Goal: Task Accomplishment & Management: Complete application form

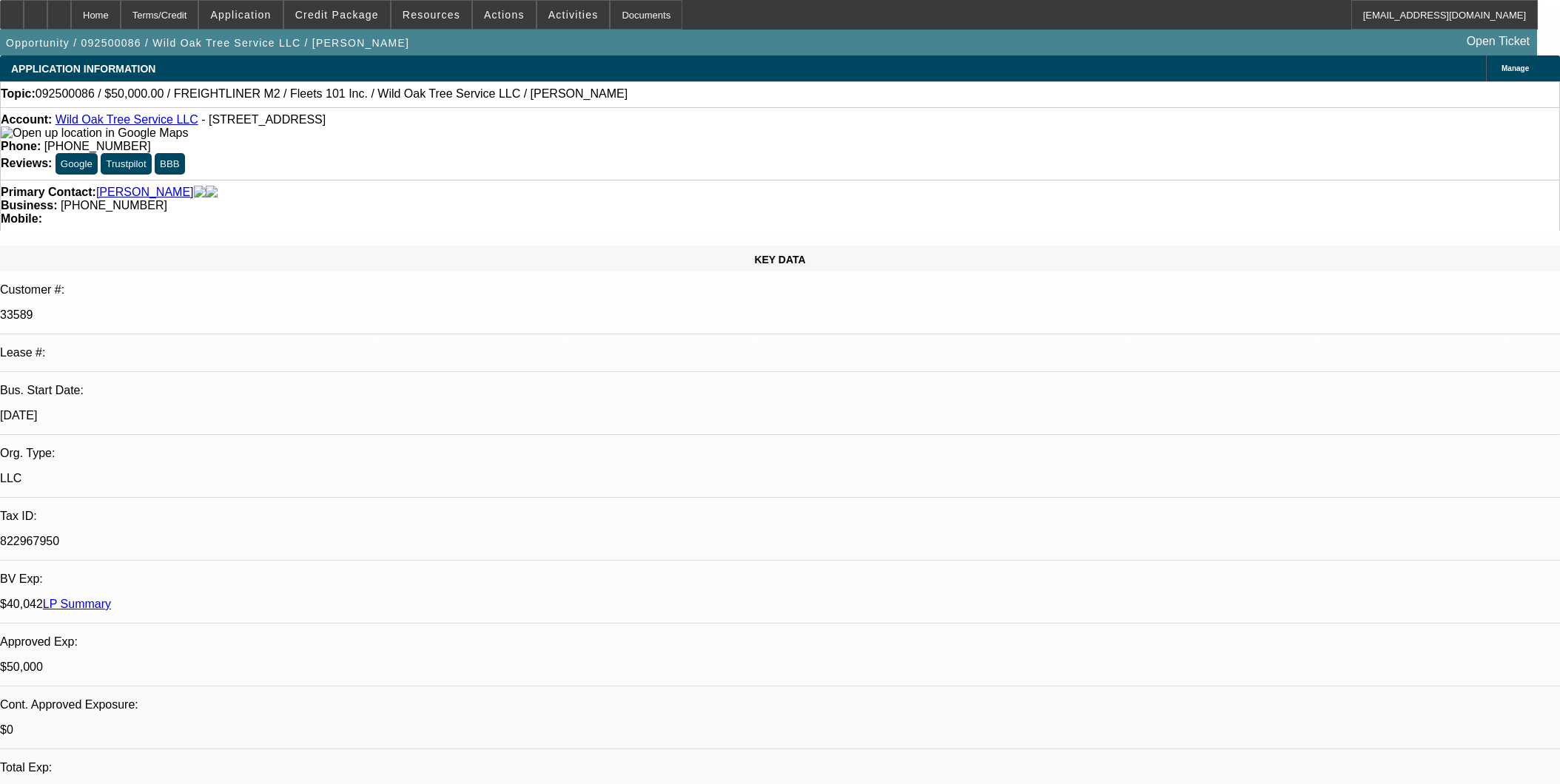
select select "0"
select select "2"
select select "0"
select select "6"
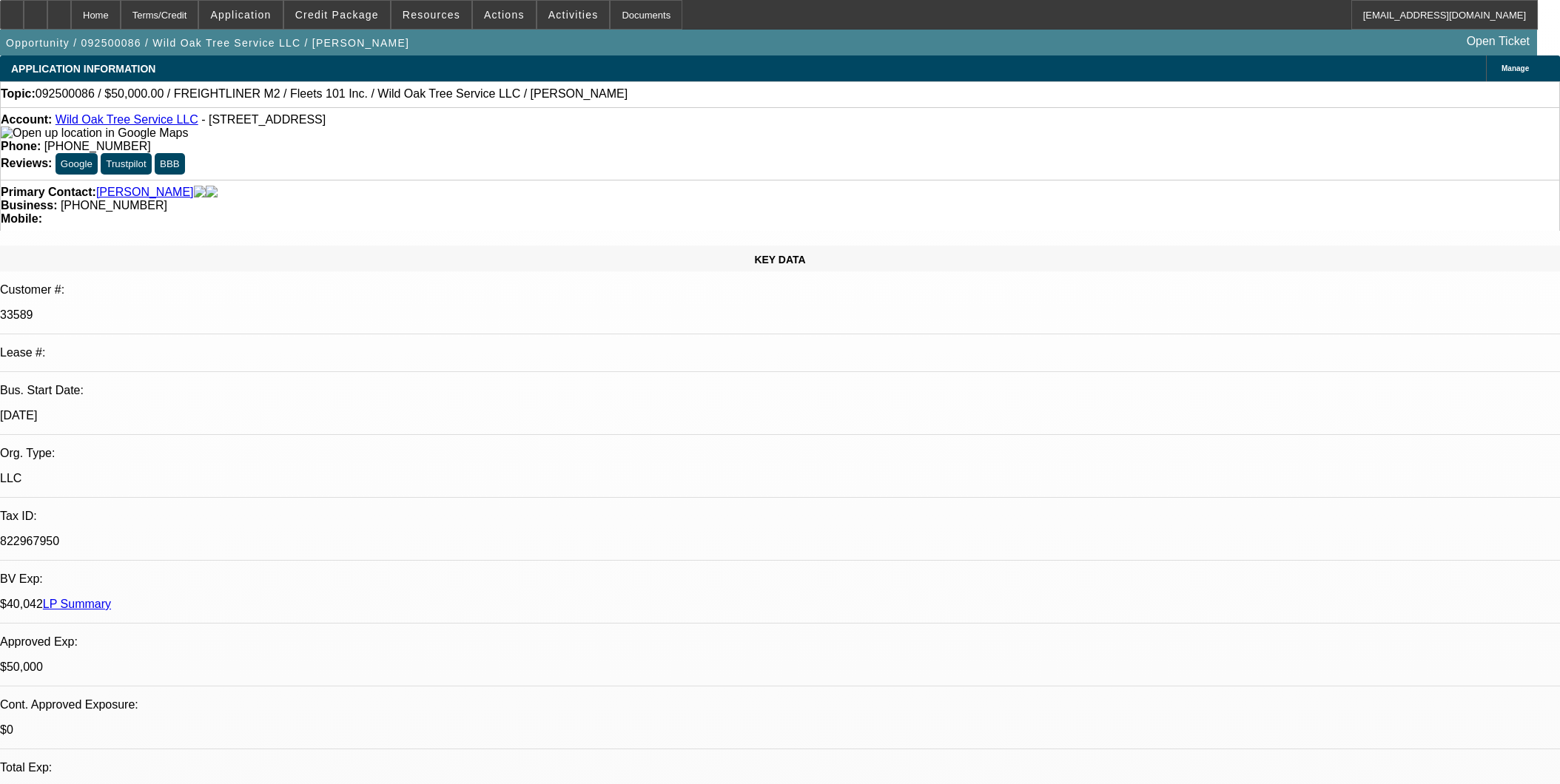
select select "0"
select select "2"
select select "0.1"
select select "4"
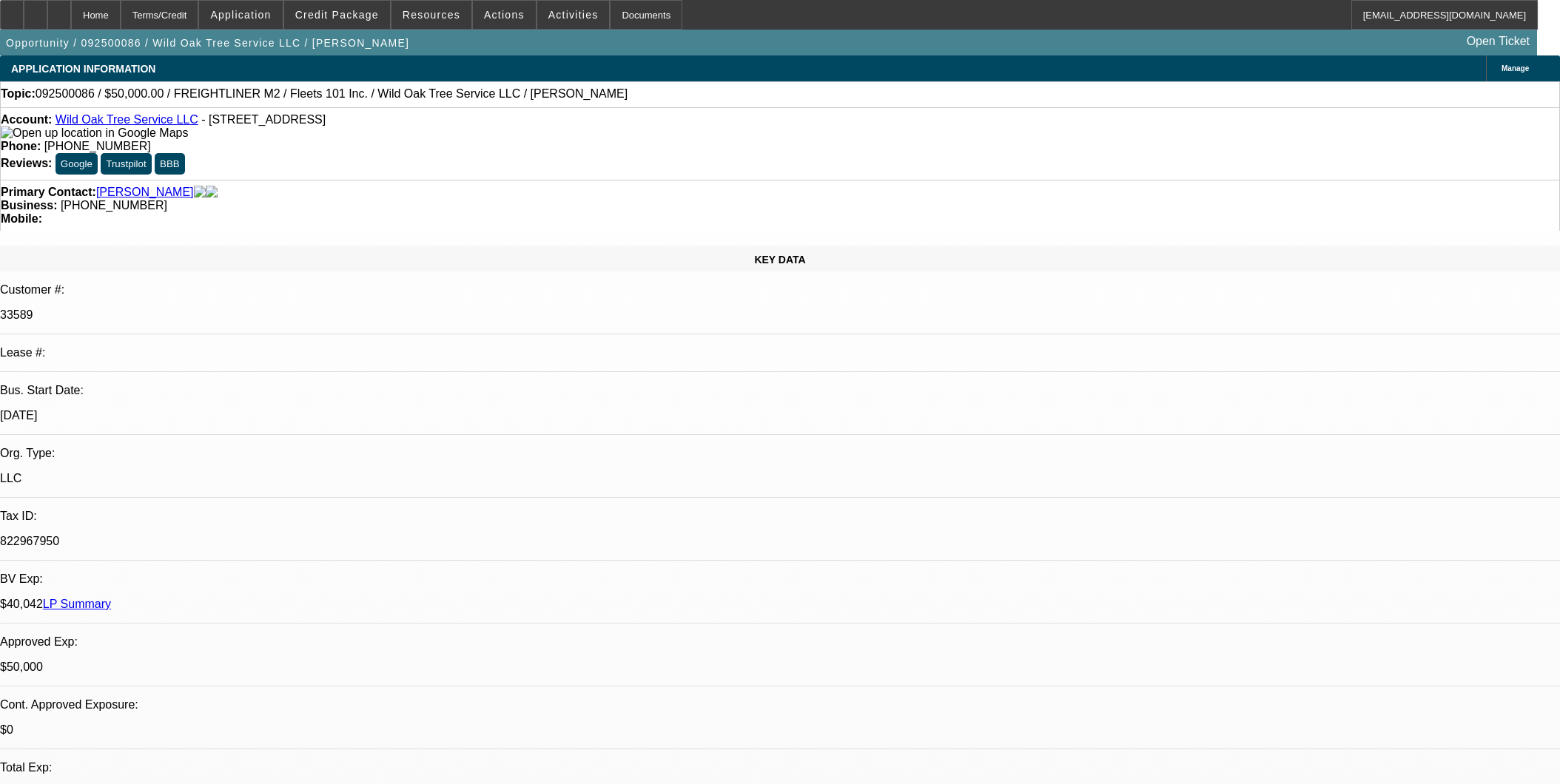
select select "0.1"
select select "2"
select select "0.1"
select select "4"
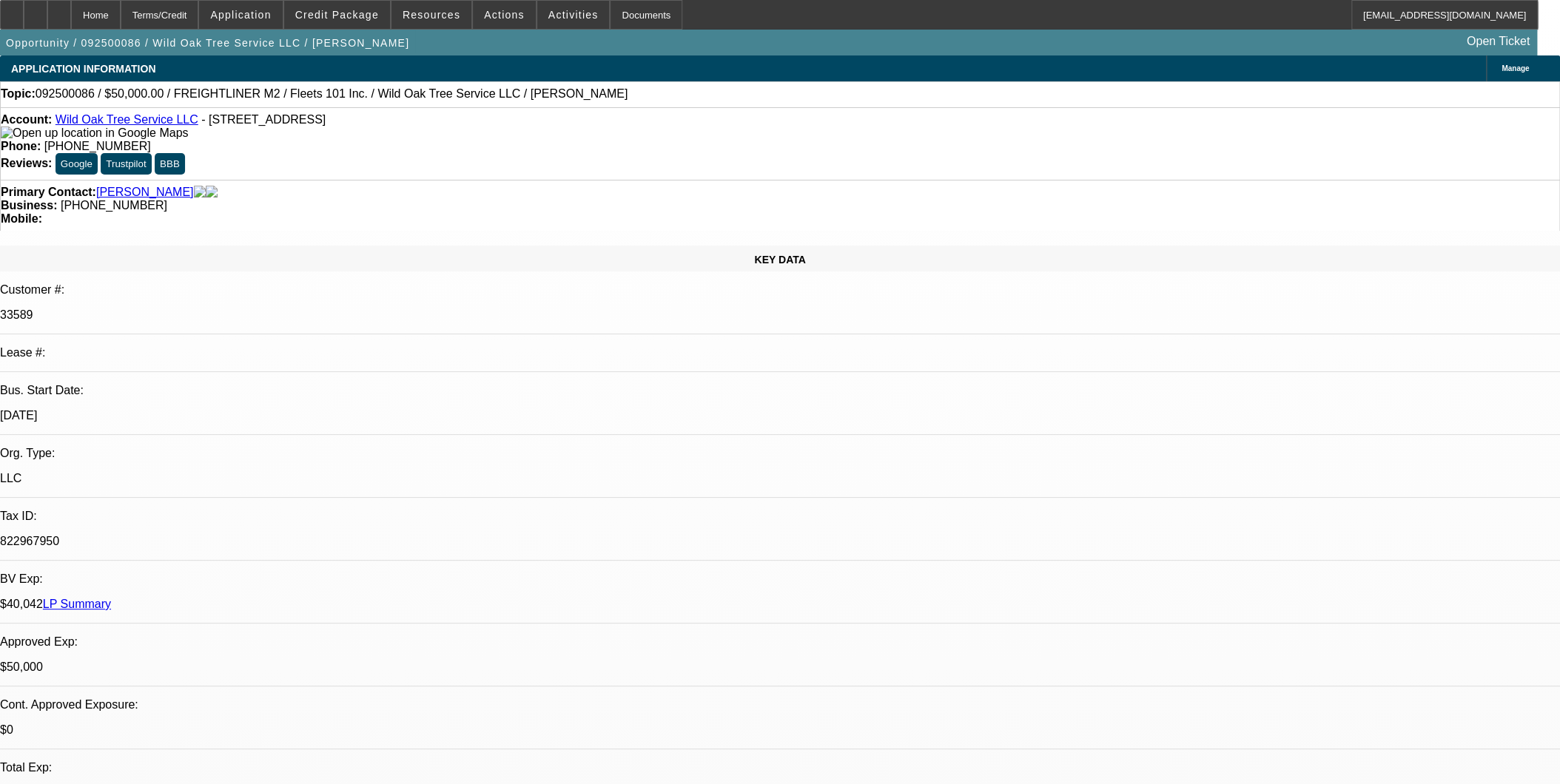
select select "0"
select select "2"
select select "0"
select select "2"
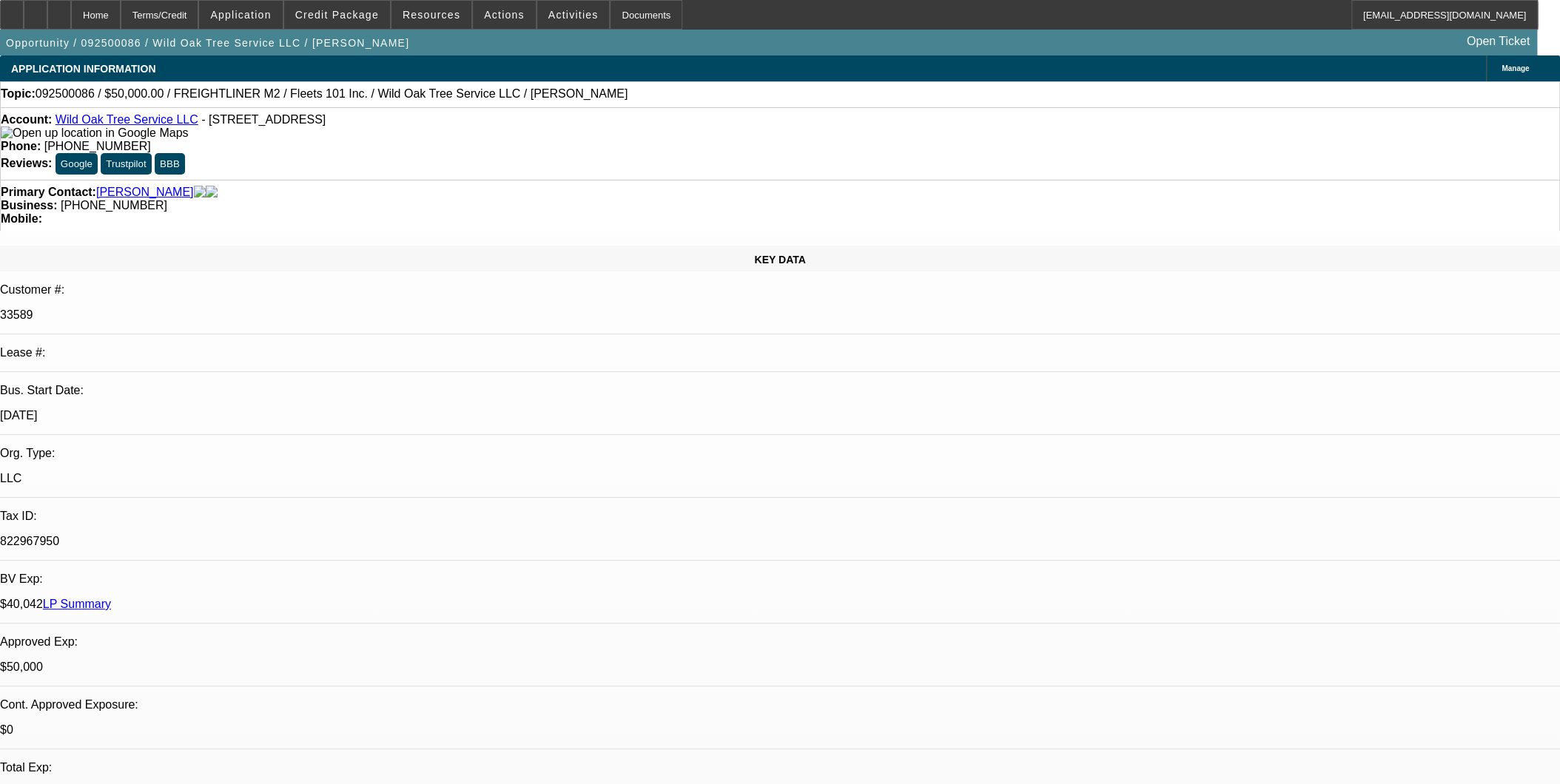
select select "0.1"
select select "2"
select select "0.1"
select select "1"
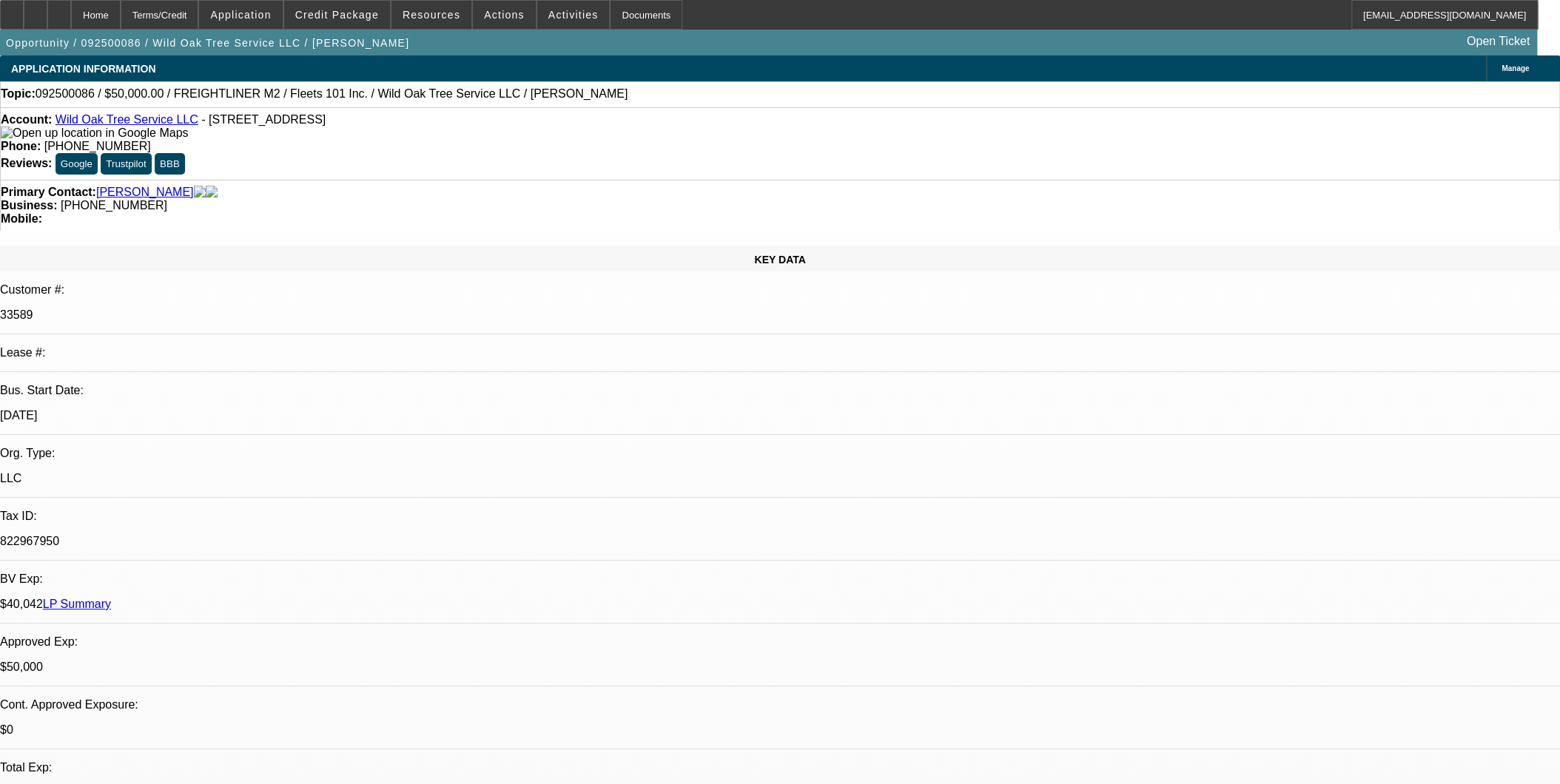
select select "2"
select select "6"
select select "1"
select select "2"
select select "4"
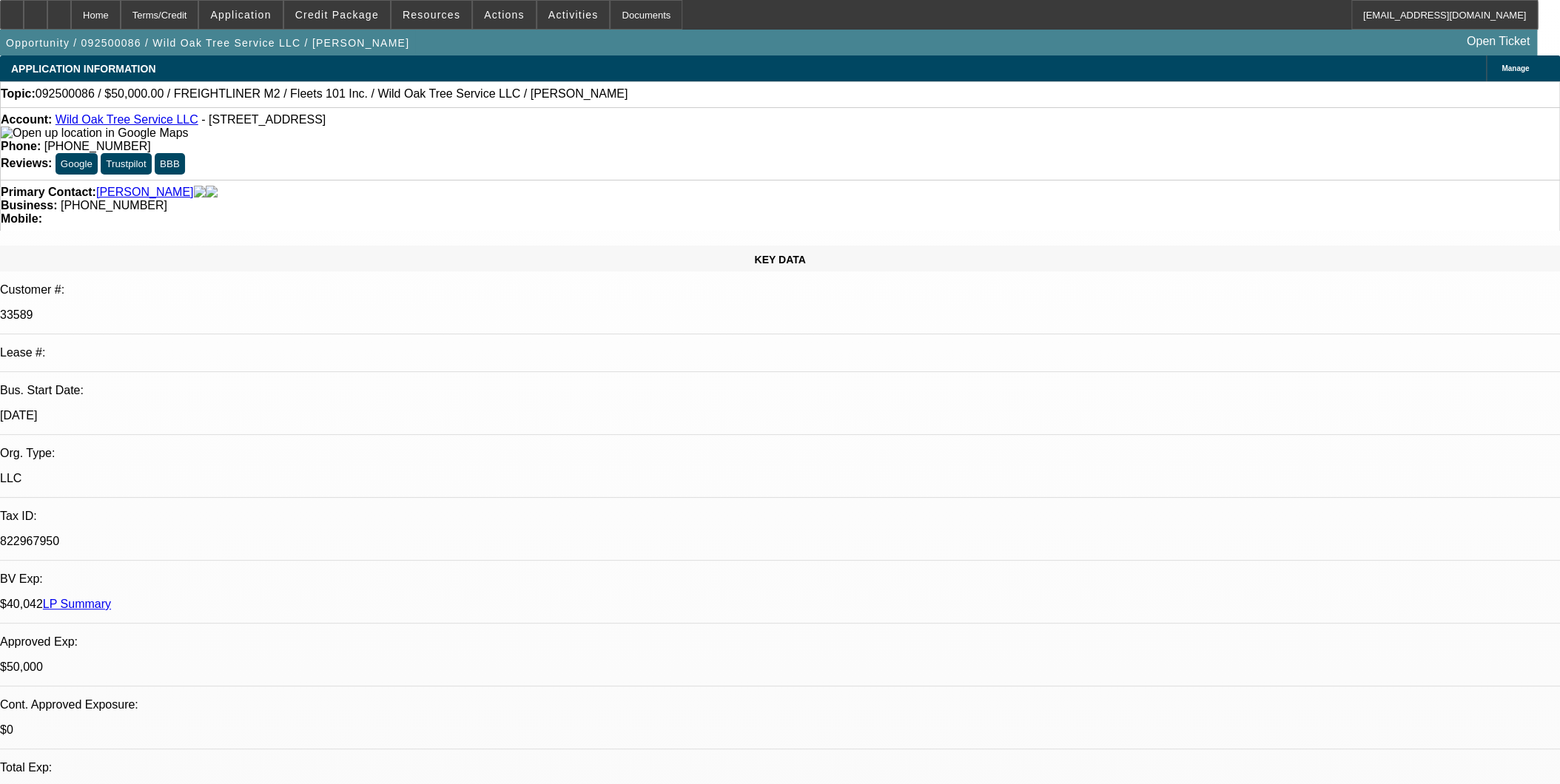
select select "1"
select select "2"
select select "4"
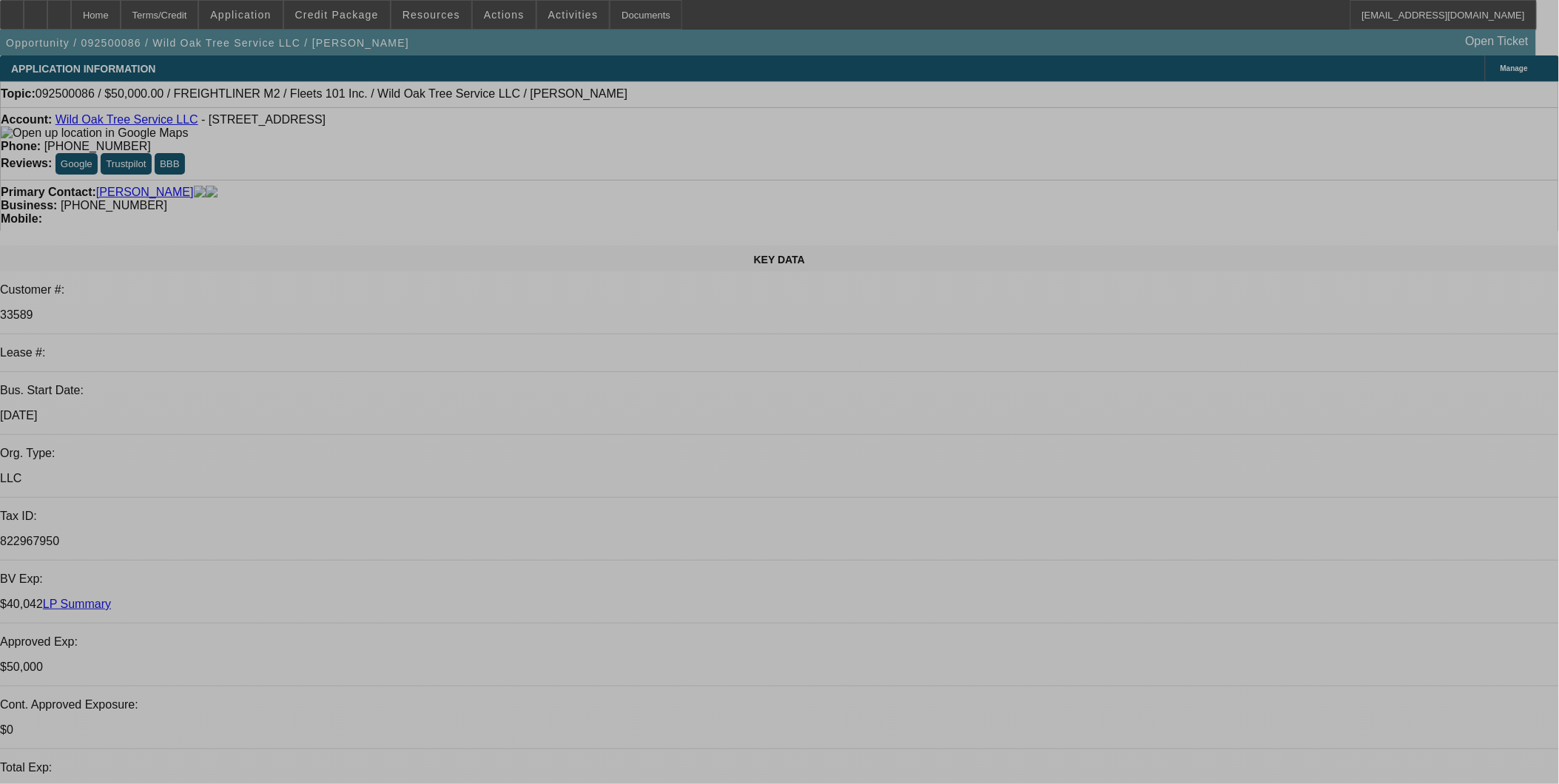
select select "0"
select select "2"
select select "0"
select select "2"
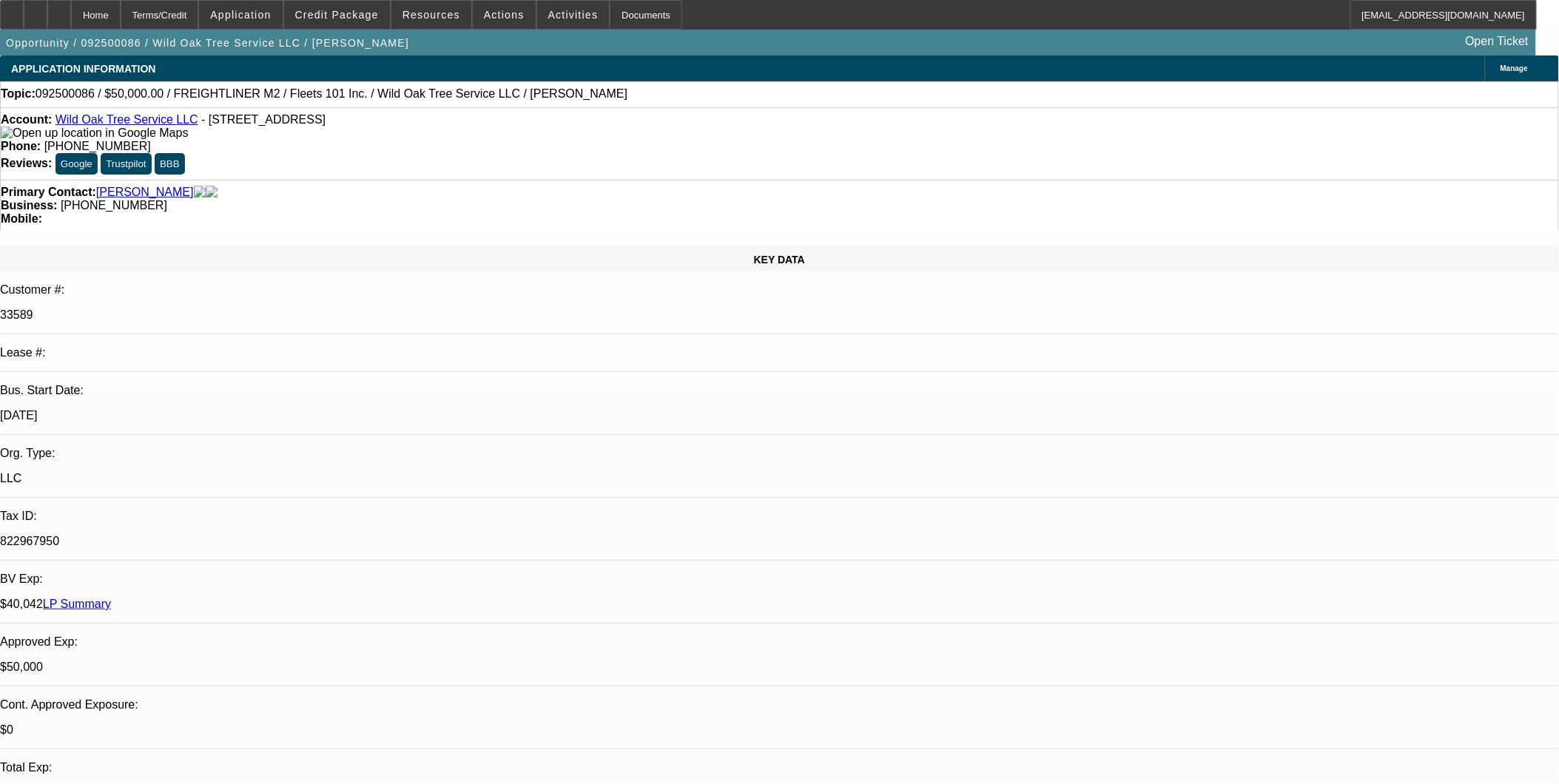
select select "0.1"
select select "2"
select select "0.1"
select select "1"
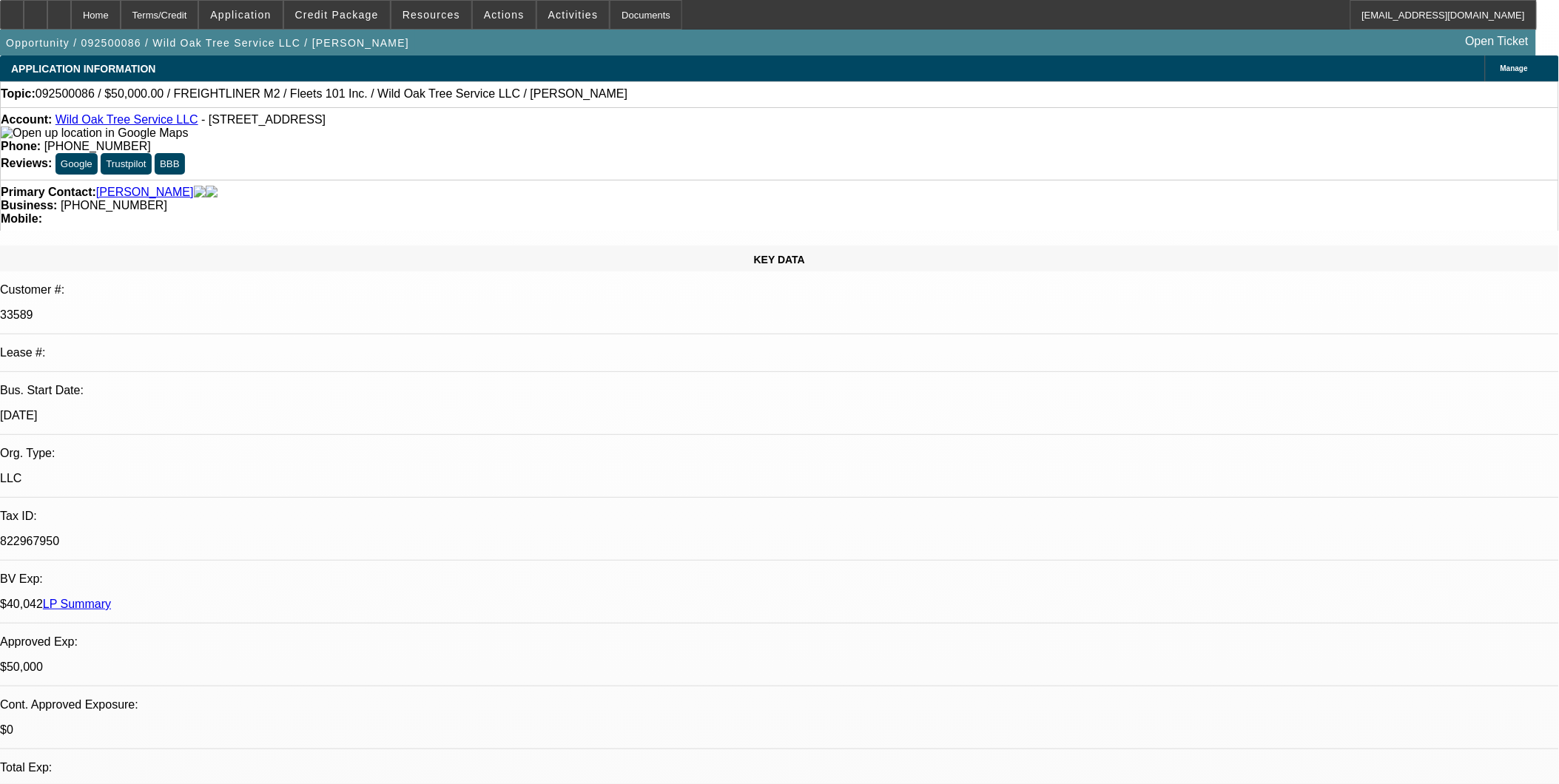
select select "2"
select select "6"
select select "1"
select select "2"
select select "4"
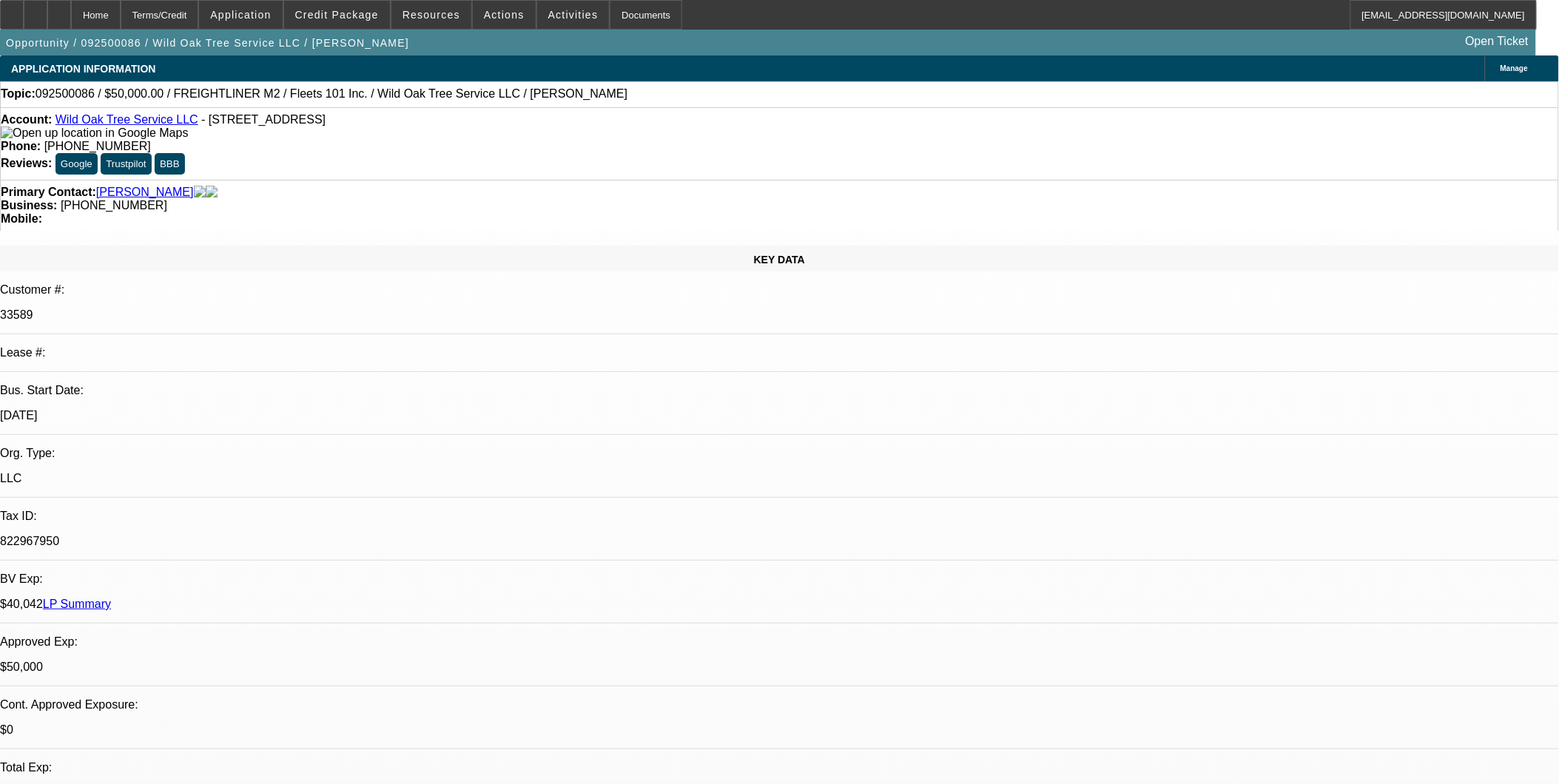
select select "1"
select select "2"
select select "4"
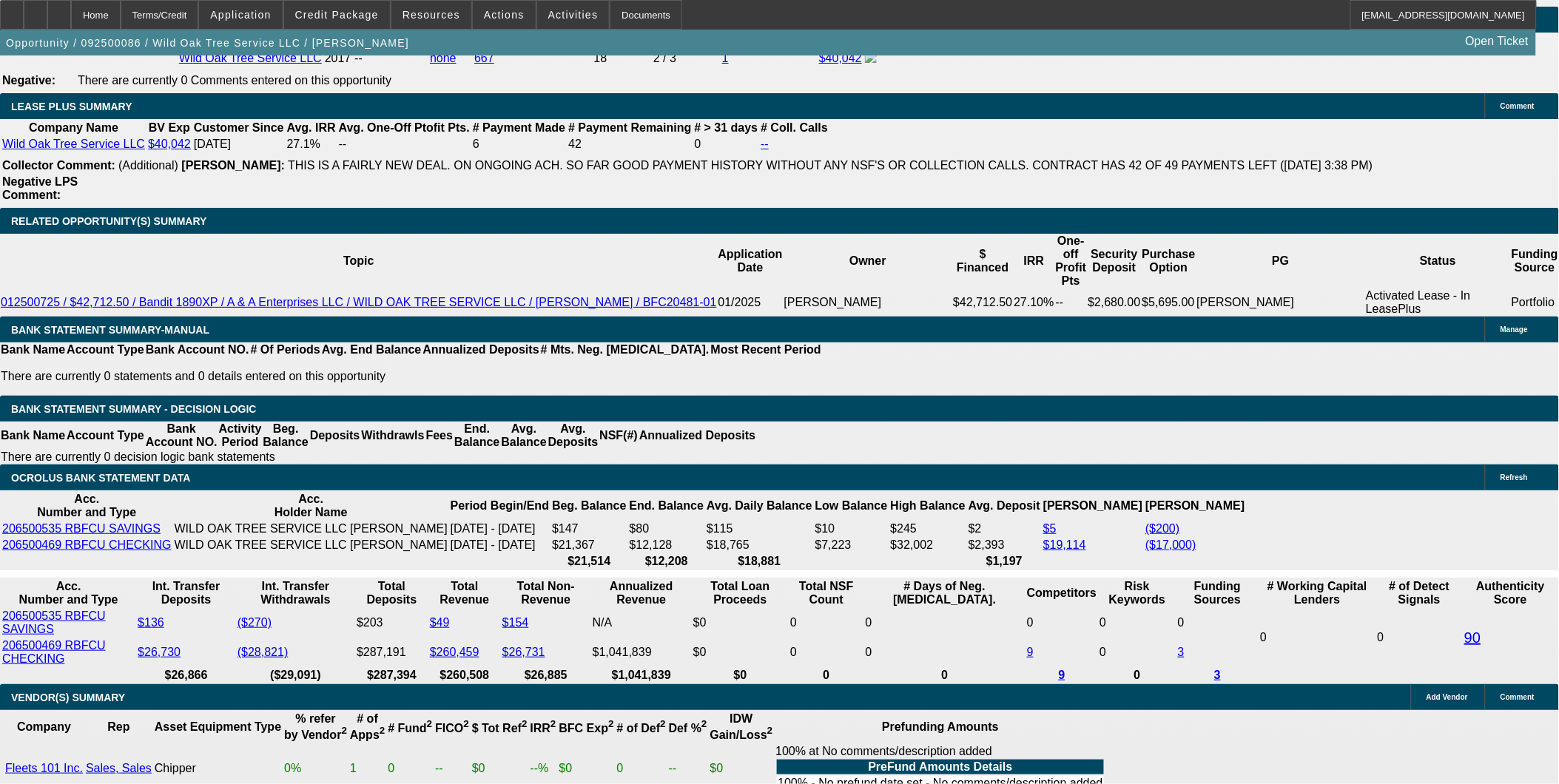
scroll to position [2465, 0]
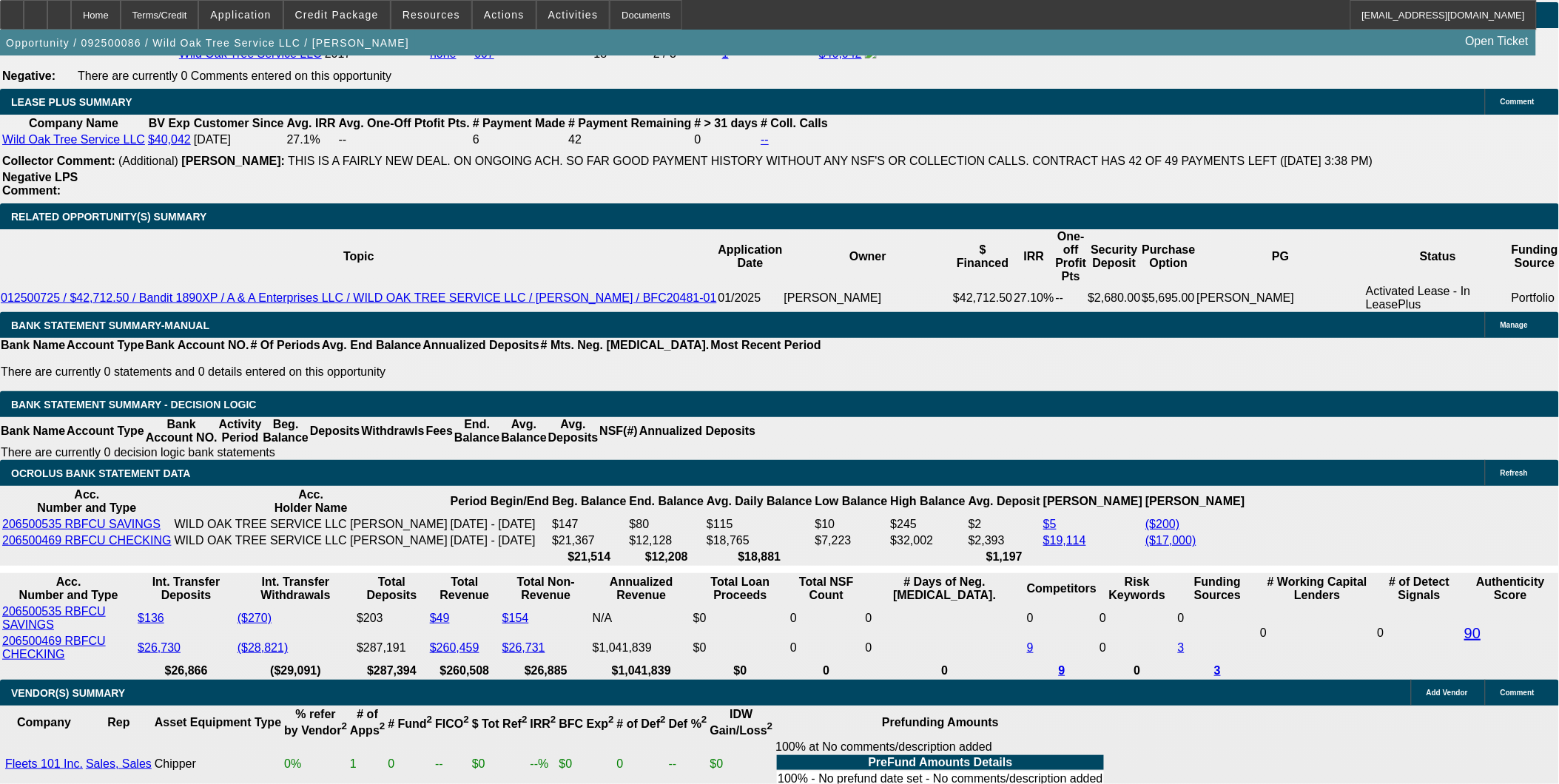
drag, startPoint x: 240, startPoint y: 390, endPoint x: 369, endPoint y: 400, distance: 129.4
type input "$7,500.00"
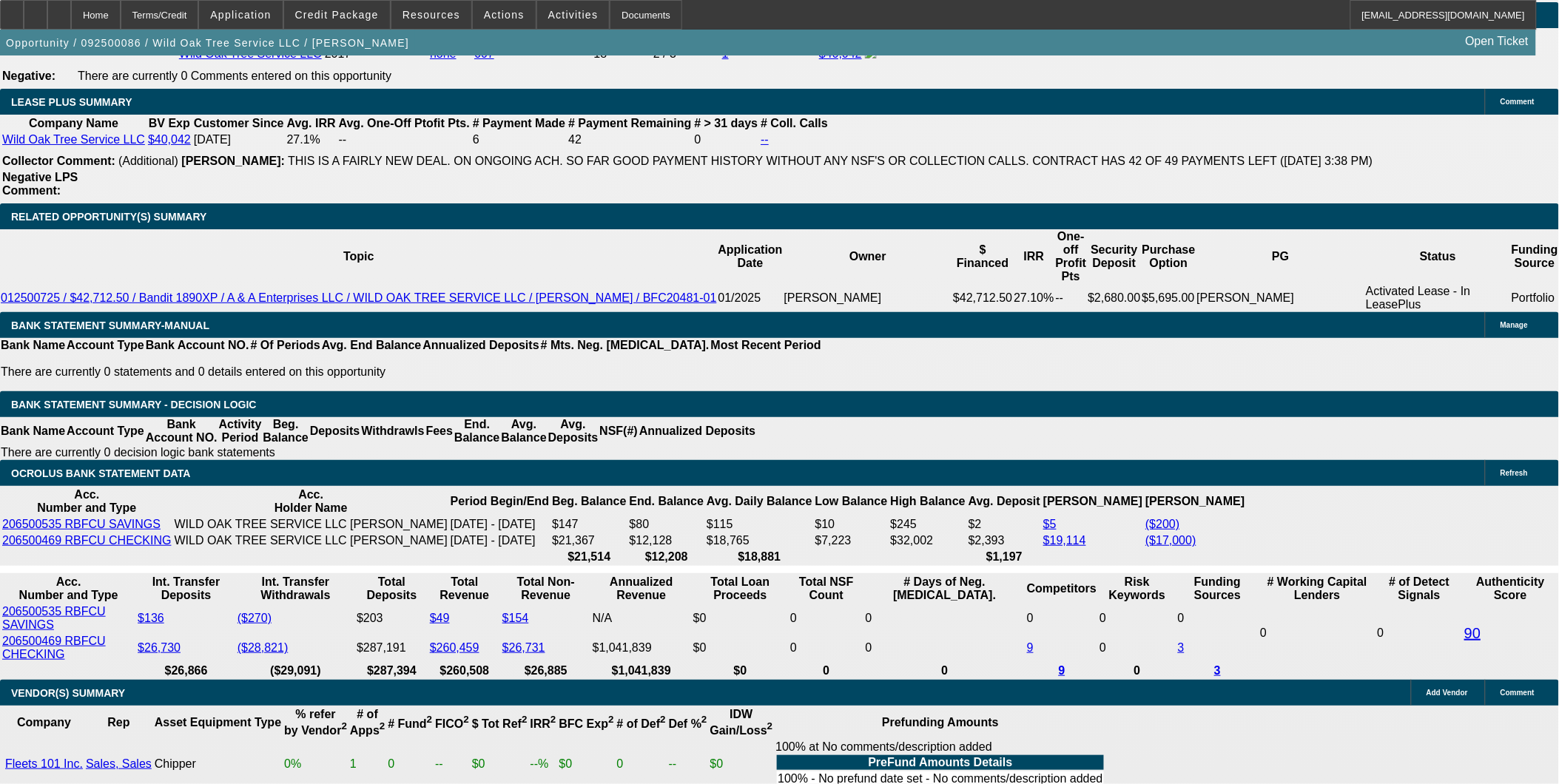
scroll to position [2384, 0]
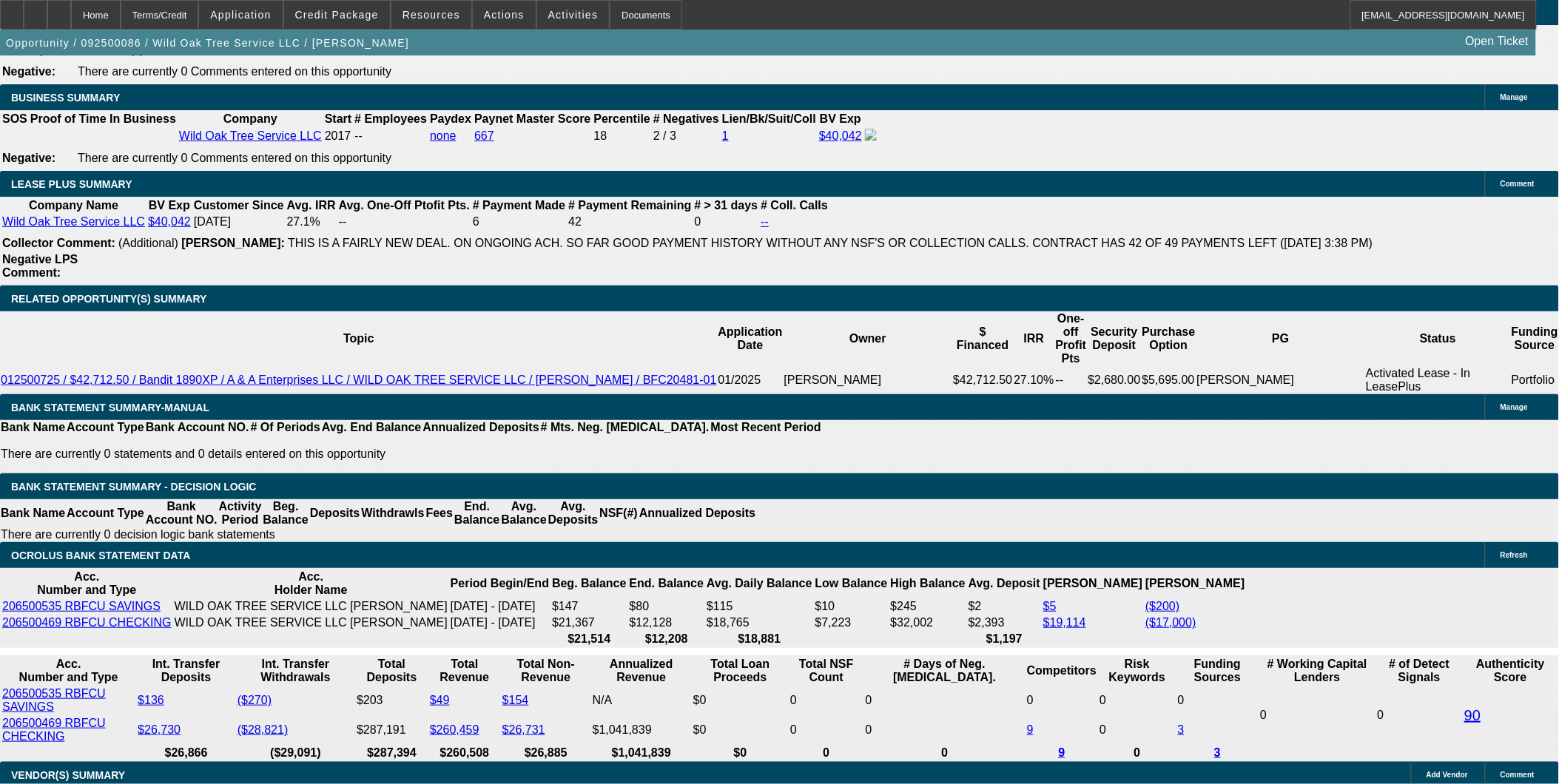
drag, startPoint x: 339, startPoint y: 452, endPoint x: 491, endPoint y: 464, distance: 152.5
type input "1"
type input "UNKNOWN"
type input "$1,710.50"
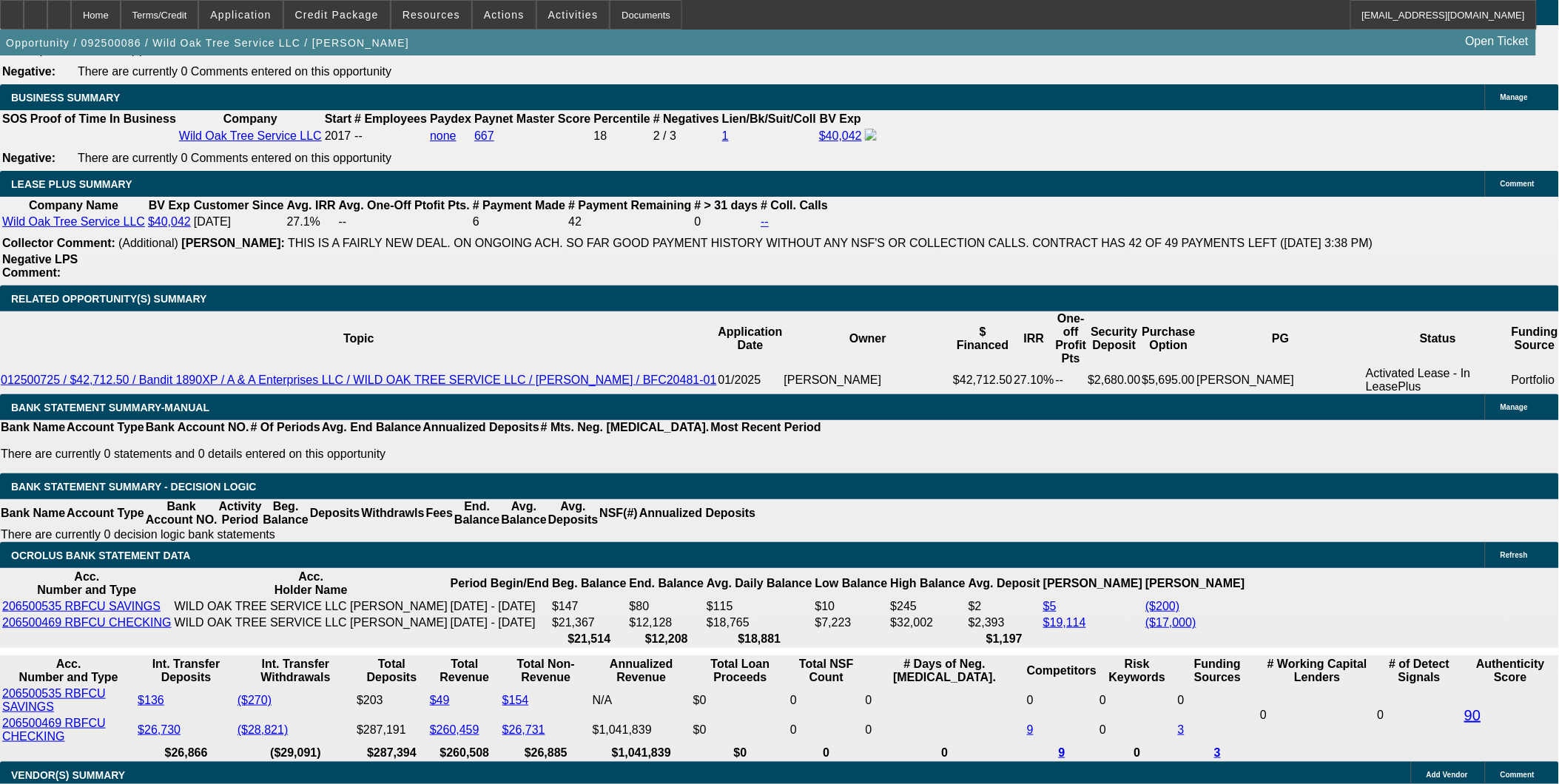
type input "$855.25"
type input "18"
type input "$2,632.32"
type input "$1,316.16"
type input "18.7"
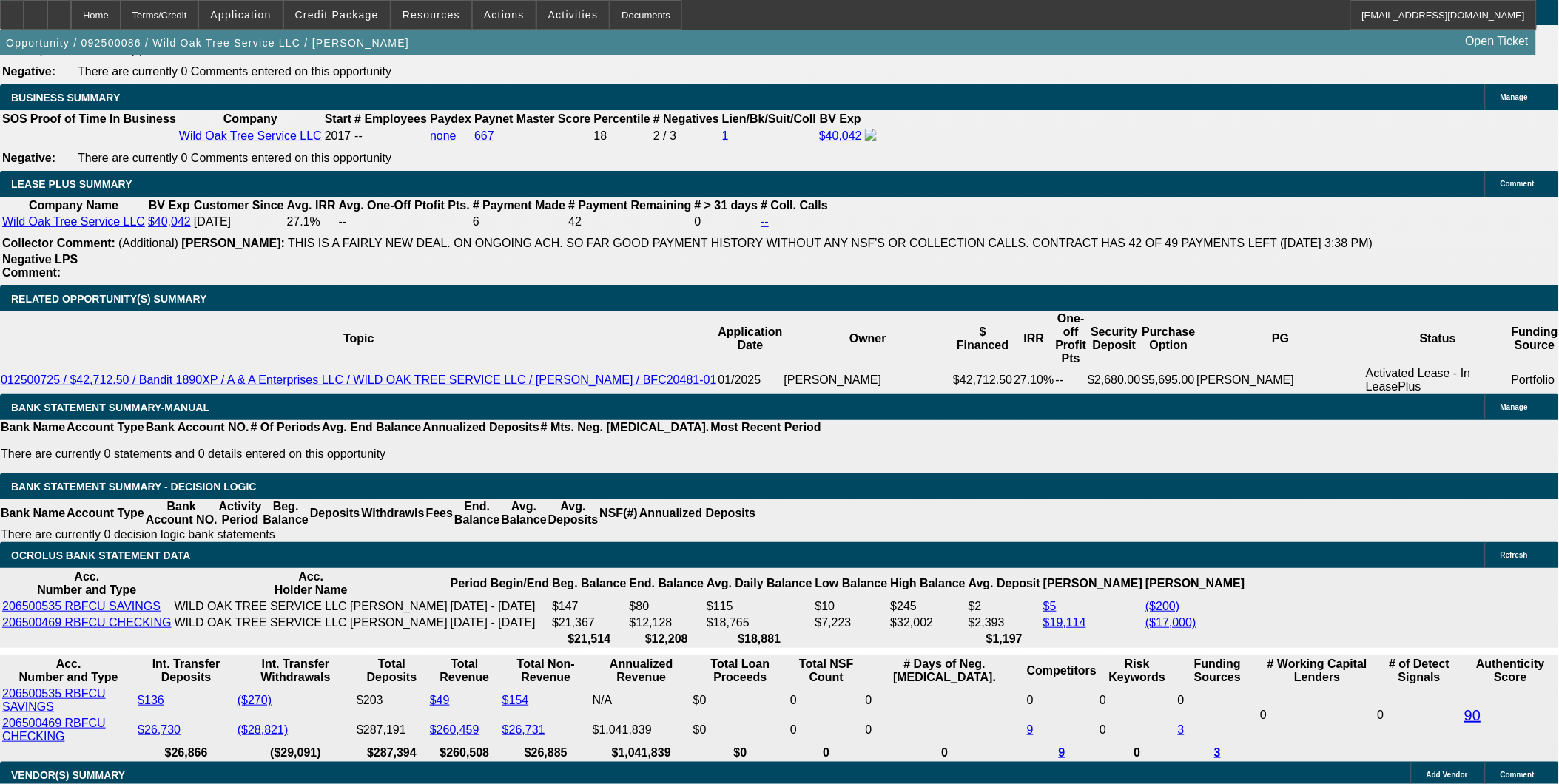
type input "$2,675.14"
type input "$1,337.57"
type input "18.7"
click at [227, 61] on span "button" at bounding box center [207, 43] width 415 height 36
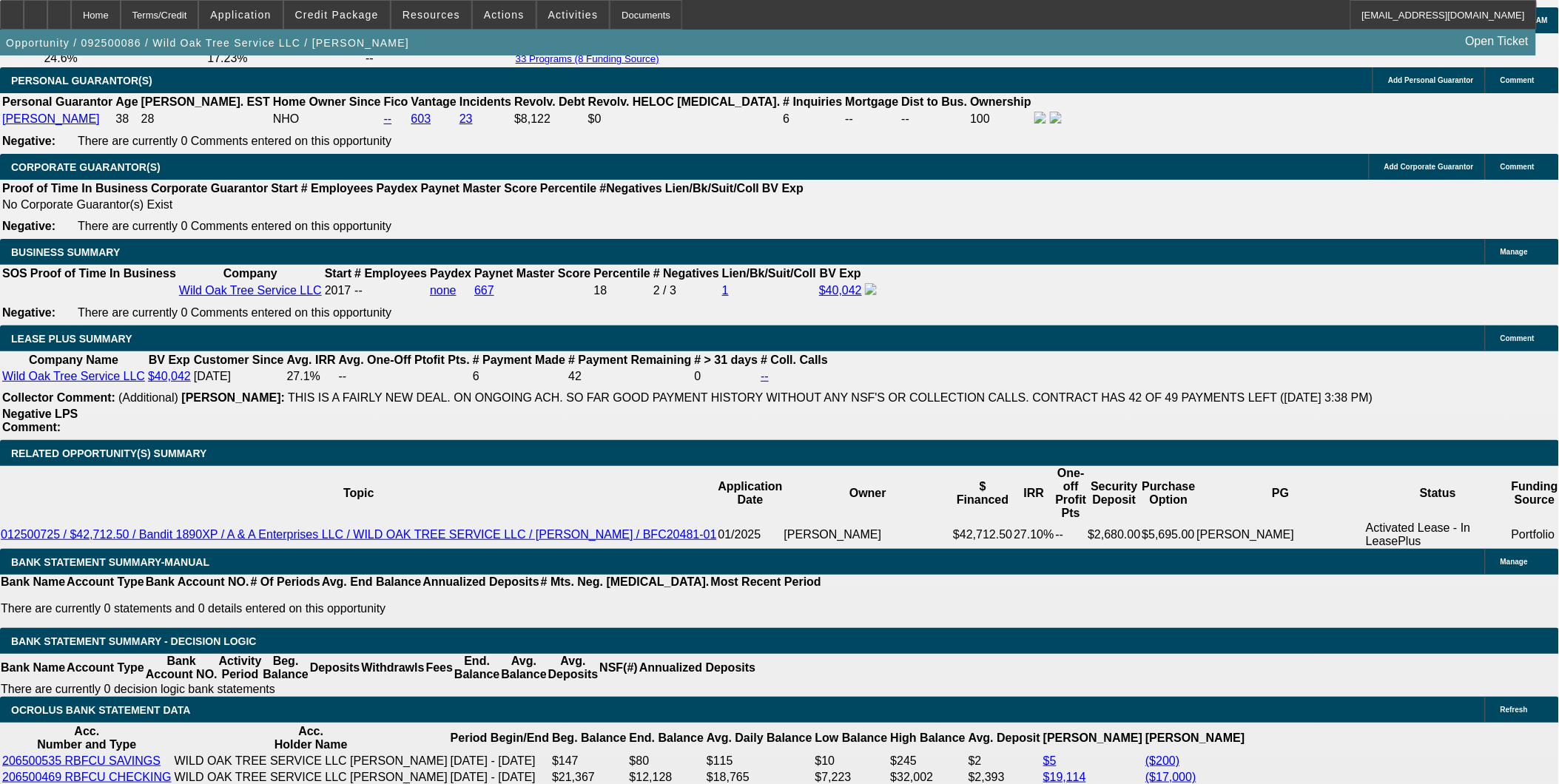
scroll to position [2219, 0]
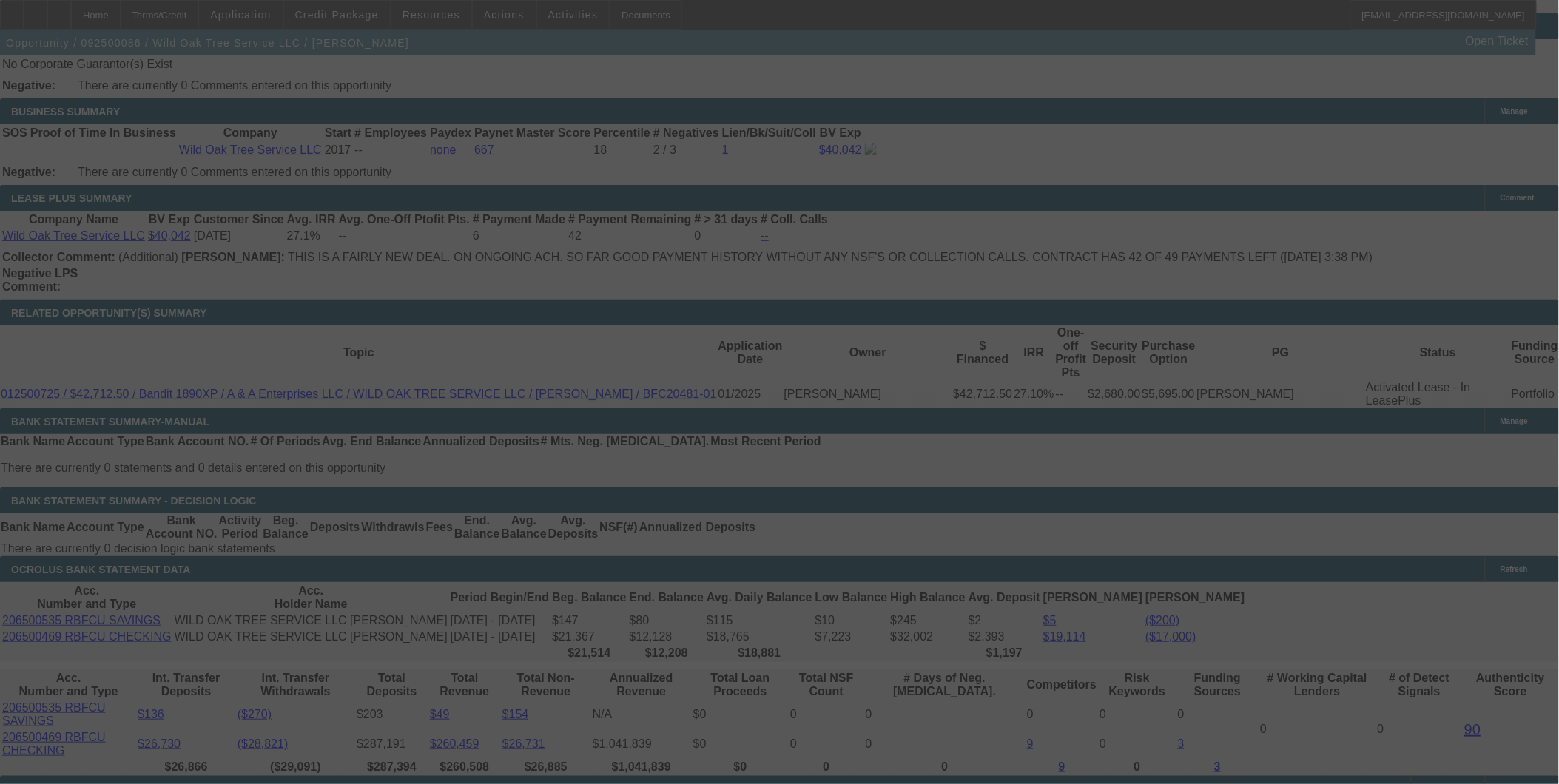
scroll to position [2384, 0]
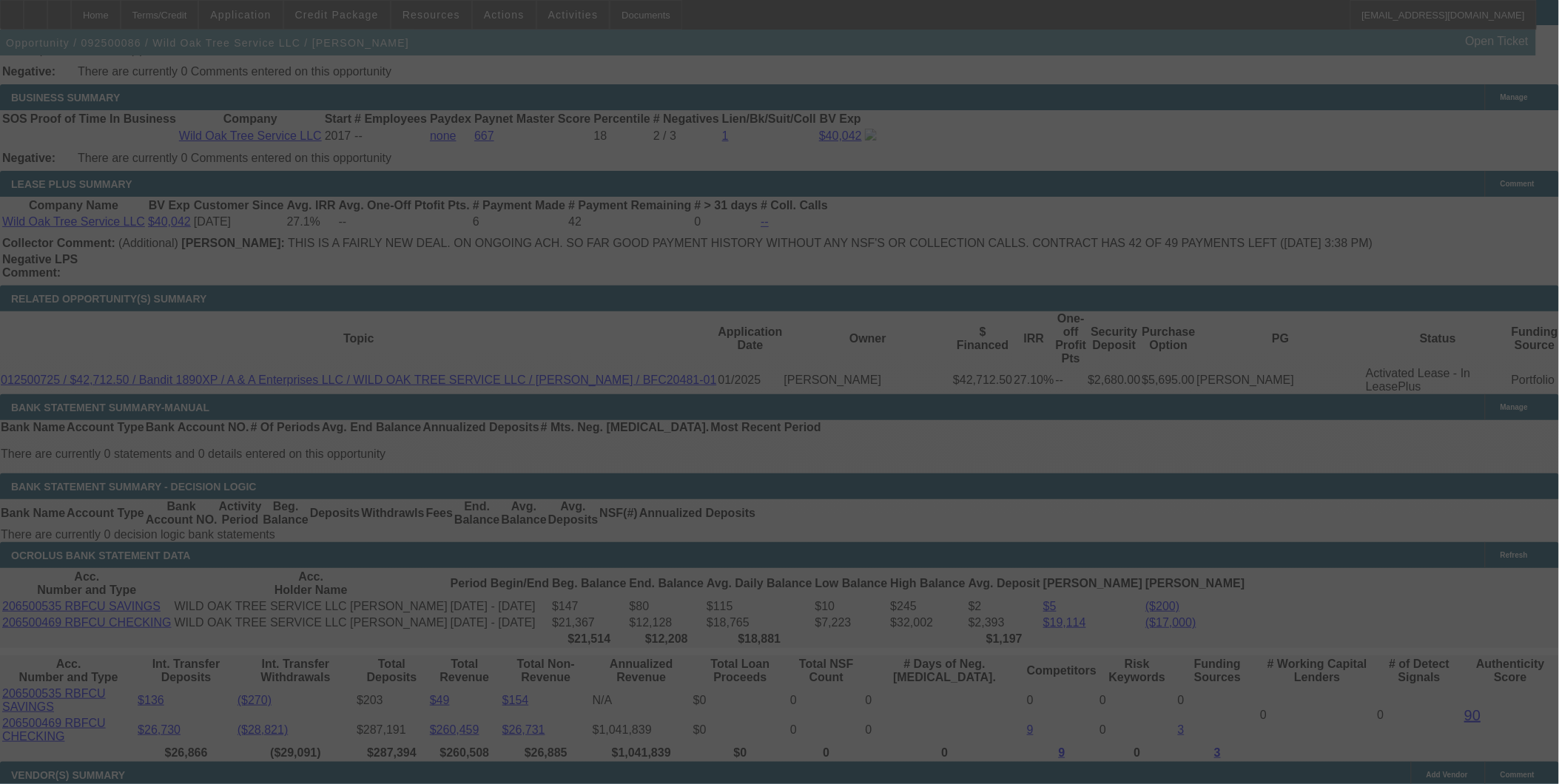
select select "0"
select select "2"
select select "0"
select select "6"
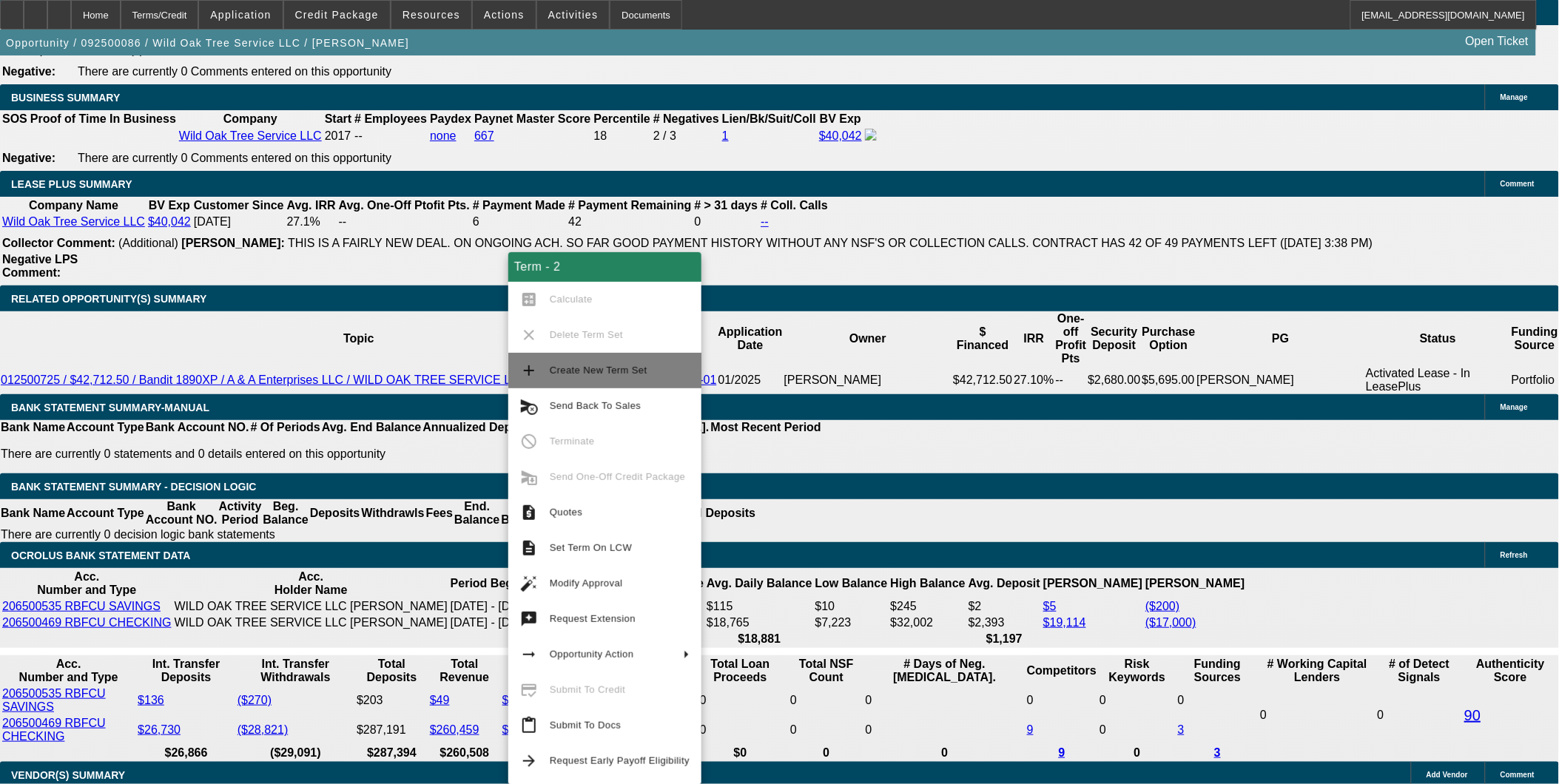
click at [560, 370] on span "Create New Term Set" at bounding box center [599, 370] width 98 height 11
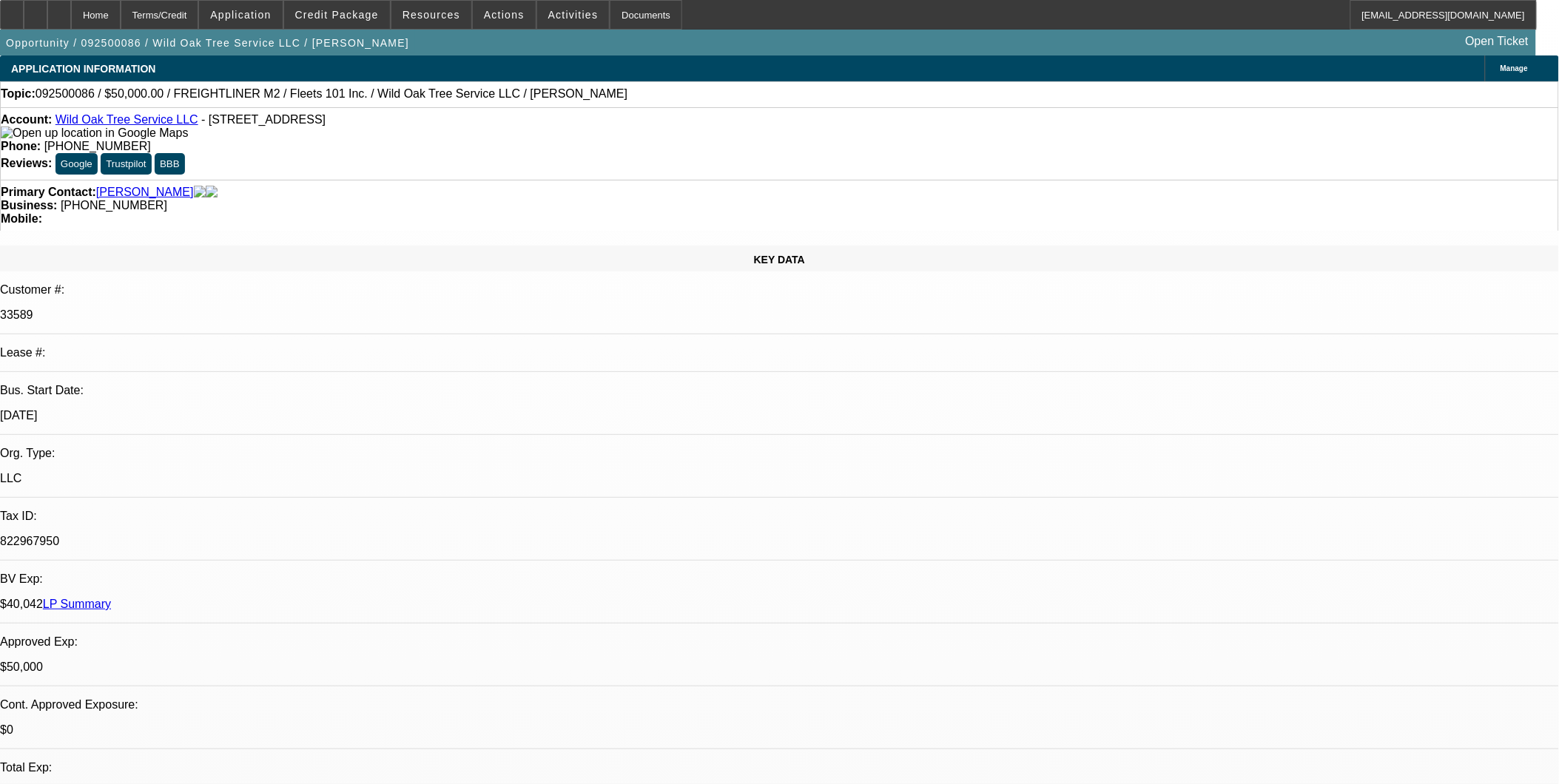
select select "0"
select select "2"
select select "0.1"
select select "0"
select select "2"
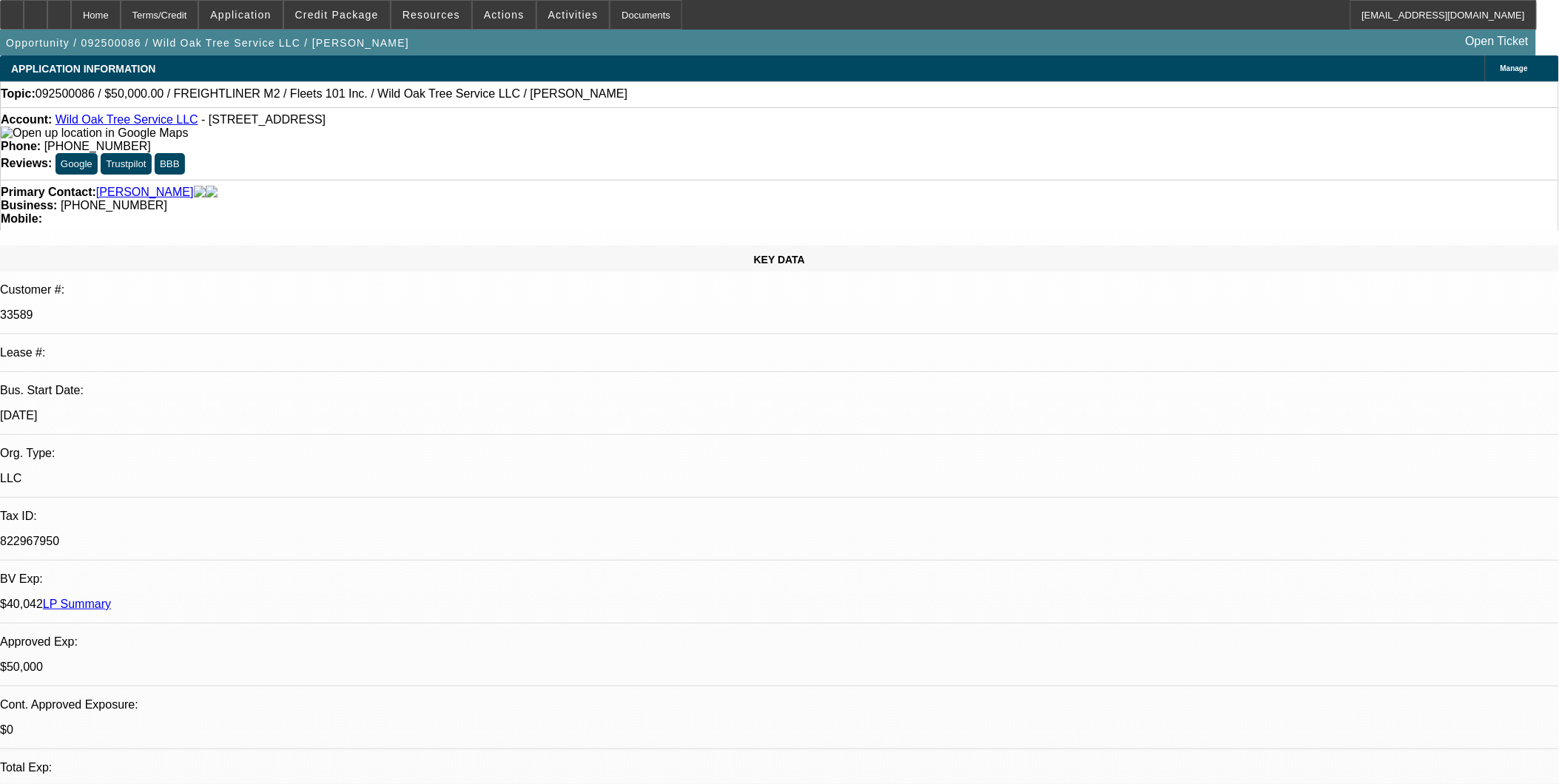
select select "0"
select select "2"
select select "0.1"
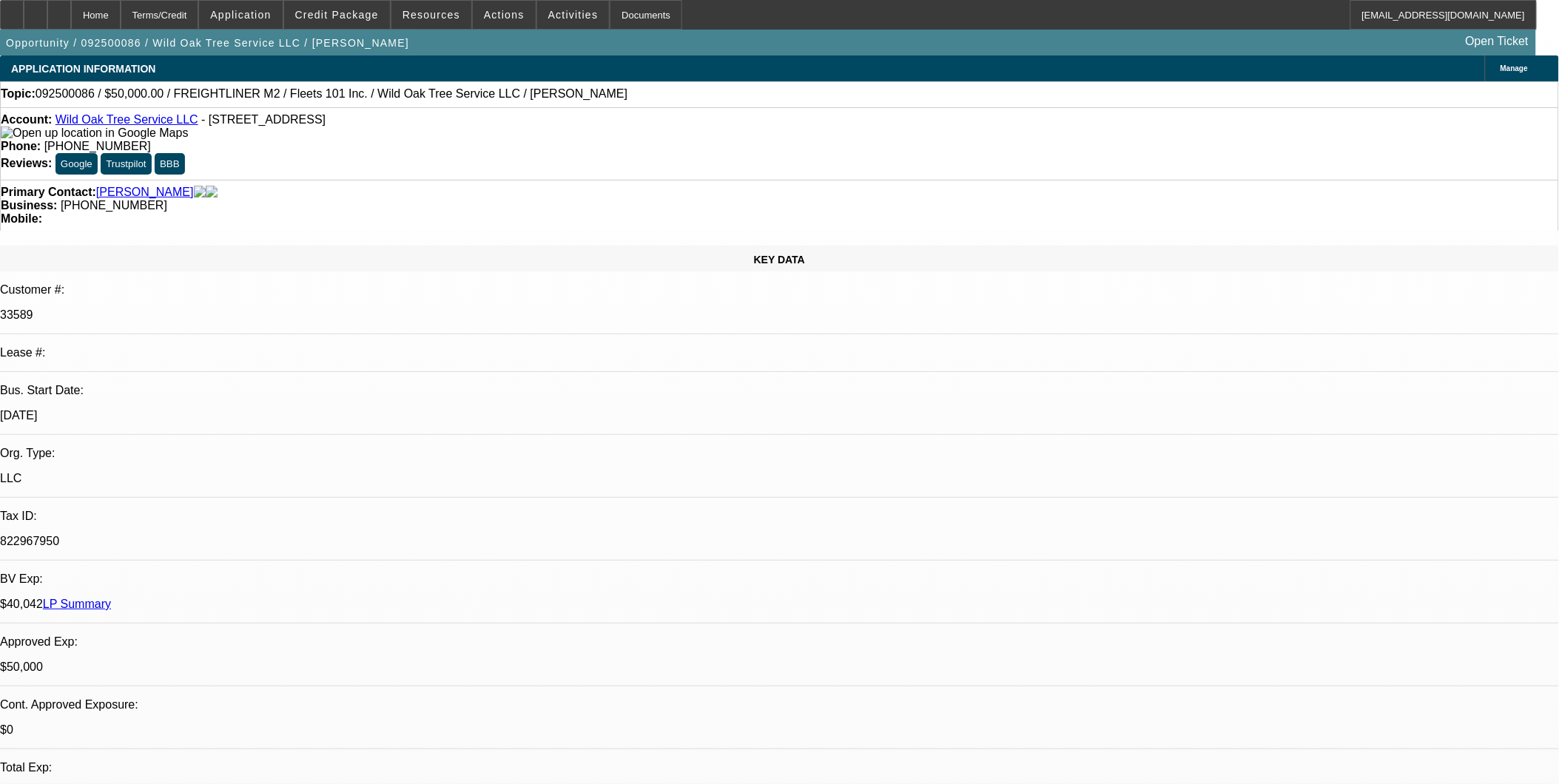
select select "2"
select select "0.1"
select select "1"
select select "2"
select select "4"
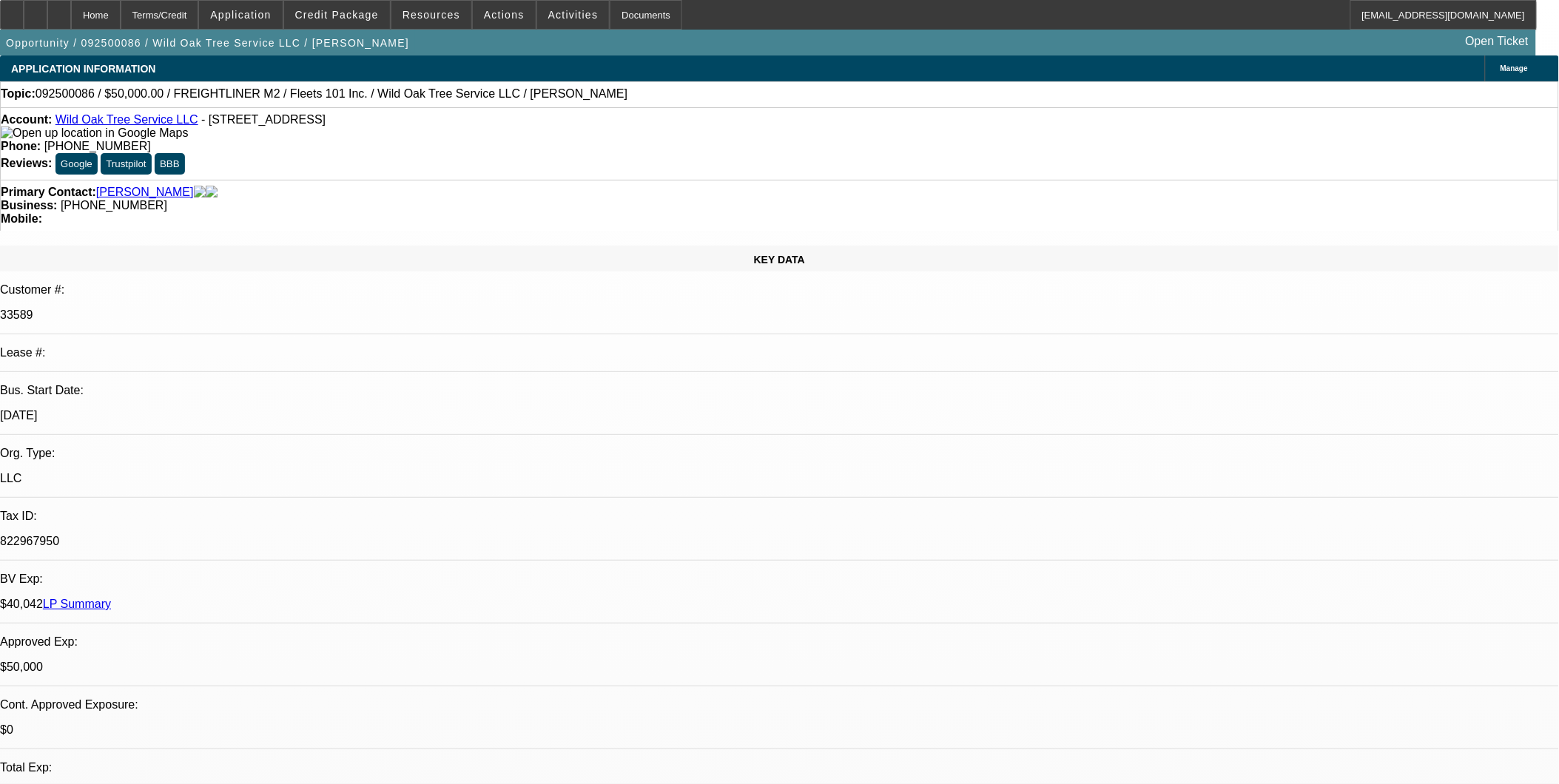
select select "1"
select select "2"
select select "6"
select select "1"
select select "2"
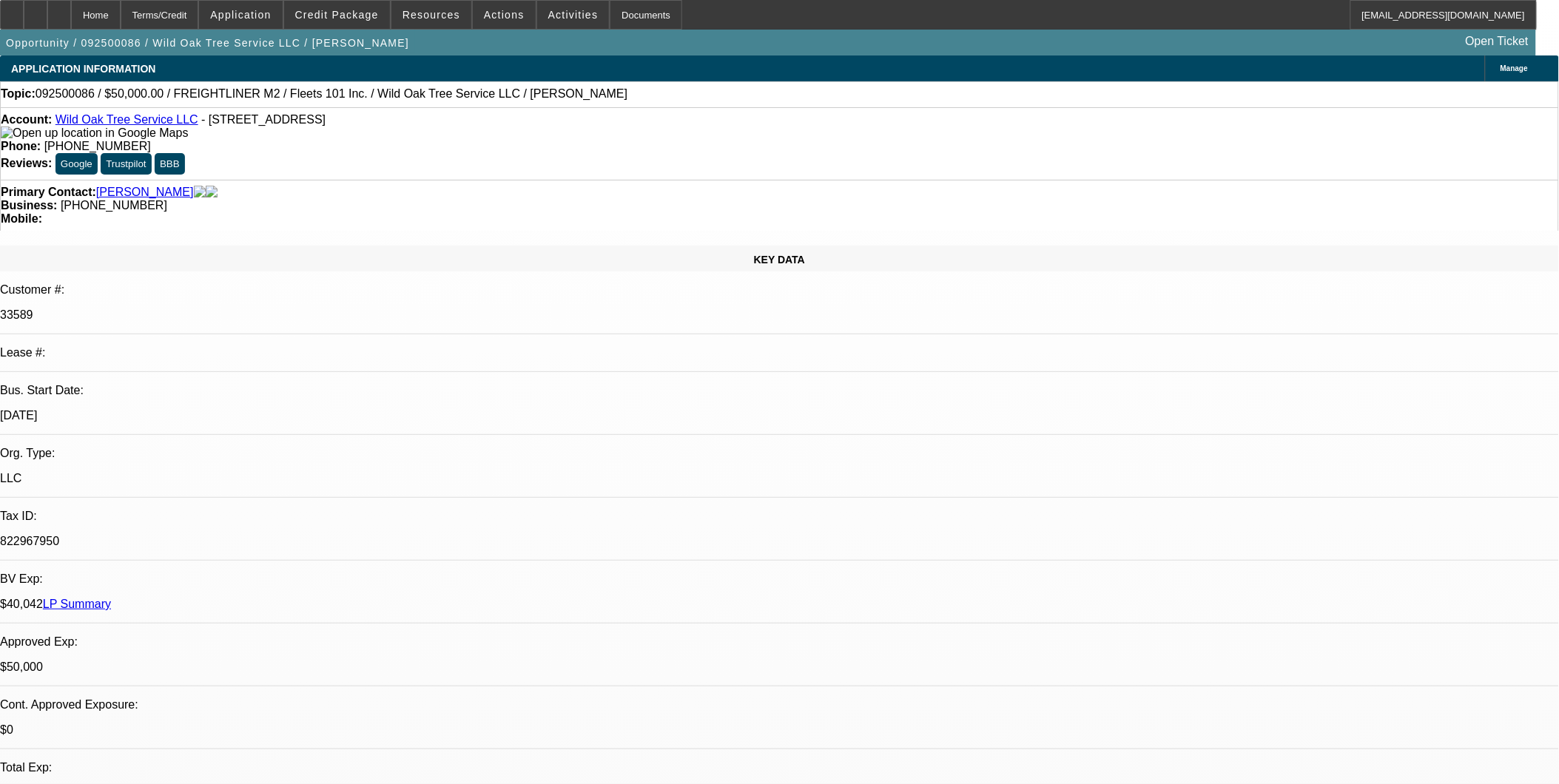
select select "4"
select select "1"
select select "2"
select select "4"
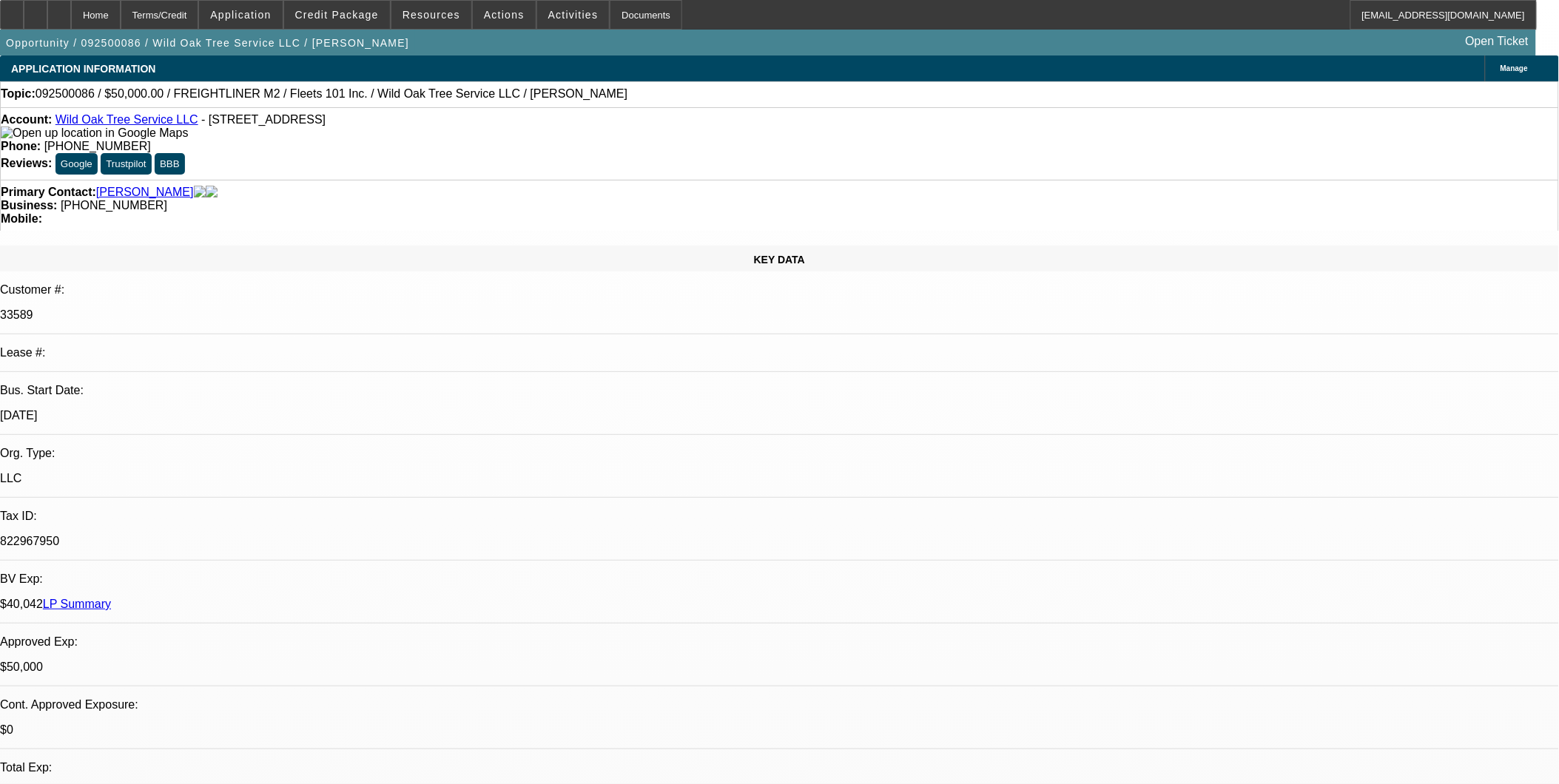
click at [59, 9] on icon at bounding box center [59, 9] width 0 height 0
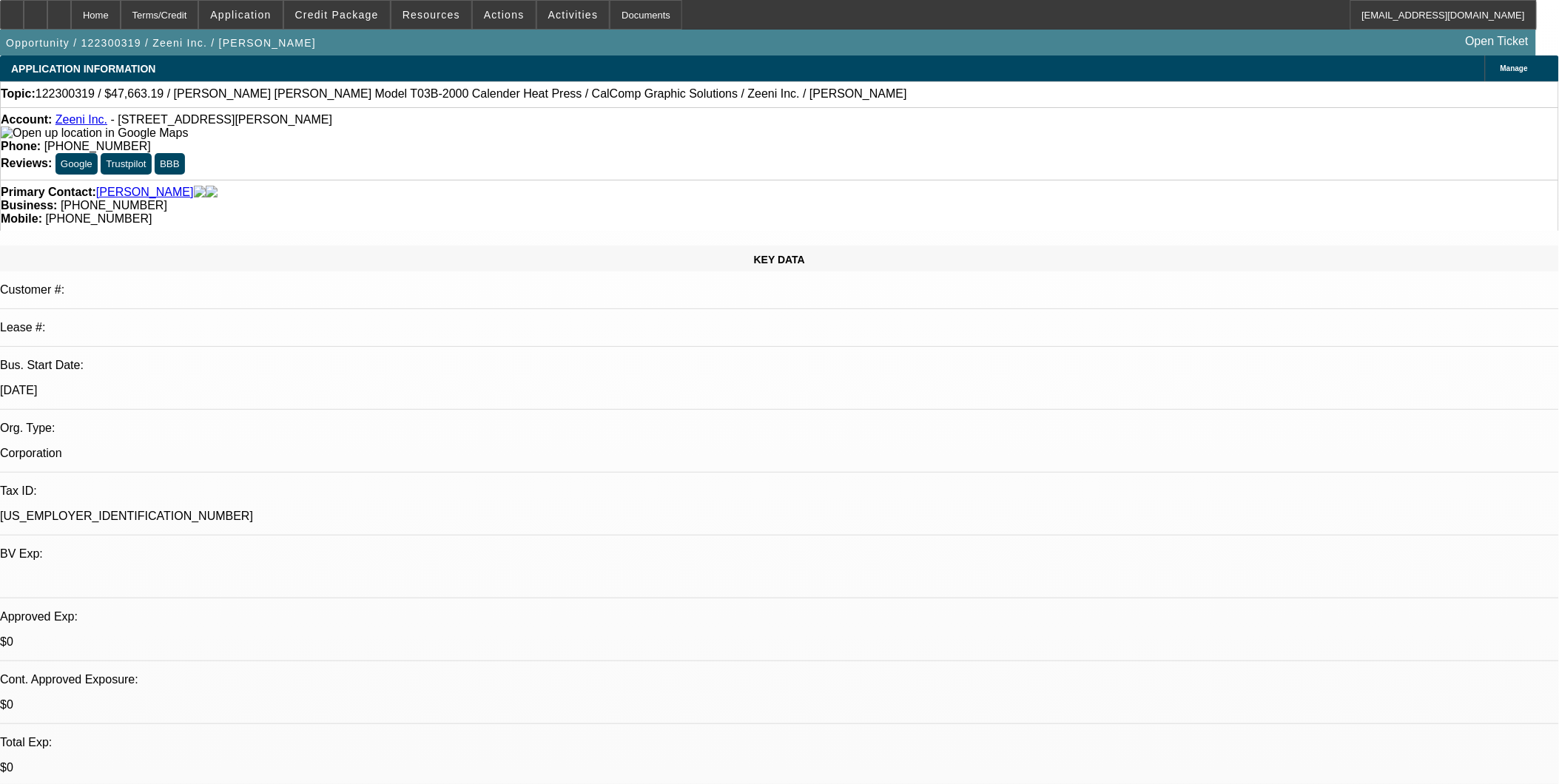
select select "0"
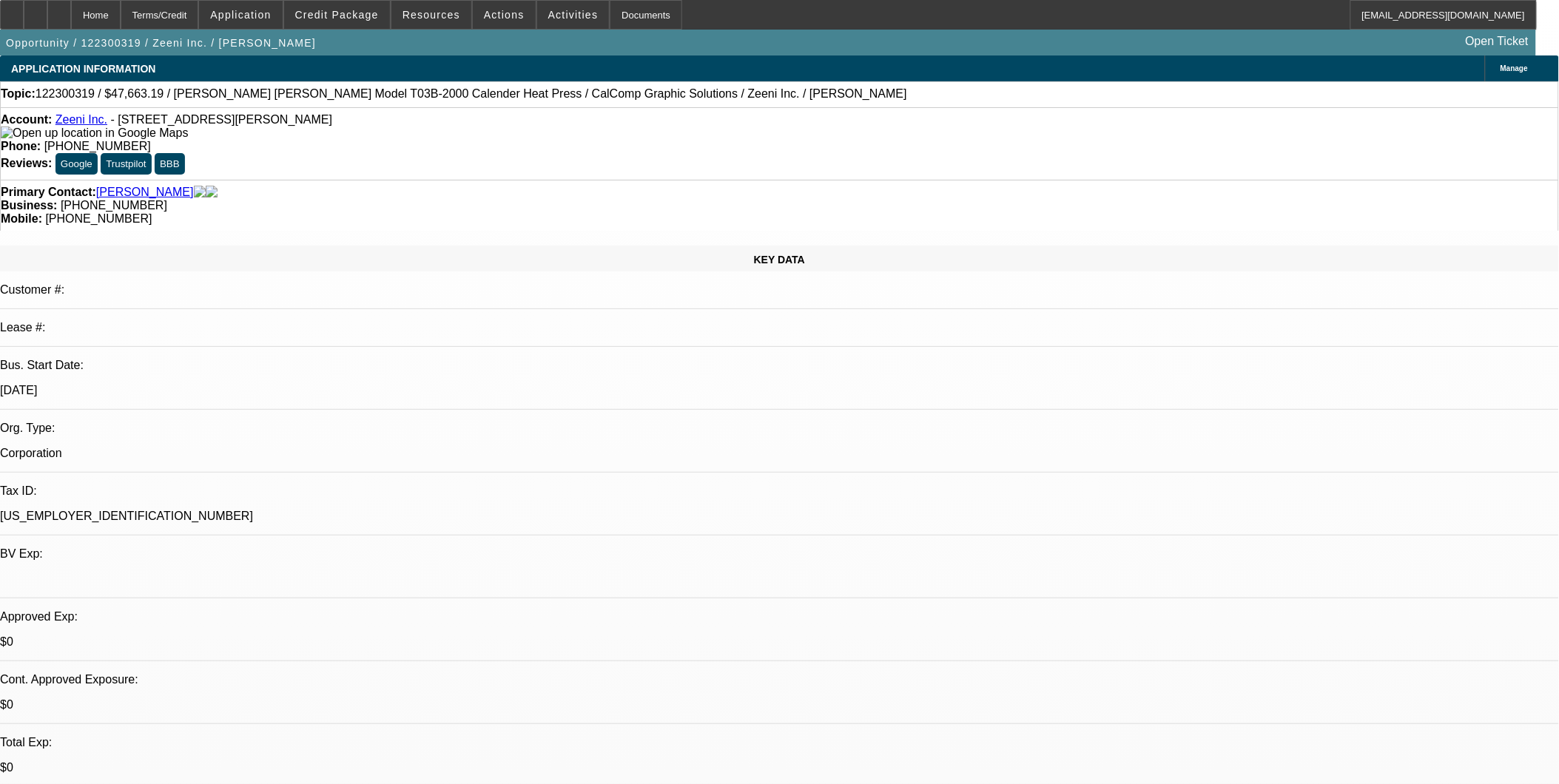
select select "0.1"
select select "0"
select select "0.1"
select select "1"
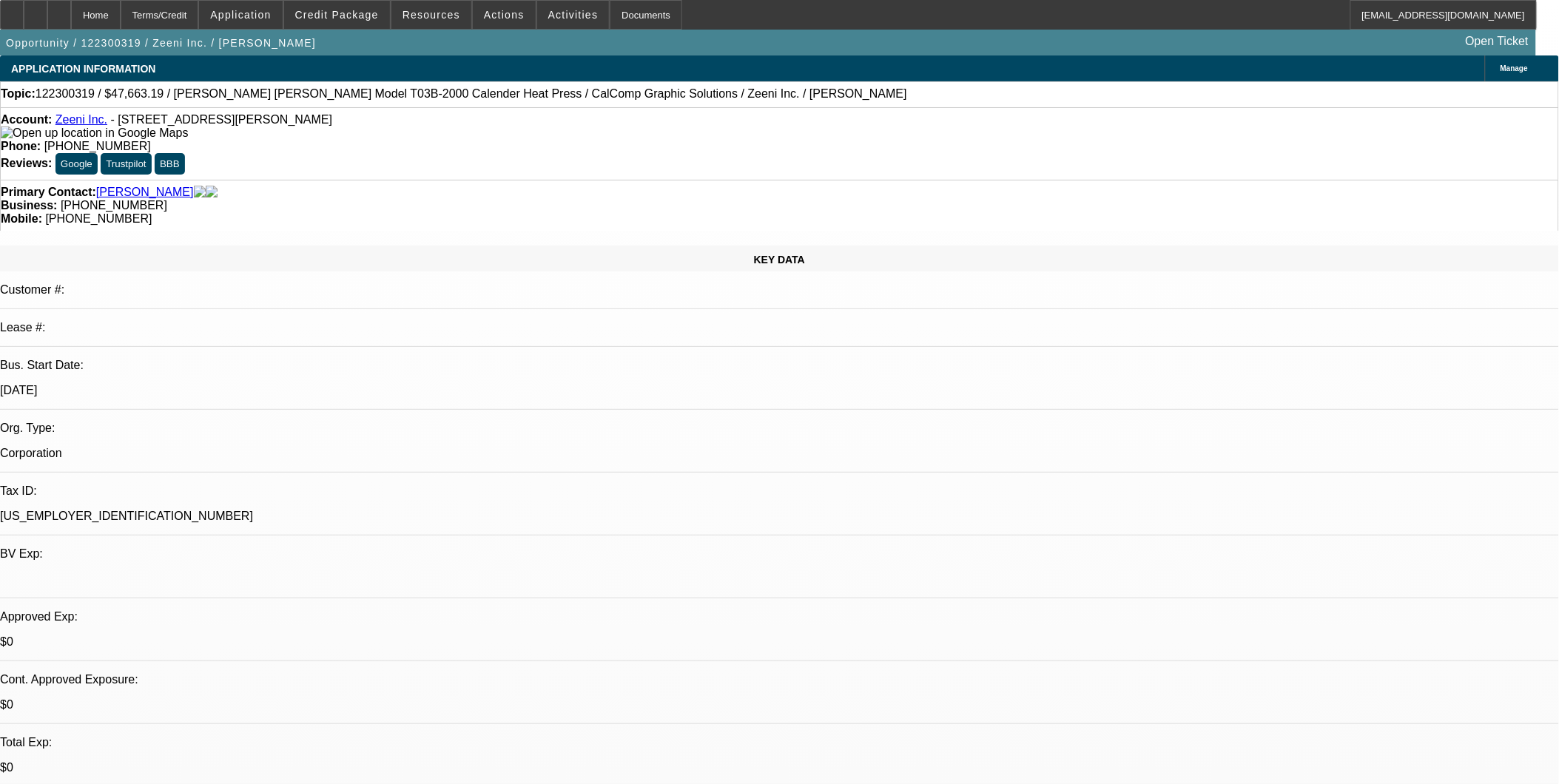
select select "2"
select select "6"
select select "1"
select select "2"
select select "4"
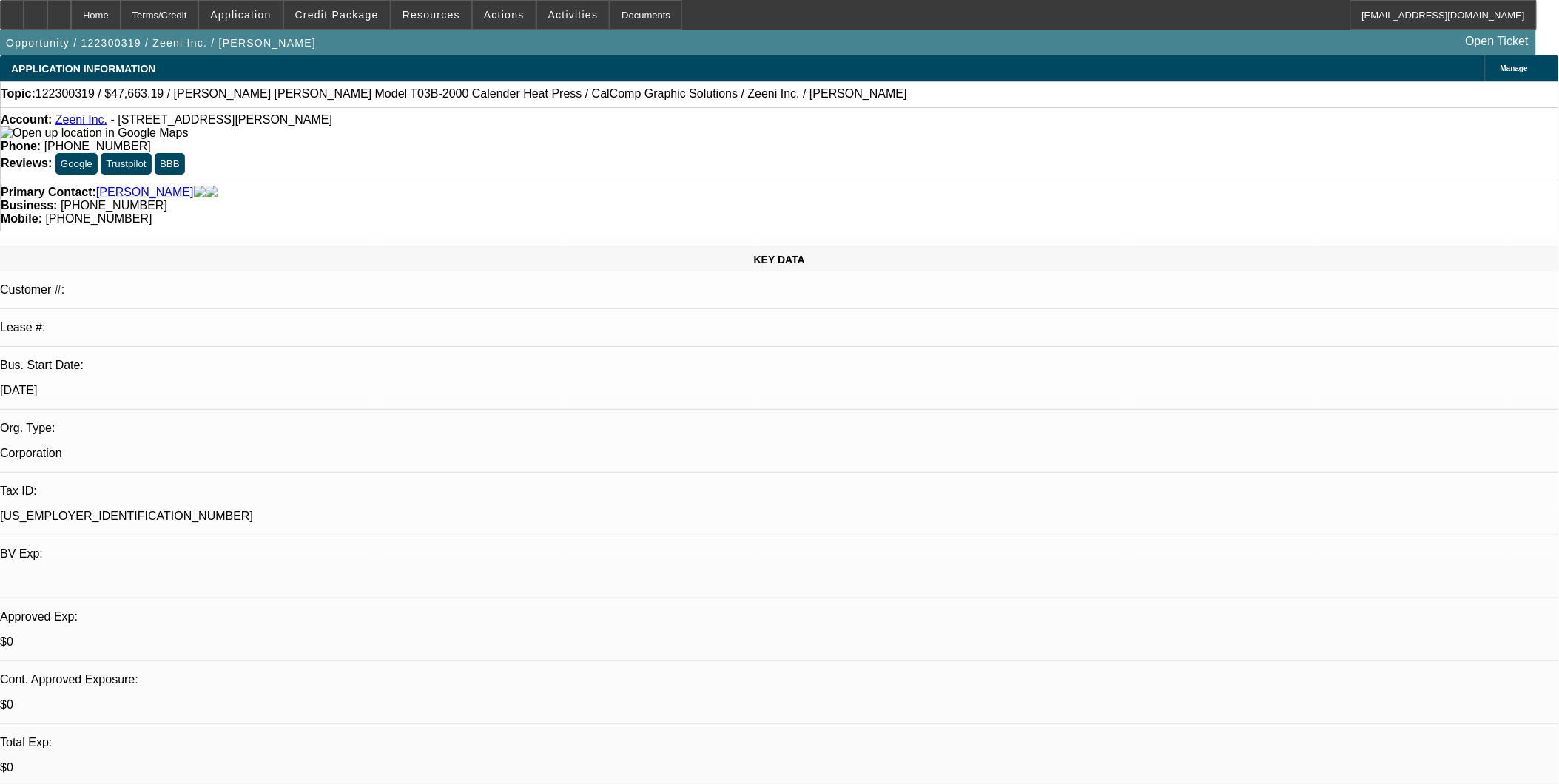
select select "1"
select select "2"
select select "4"
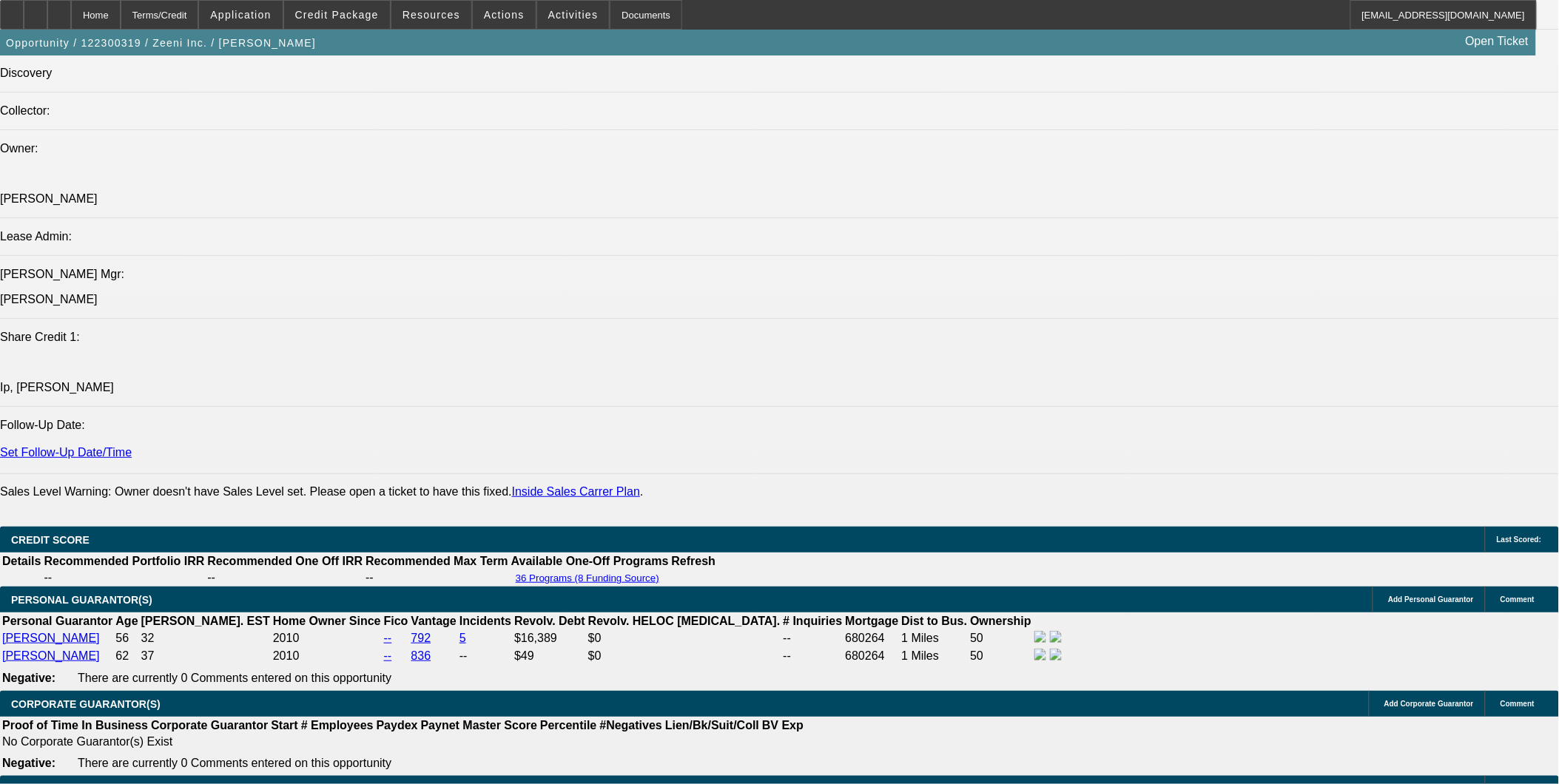
scroll to position [1726, 0]
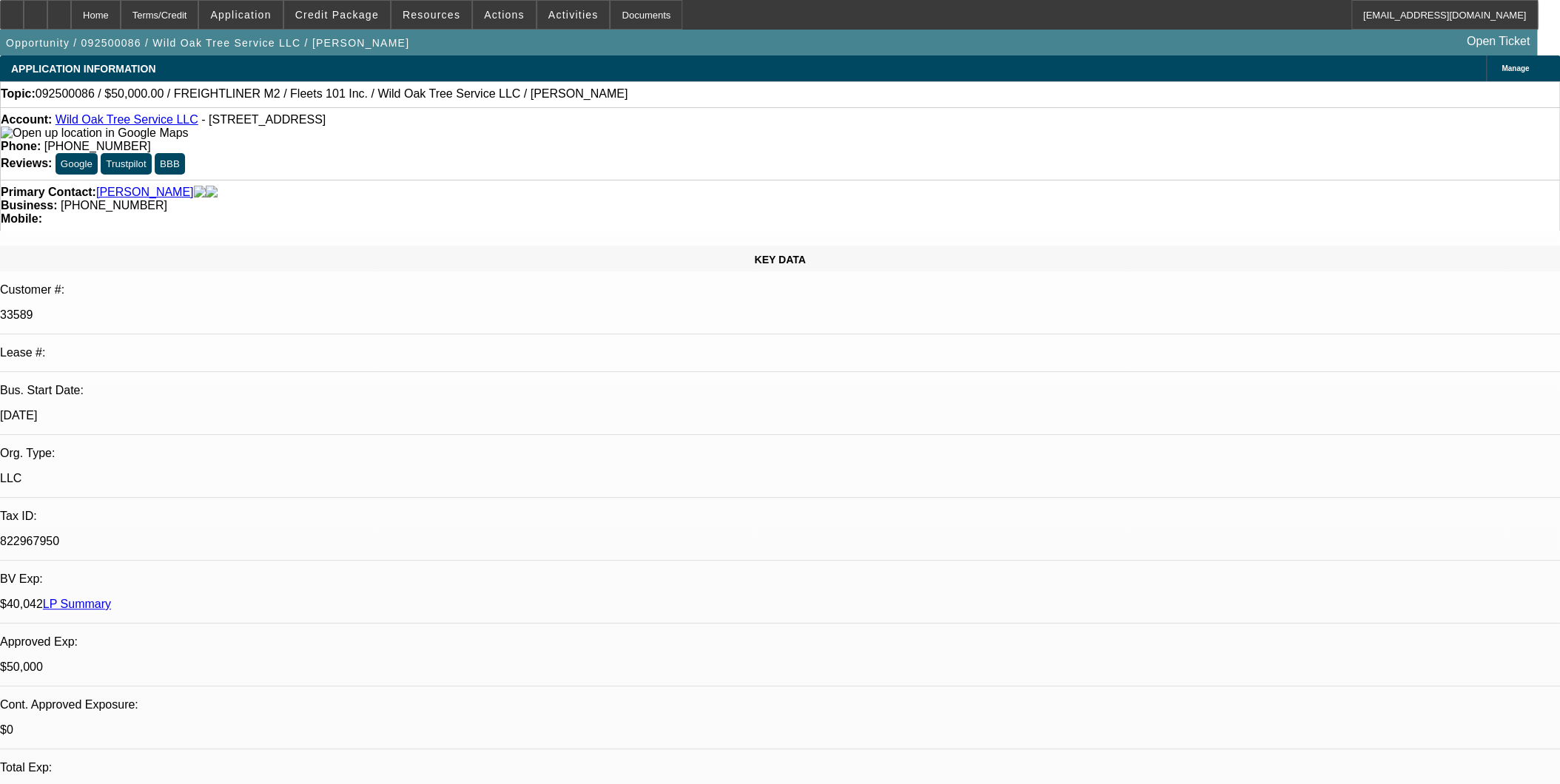
select select "0"
select select "2"
select select "0.1"
select select "0"
select select "2"
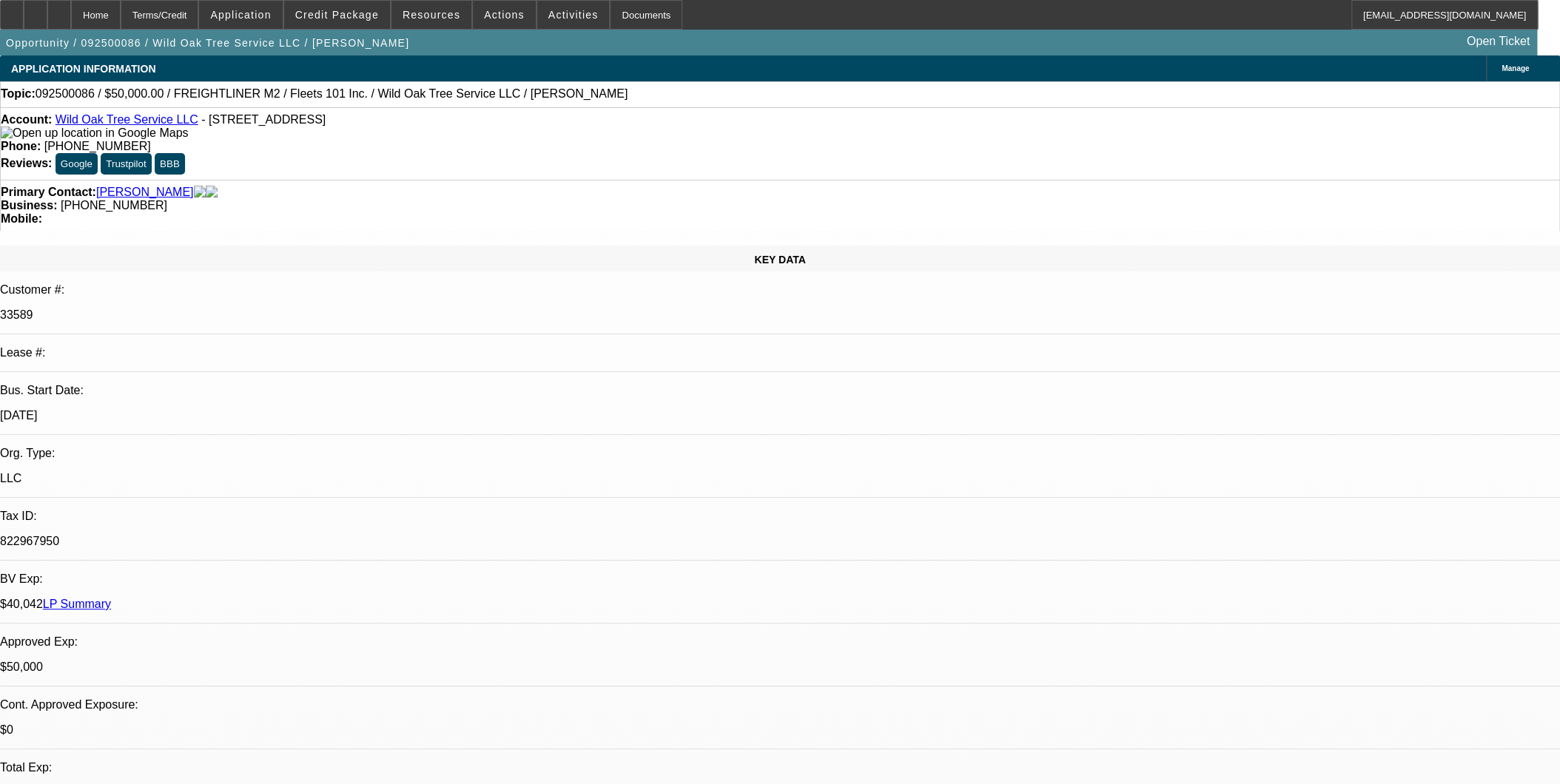
select select "0"
select select "2"
select select "0.1"
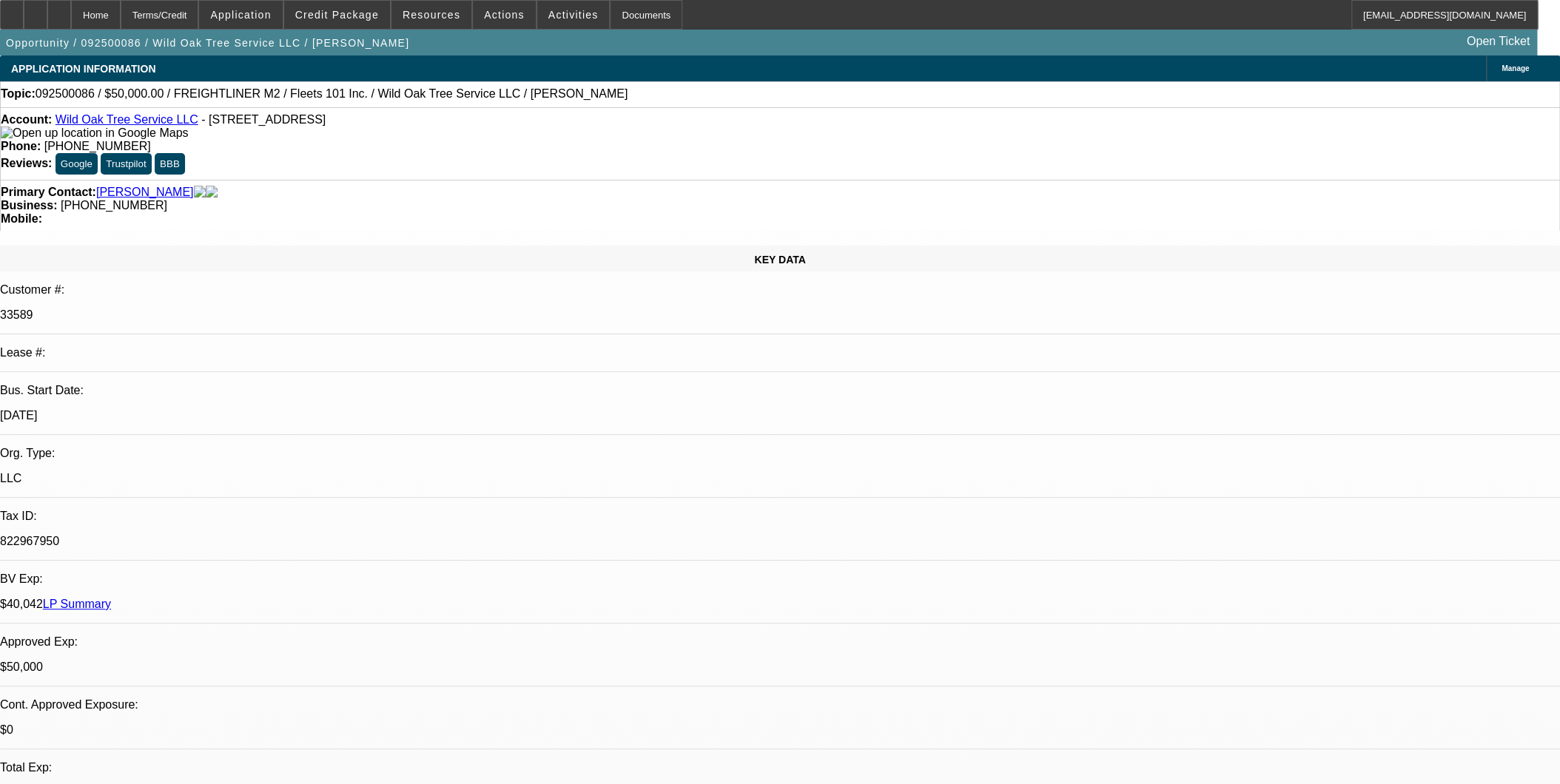
select select "2"
select select "0.1"
select select "1"
select select "2"
select select "4"
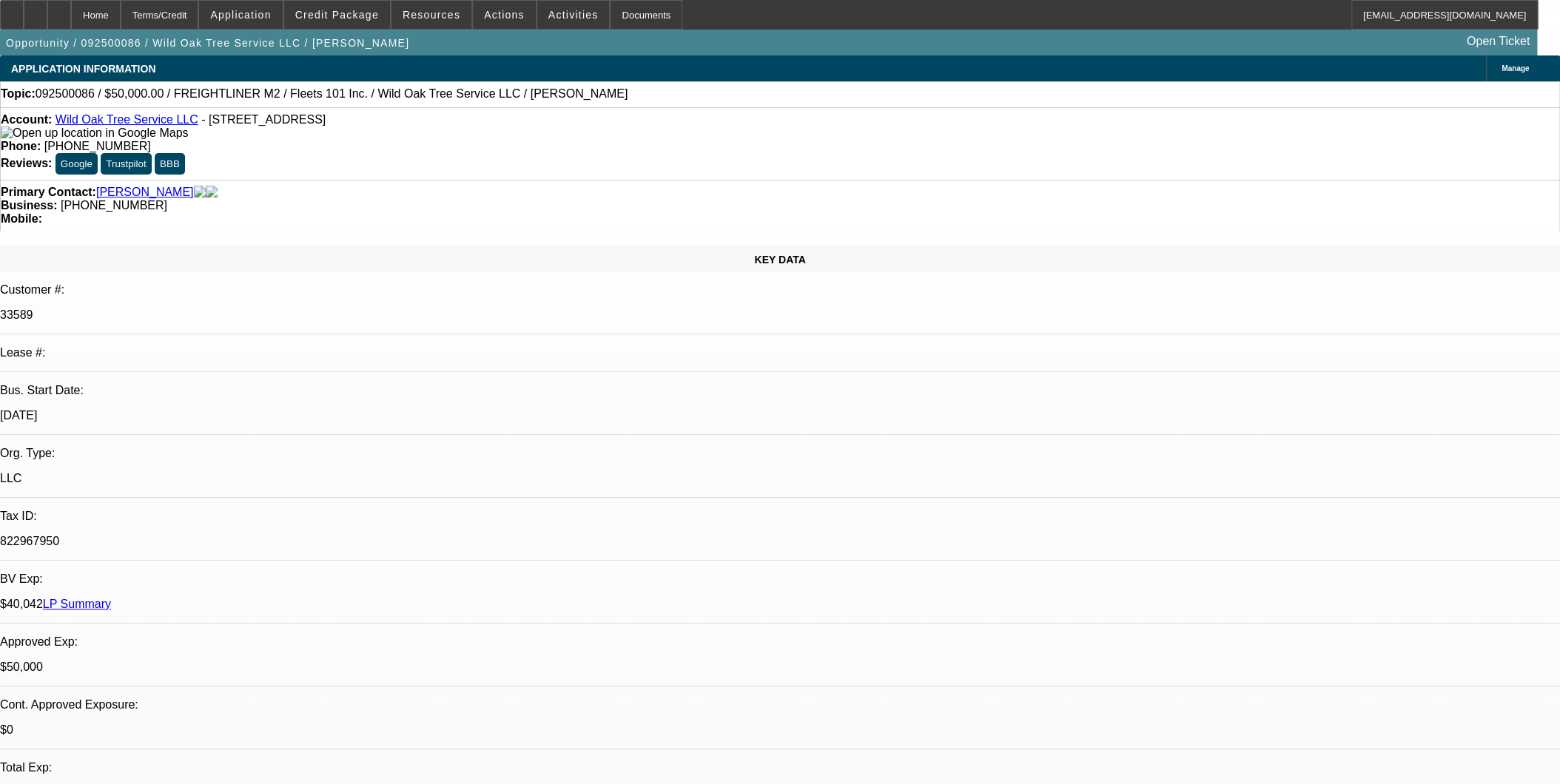
select select "1"
select select "2"
select select "6"
select select "1"
select select "2"
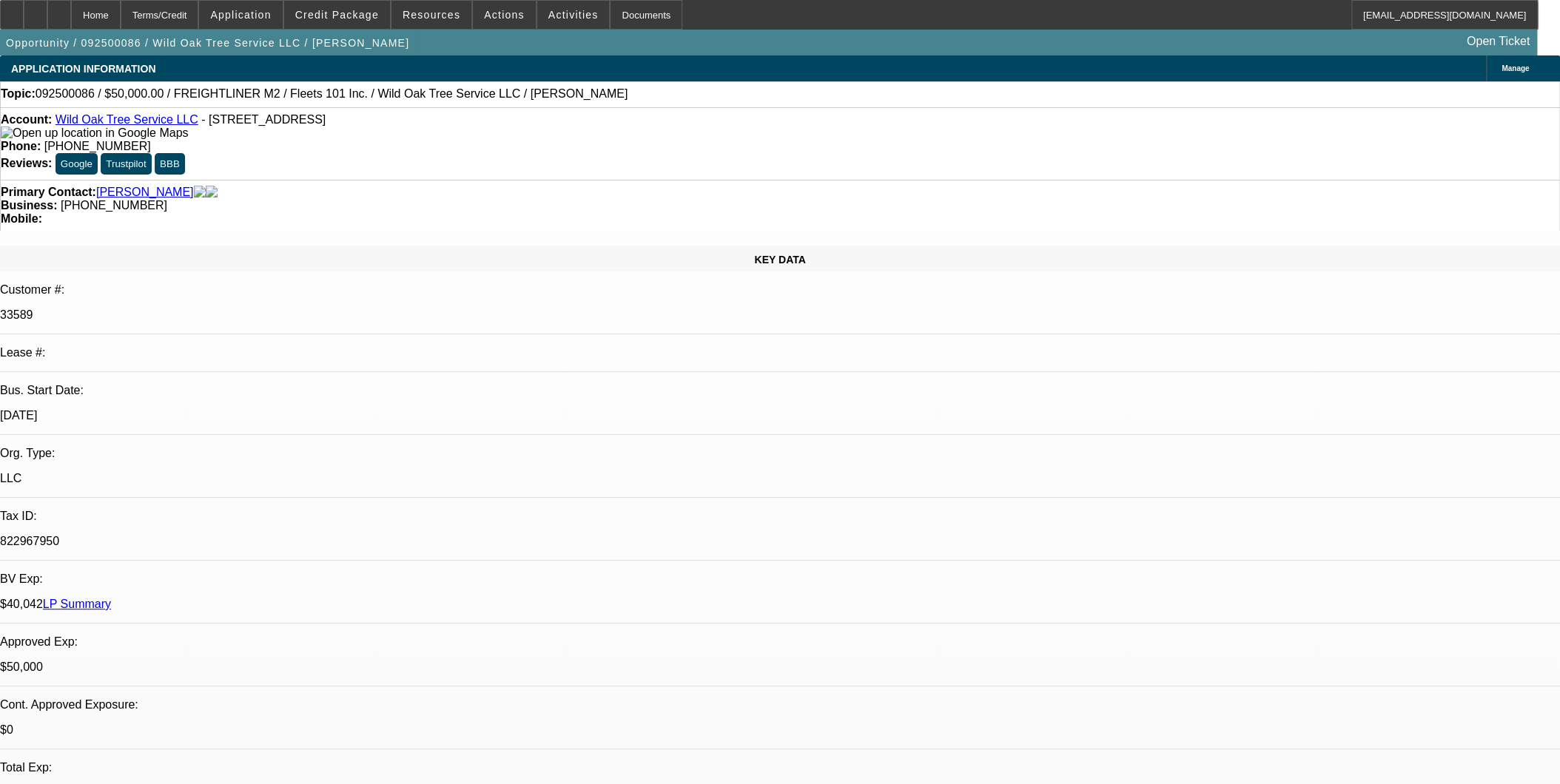
select select "4"
select select "1"
select select "2"
select select "4"
select select "0"
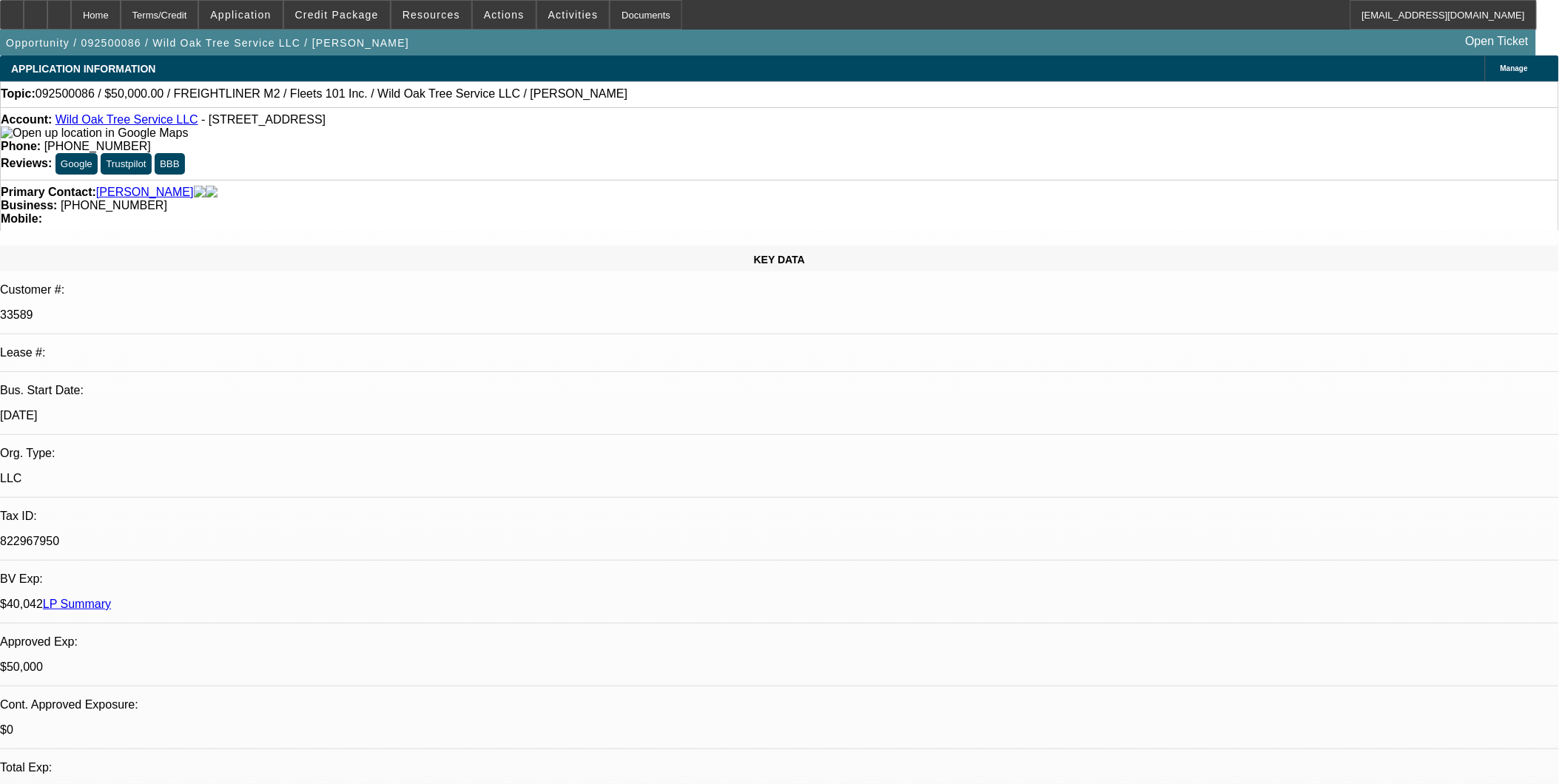
select select "2"
select select "0.1"
select select "0"
select select "2"
select select "0"
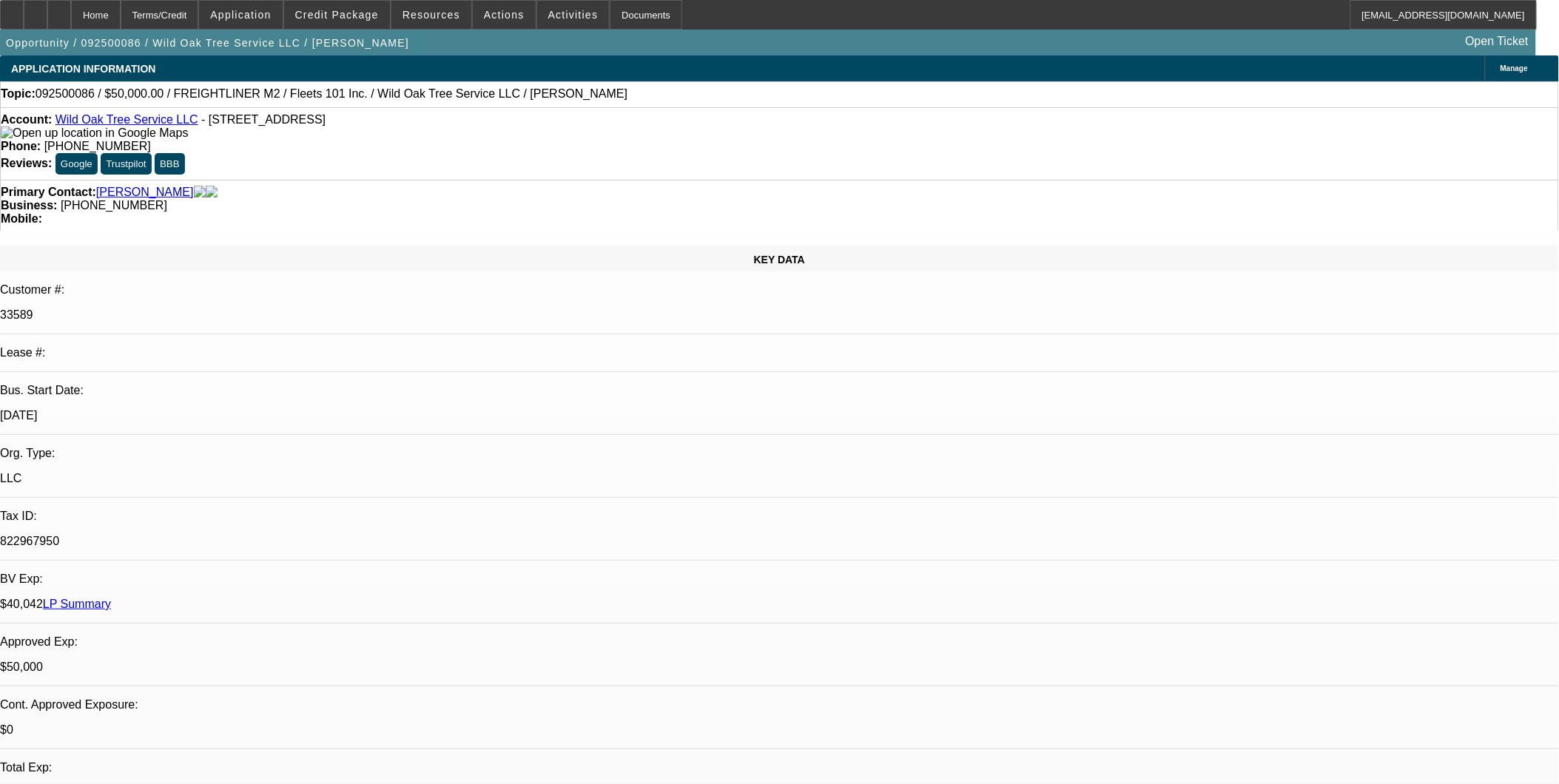
select select "0"
select select "2"
select select "0.1"
select select "2"
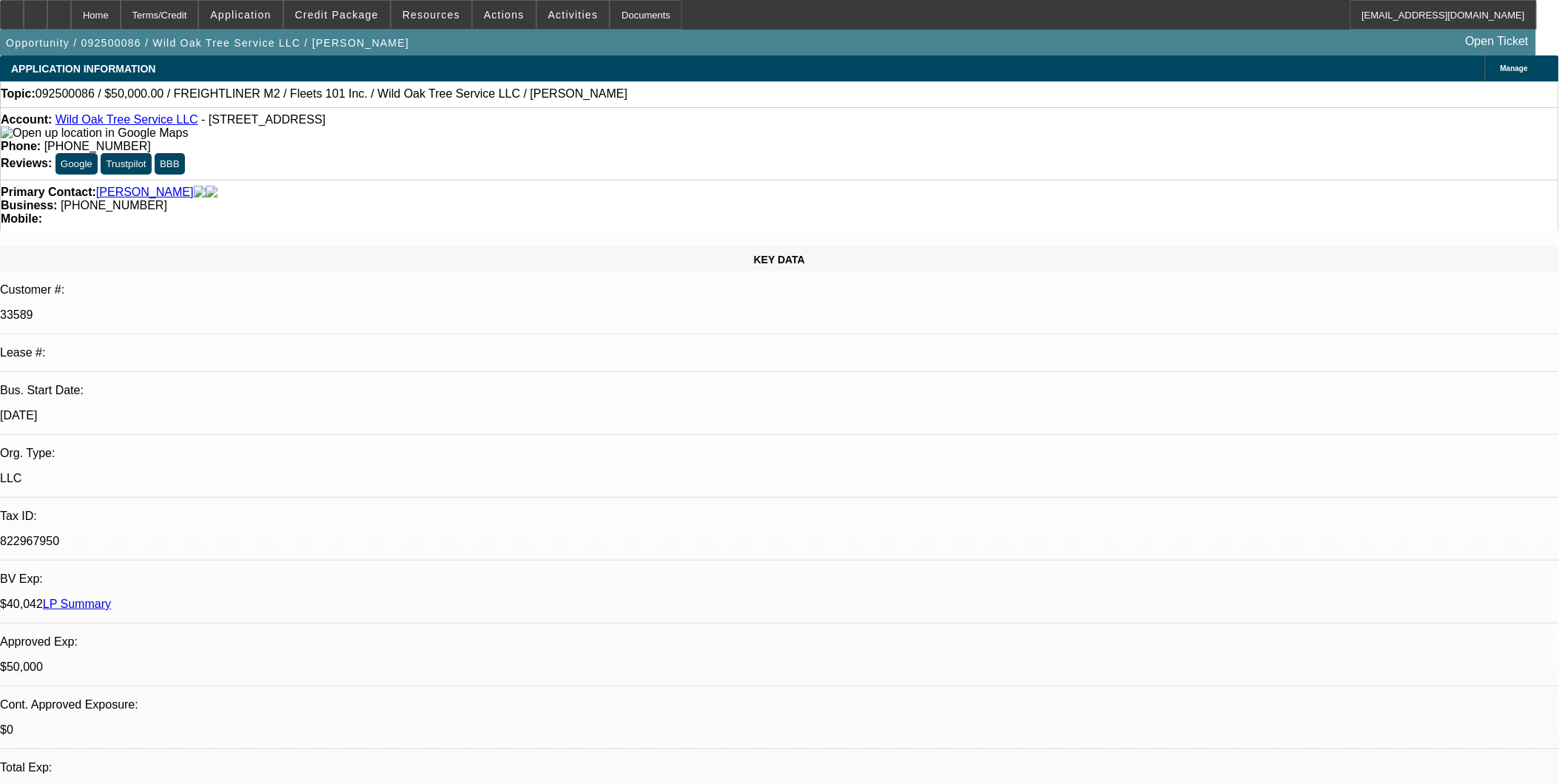
select select "0.1"
select select "1"
select select "2"
select select "4"
select select "1"
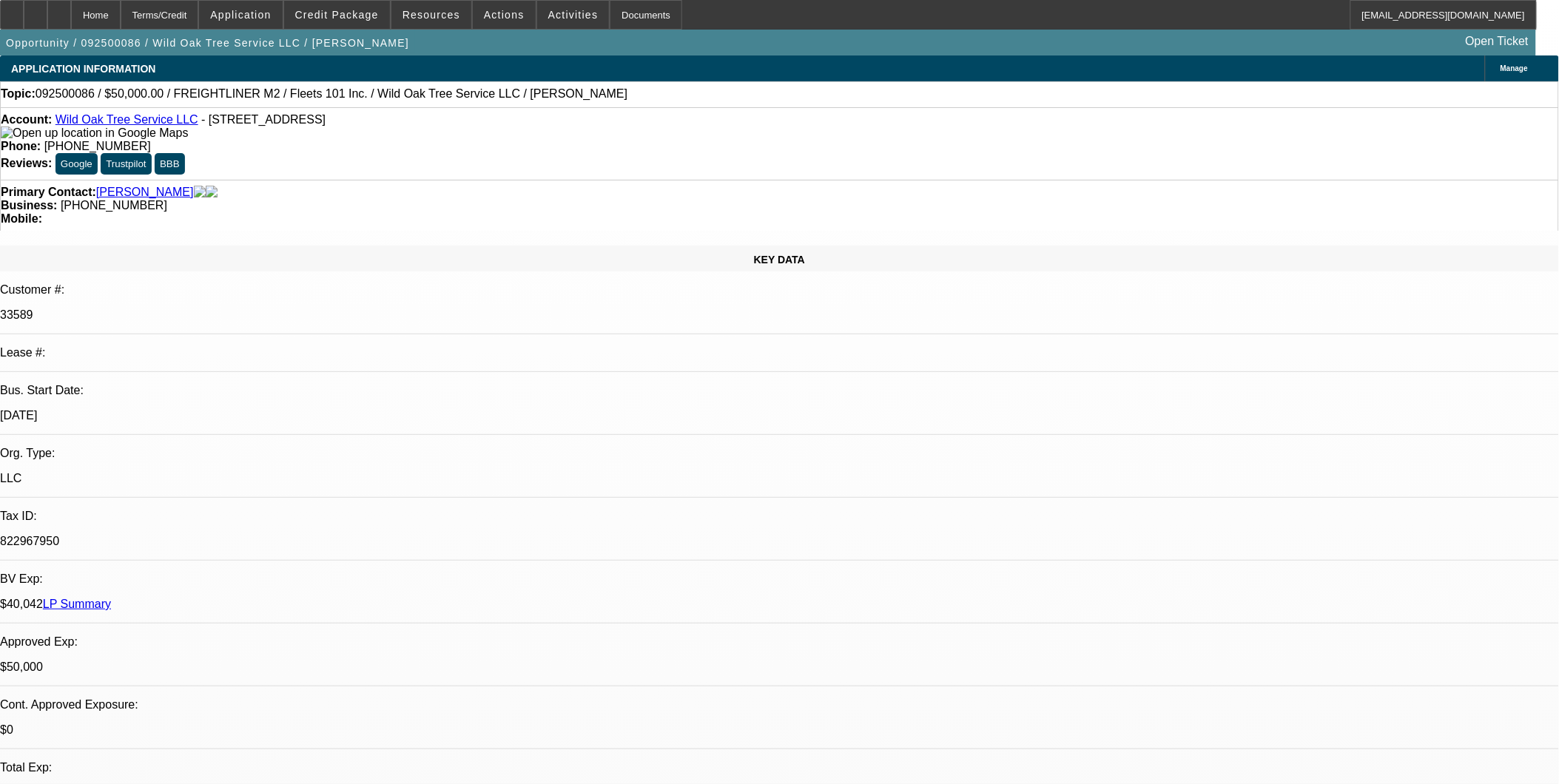
select select "2"
select select "6"
select select "1"
select select "2"
select select "4"
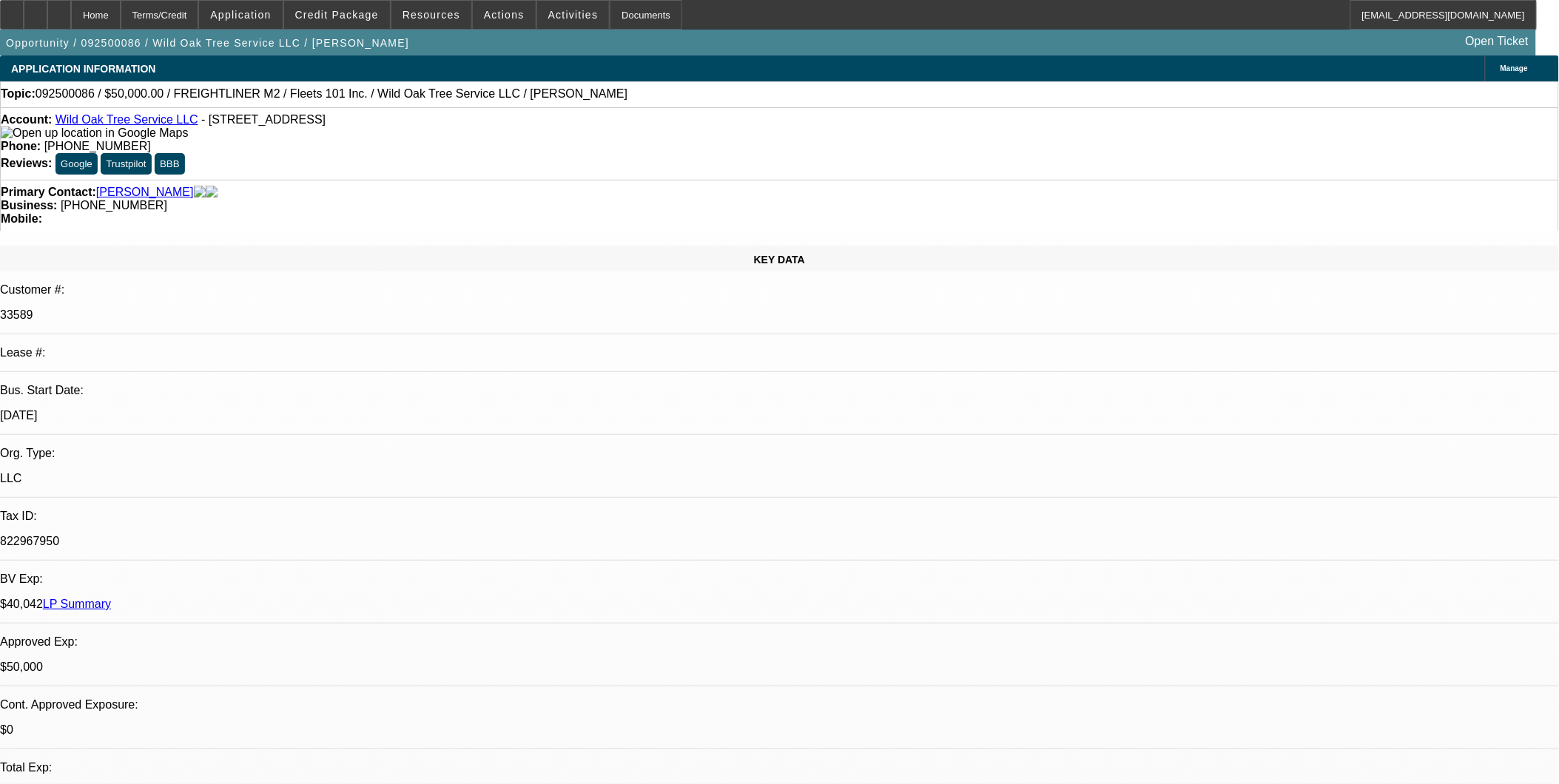
select select "1"
select select "2"
select select "4"
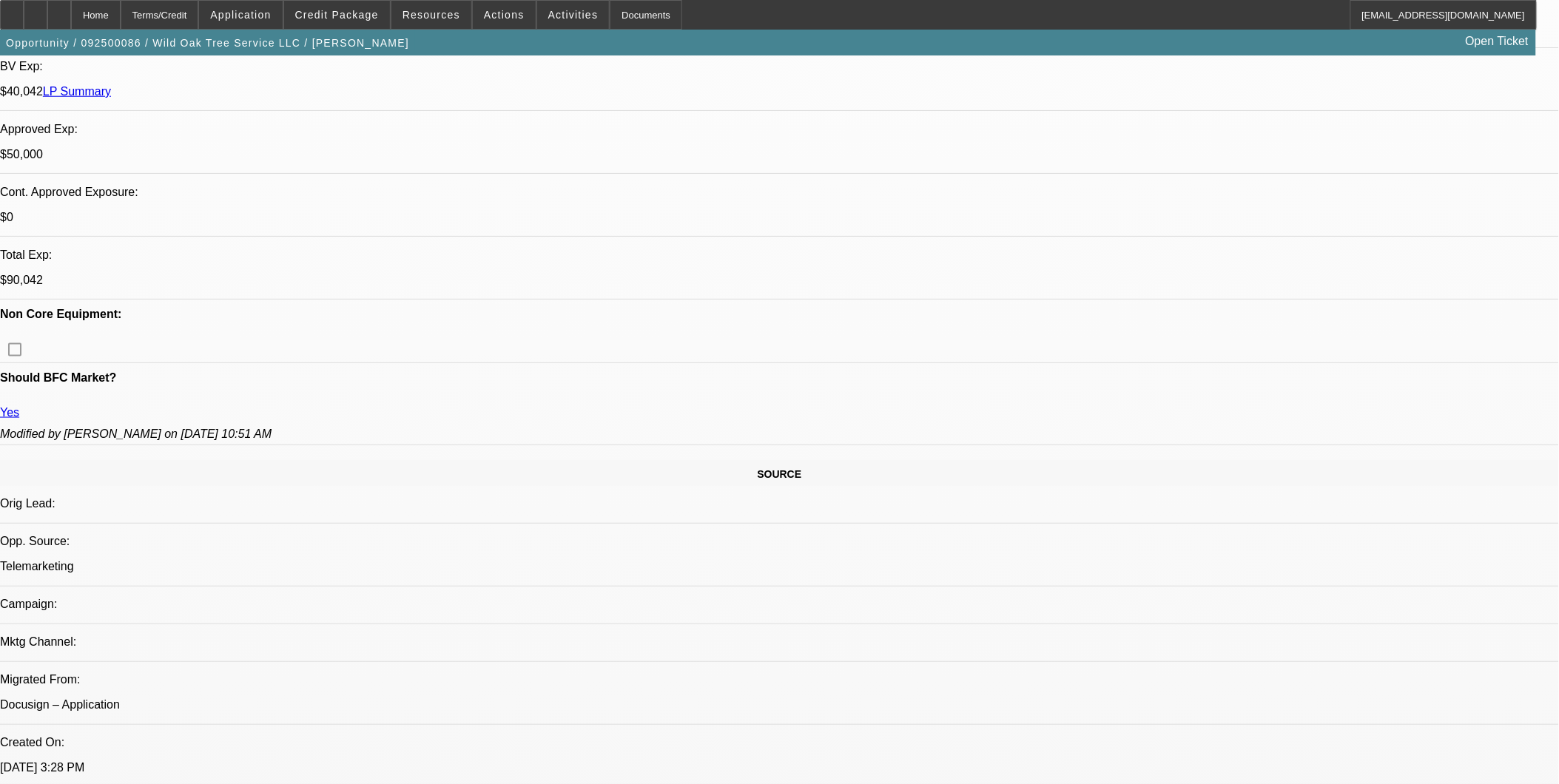
scroll to position [493, 0]
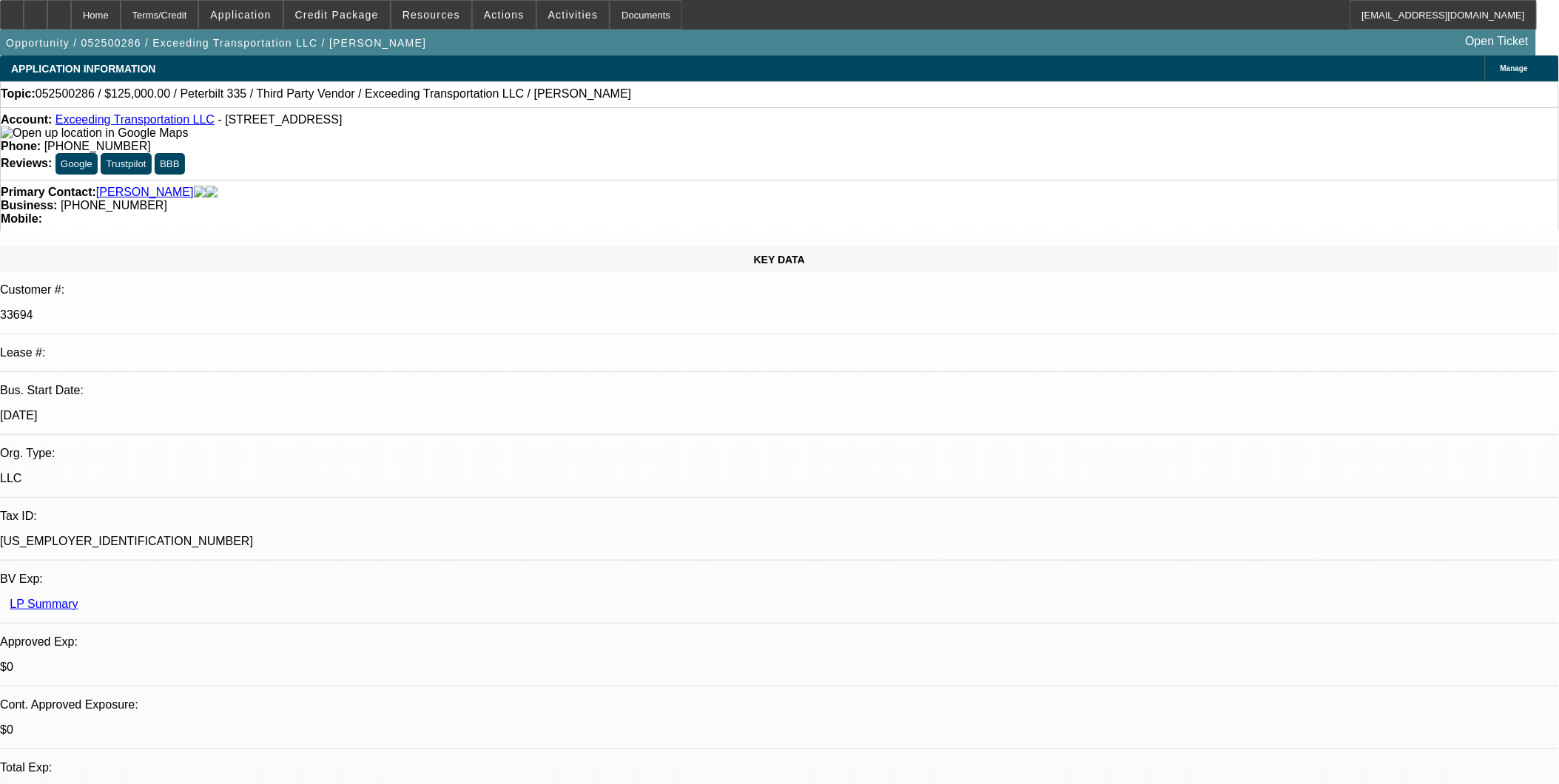
select select "0"
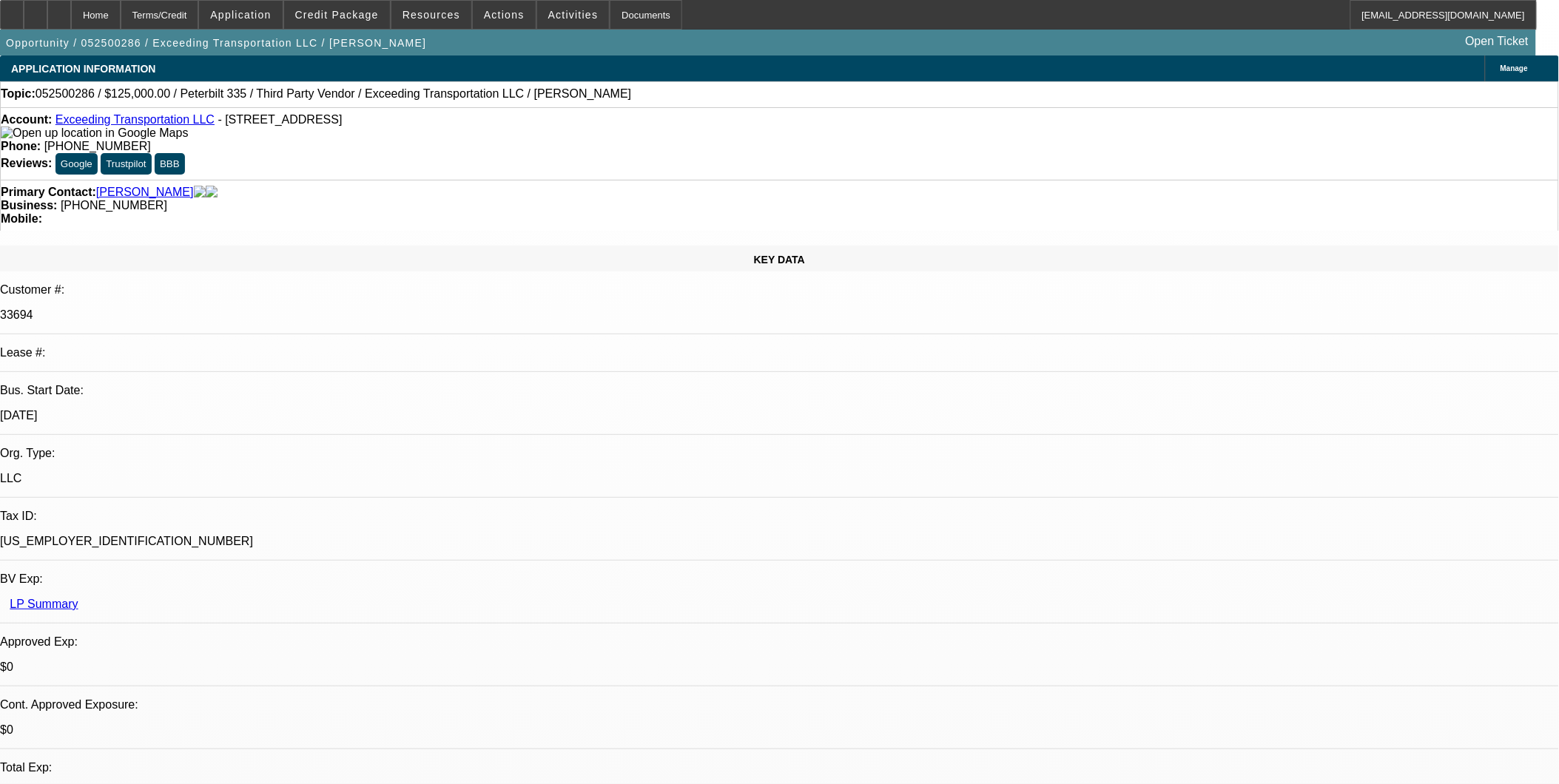
select select "0"
select select "1"
select select "6"
select select "1"
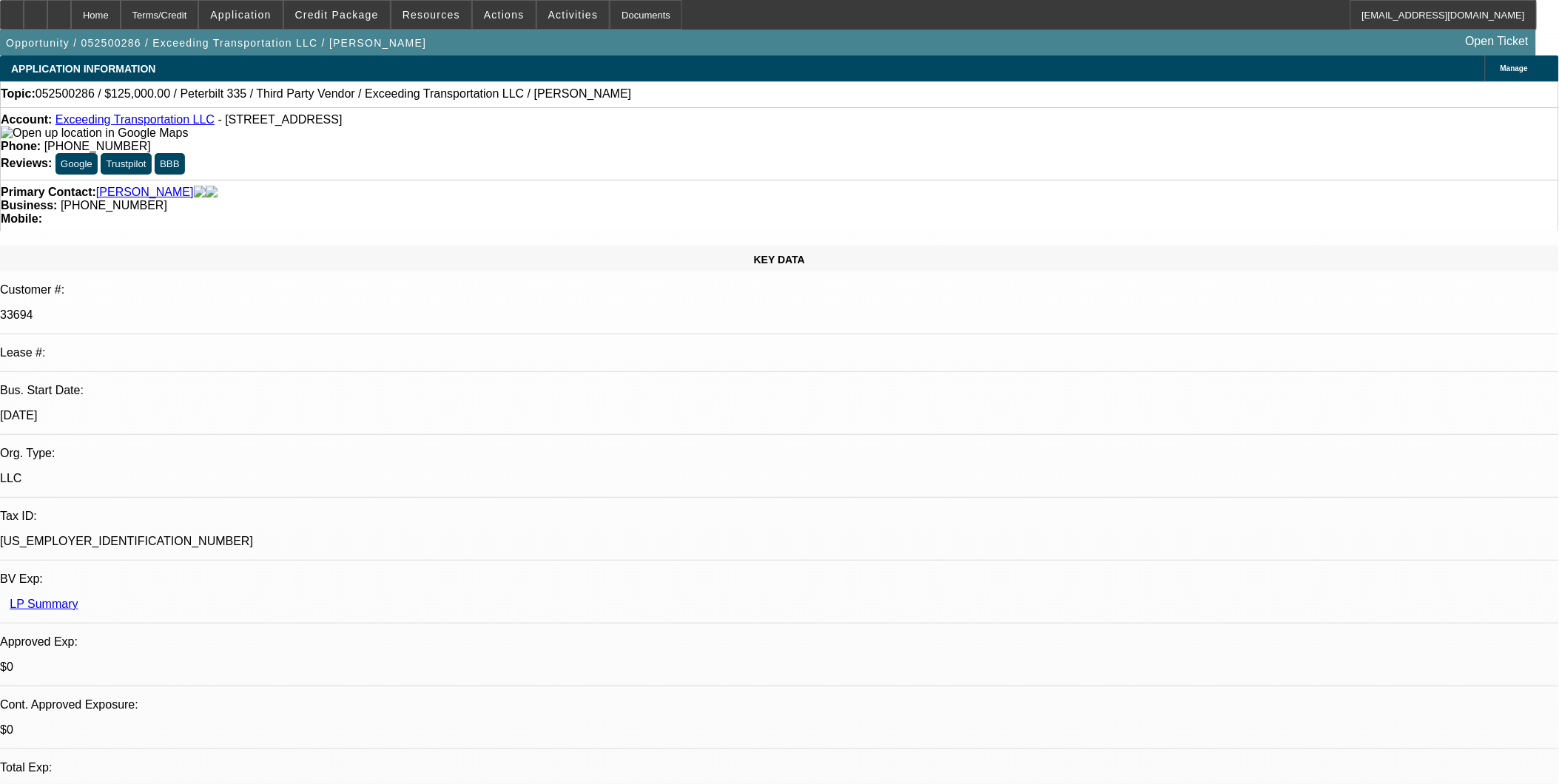
select select "15"
select select "6"
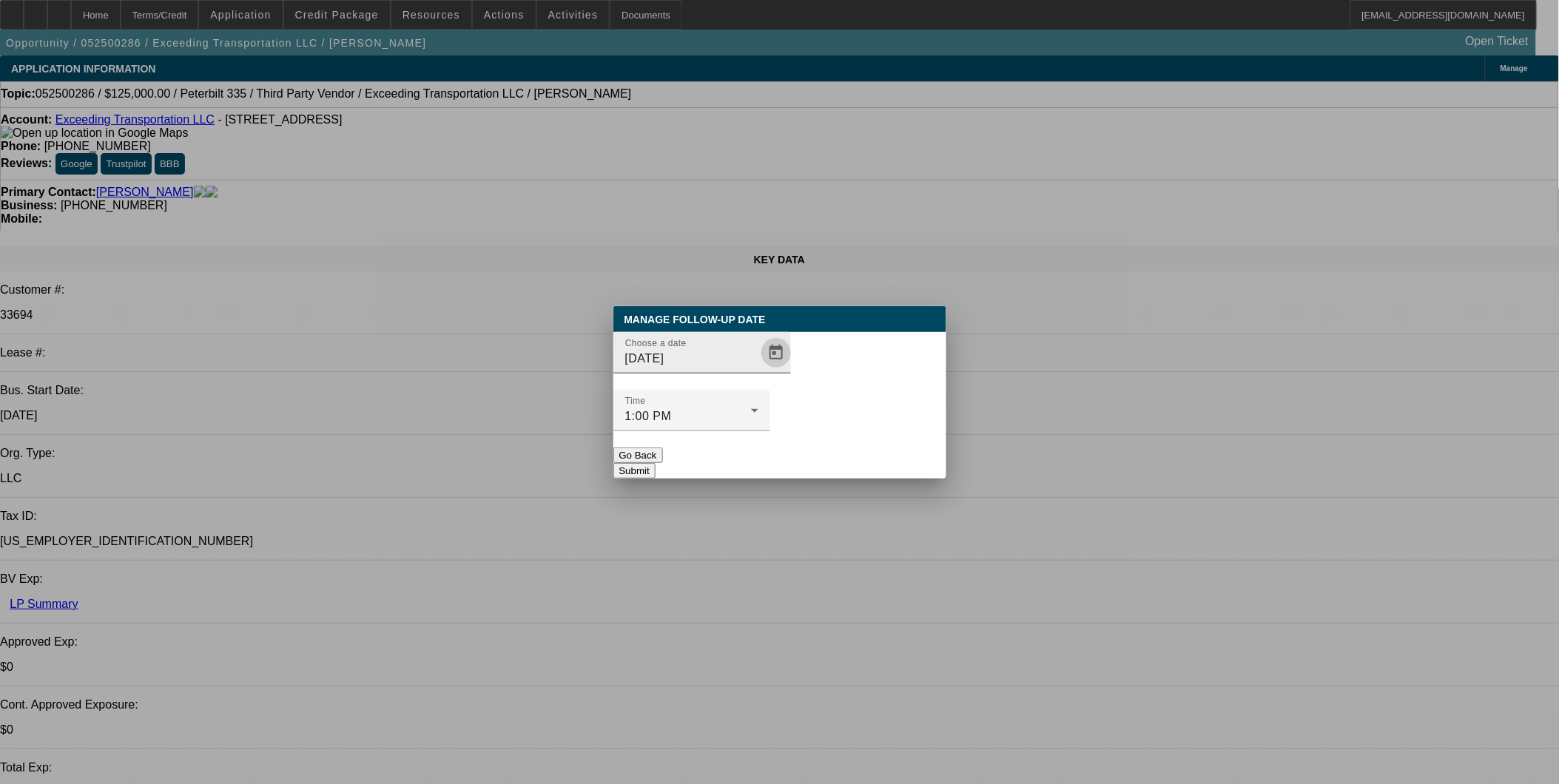
click at [759, 370] on span "Open calendar" at bounding box center [776, 353] width 36 height 36
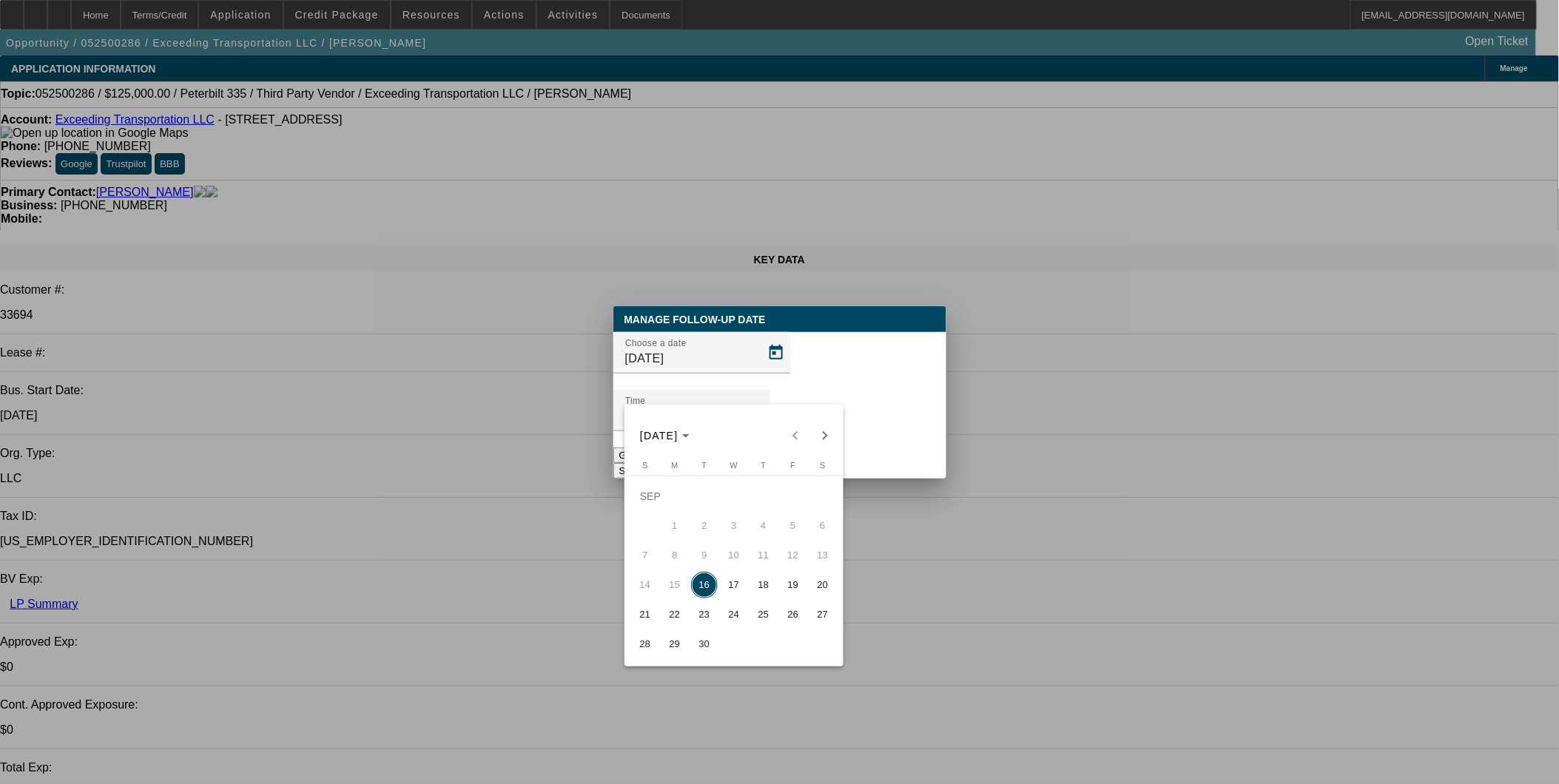
click at [707, 615] on span "23" at bounding box center [704, 615] width 26 height 26
type input "[DATE]"
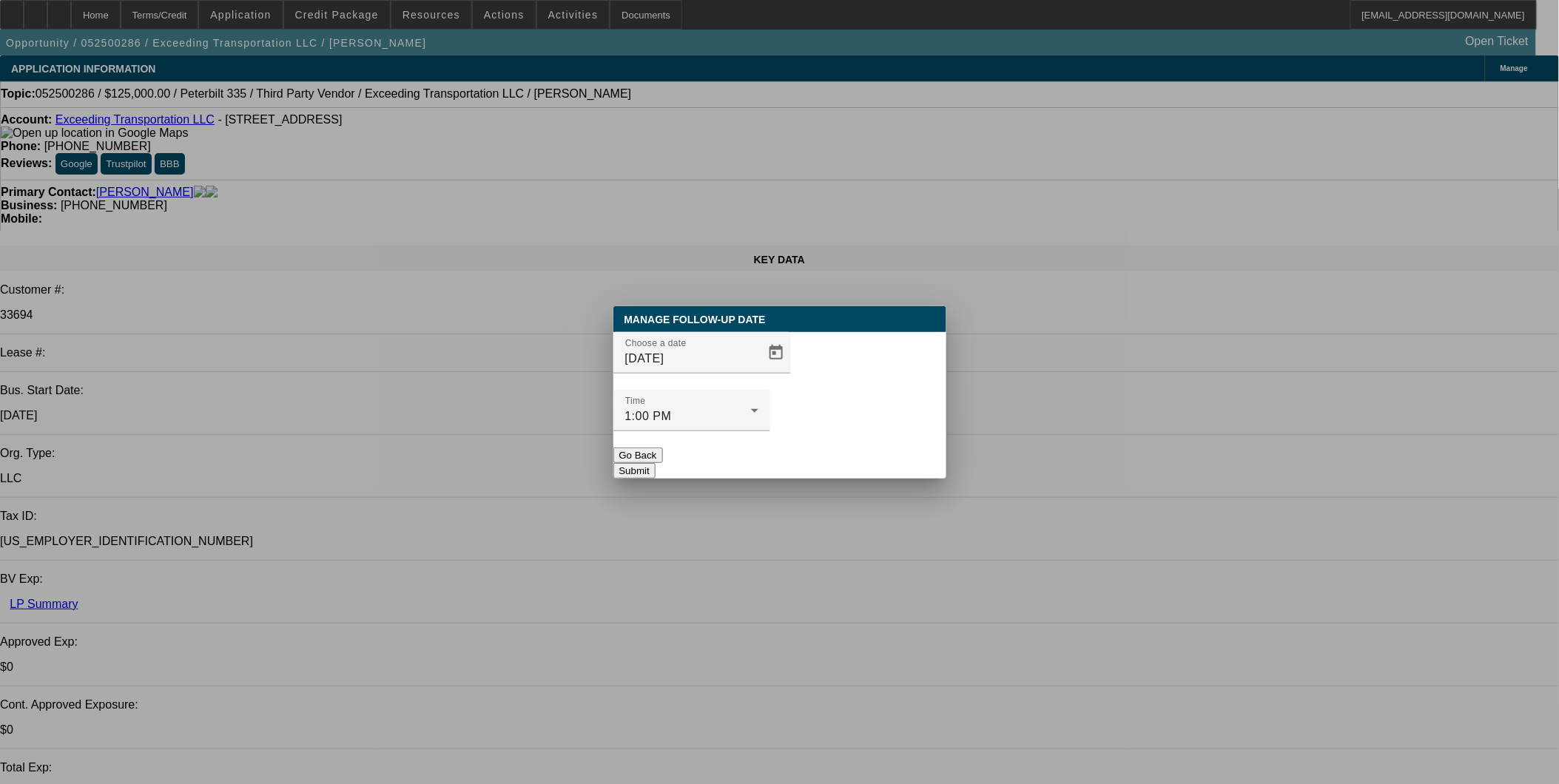
click at [655, 463] on button "Submit" at bounding box center [634, 471] width 42 height 16
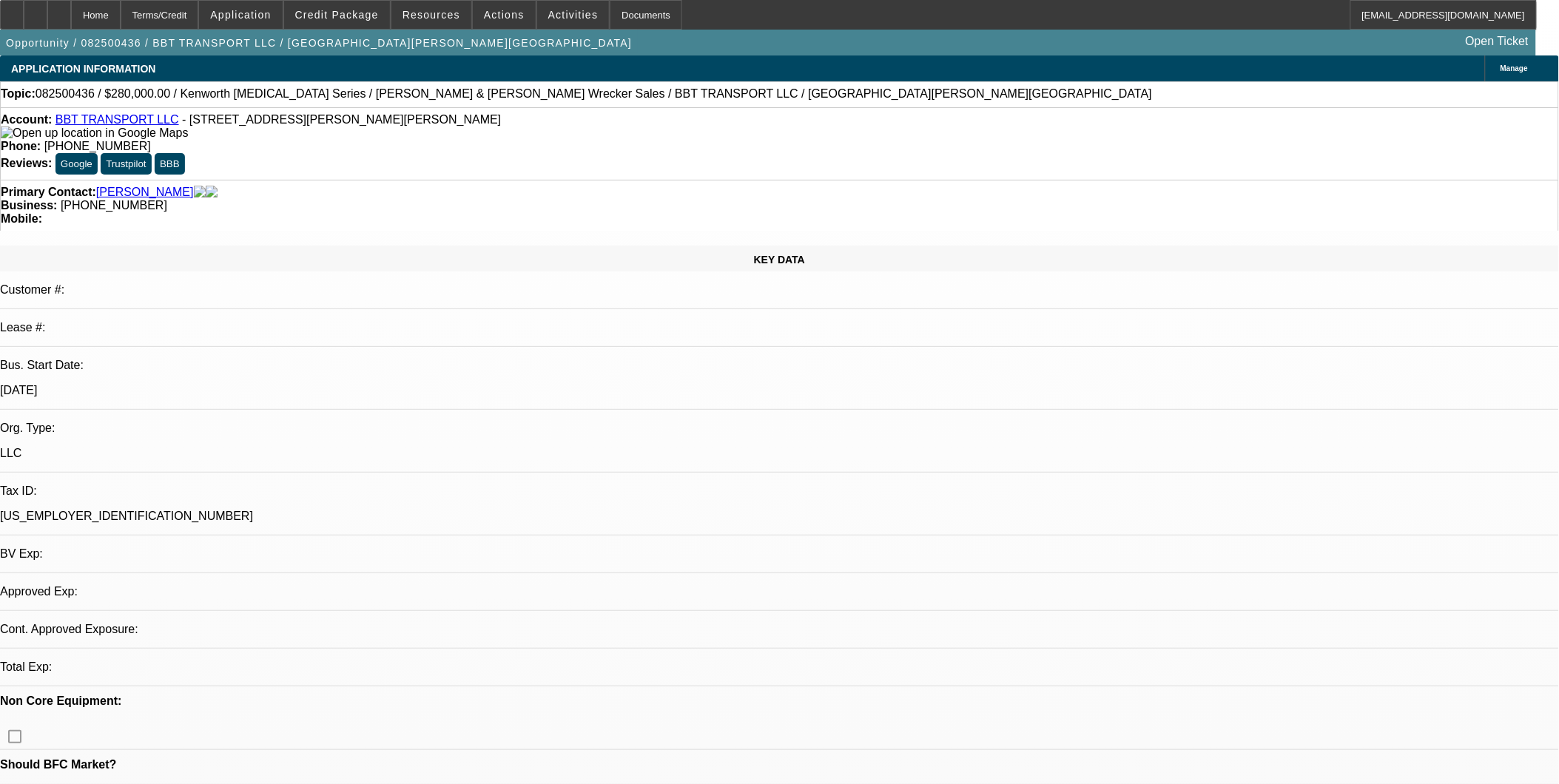
select select "0"
select select "2"
select select "0"
select select "1"
select select "2"
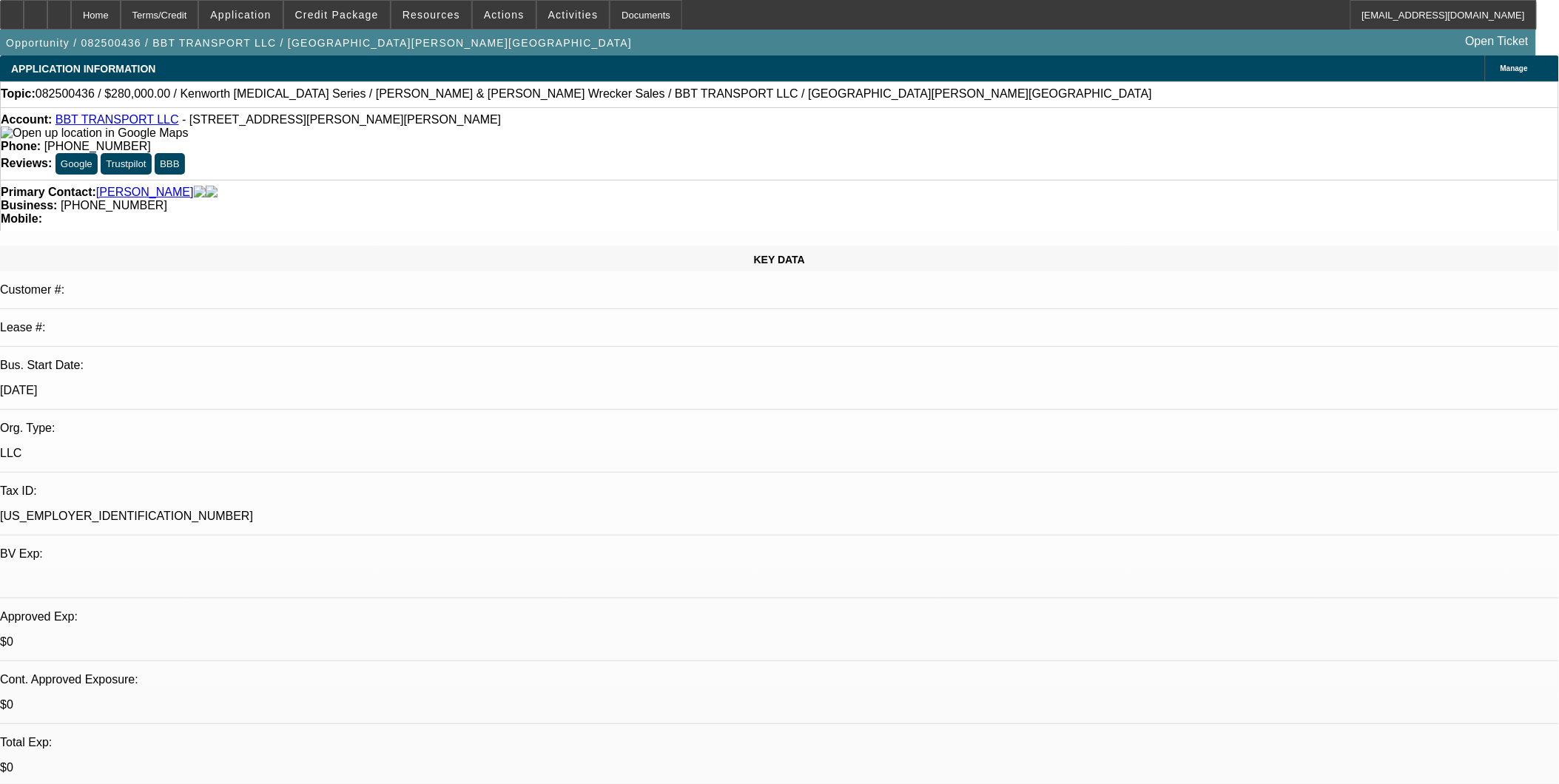
select select "6"
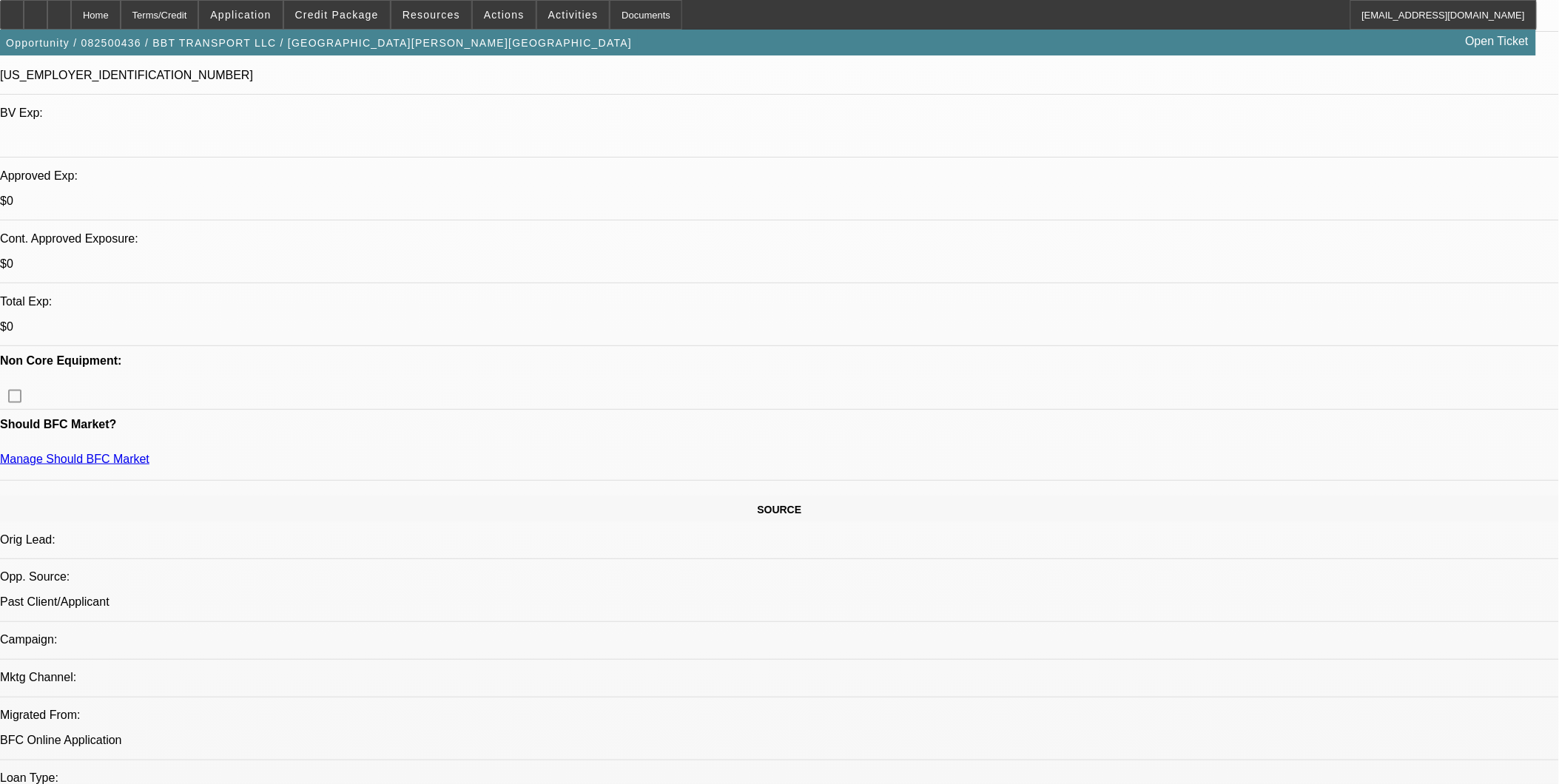
scroll to position [493, 0]
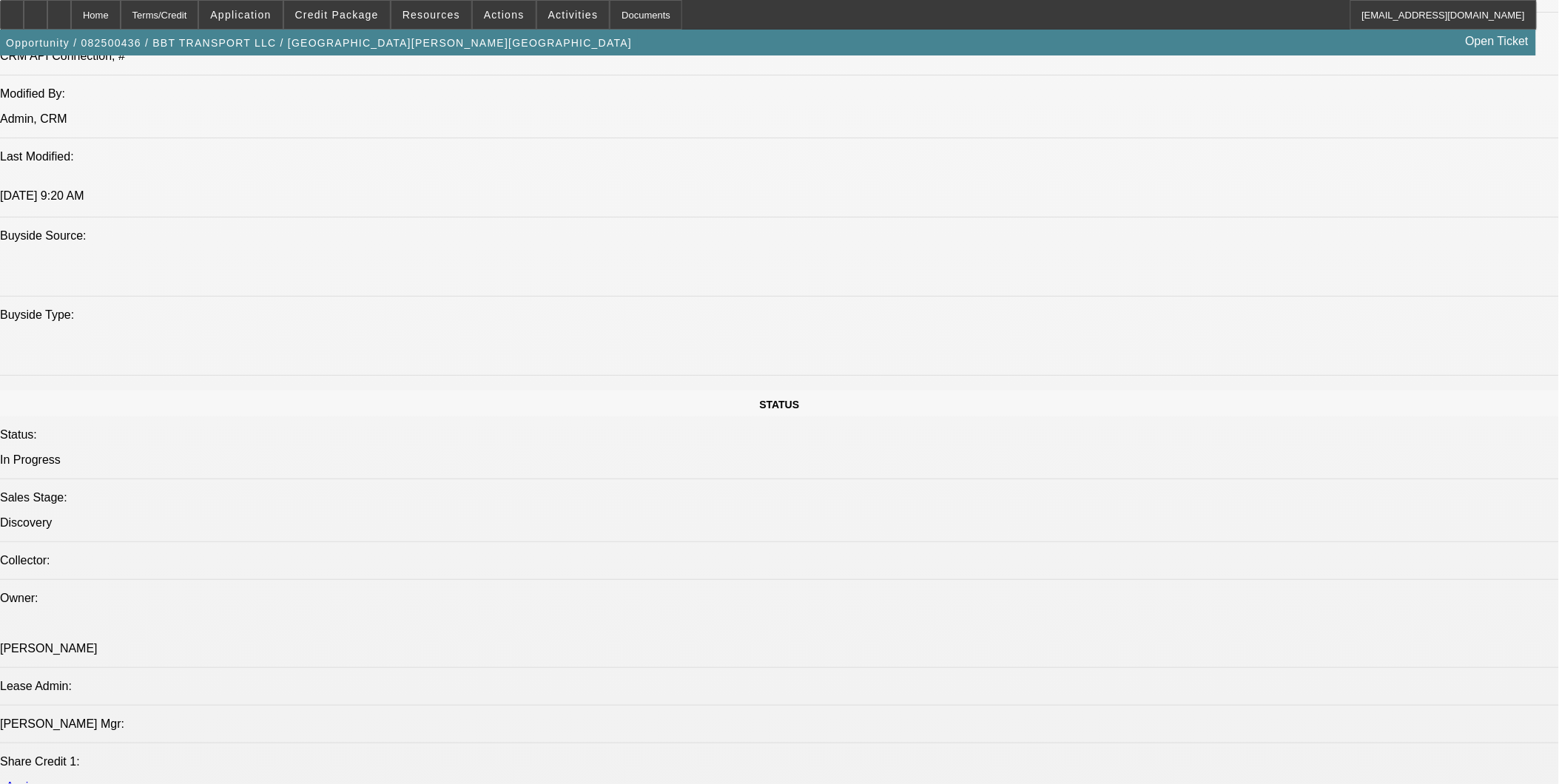
scroll to position [1726, 0]
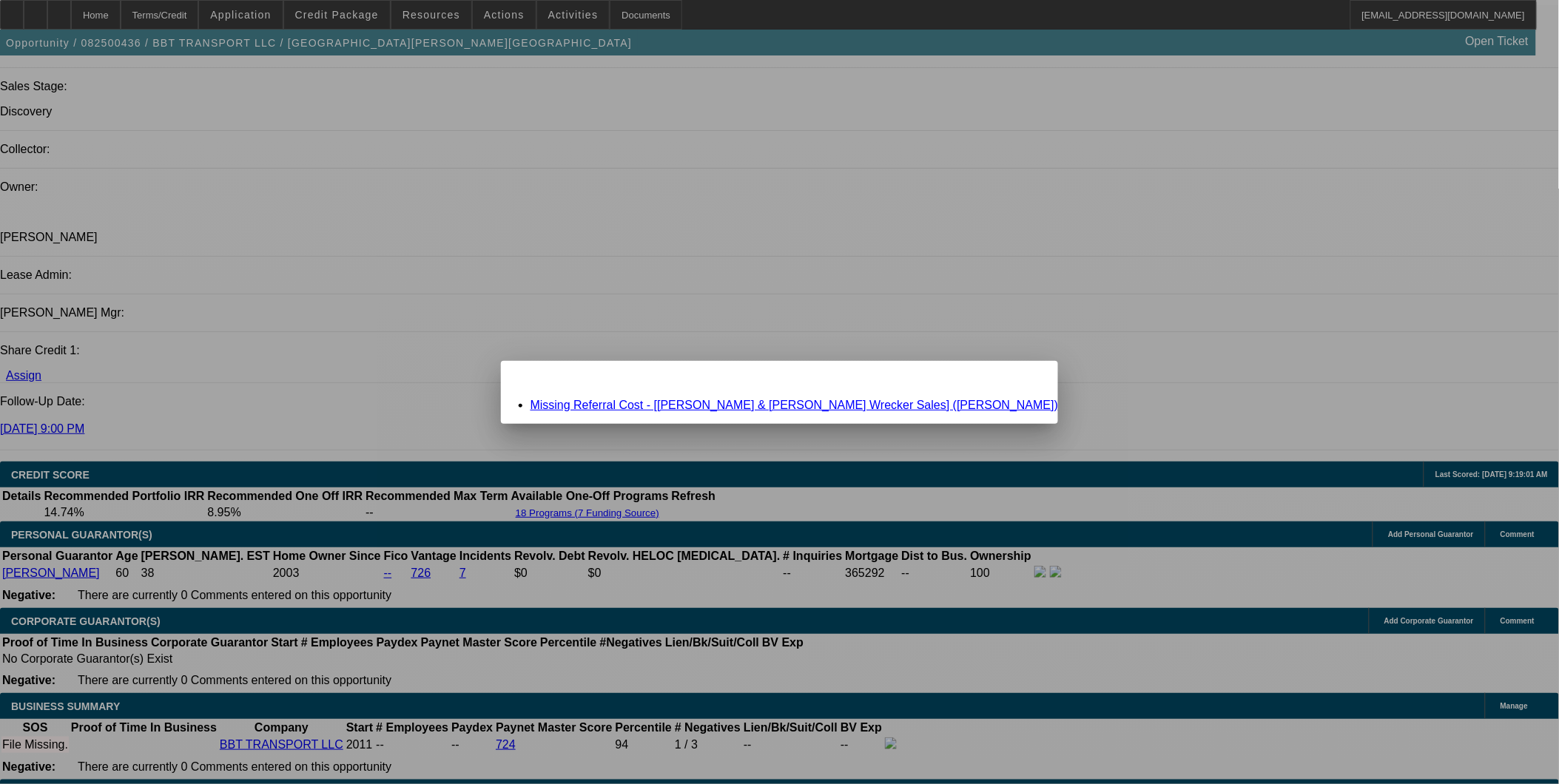
click at [876, 399] on div "Missing Referral Cost - [[PERSON_NAME] & [PERSON_NAME] Wrecker Sales] ([PERSON_…" at bounding box center [780, 405] width 558 height 13
click at [875, 403] on link "Missing Referral Cost - [[PERSON_NAME] & [PERSON_NAME] Wrecker Sales] ([PERSON_…" at bounding box center [794, 405] width 528 height 12
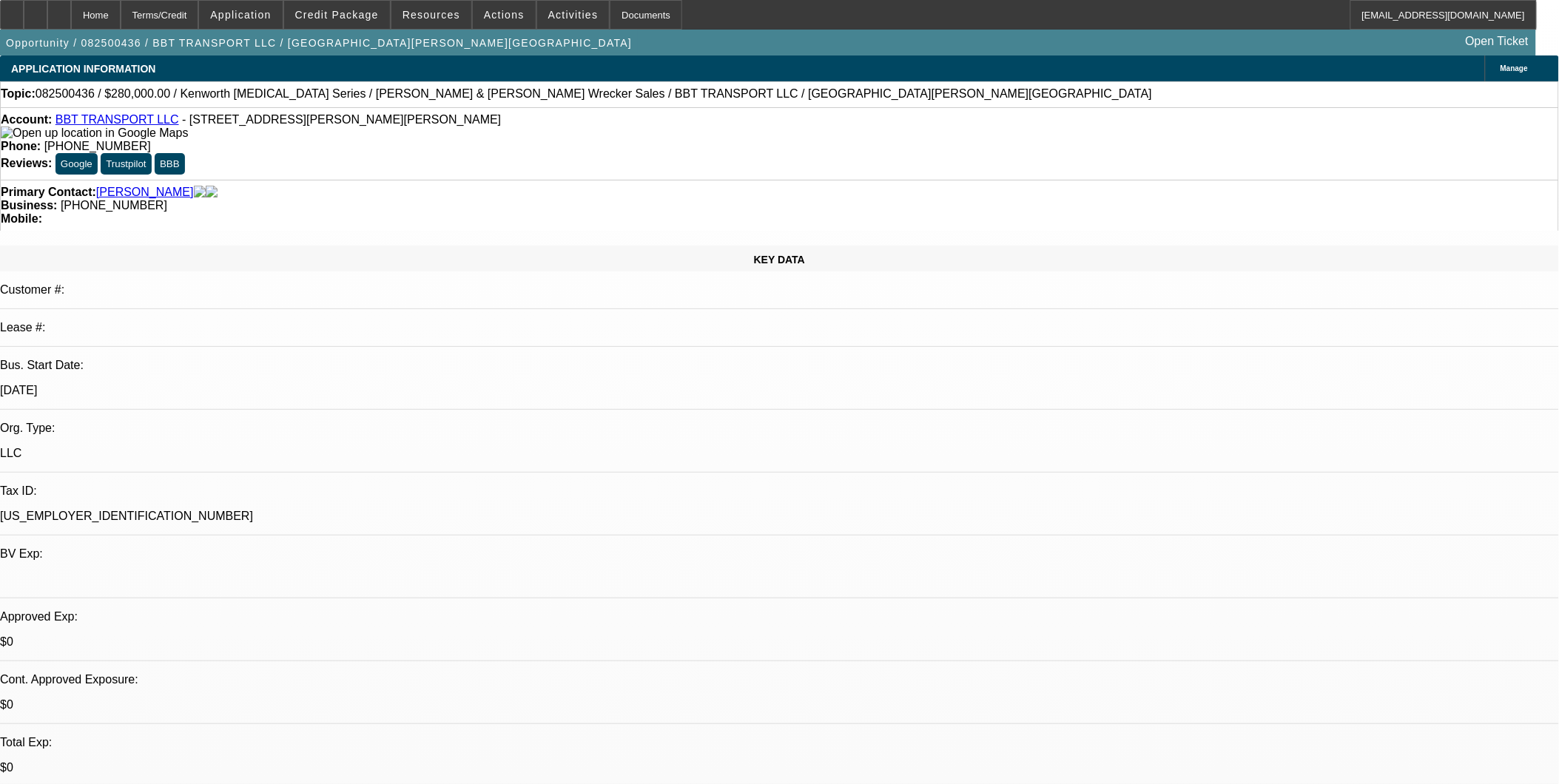
scroll to position [1726, 0]
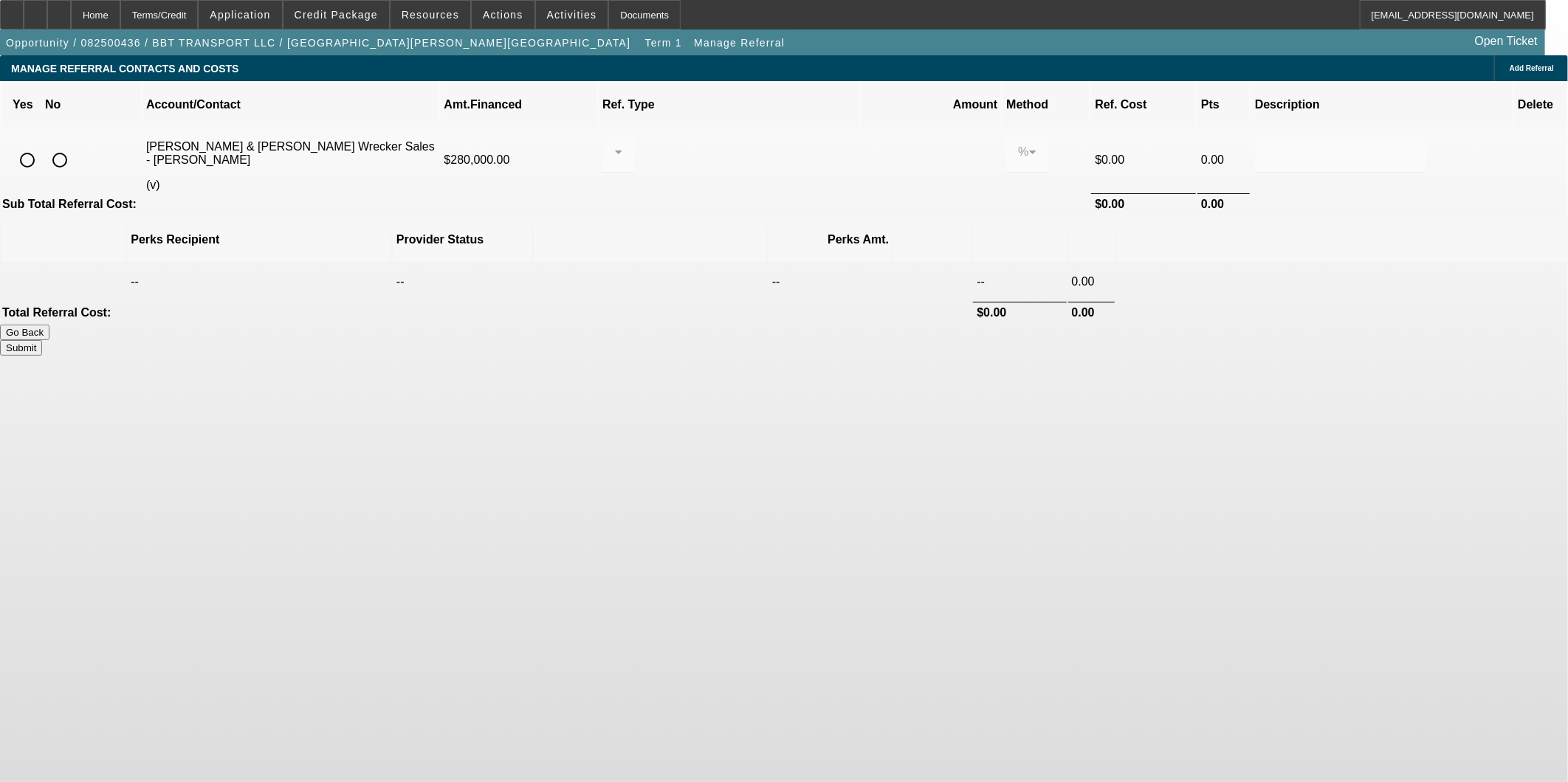
click at [74, 146] on input "radio" at bounding box center [60, 160] width 29 height 29
radio input "true"
click at [42, 340] on button "Submit" at bounding box center [21, 348] width 42 height 15
type input "0.000"
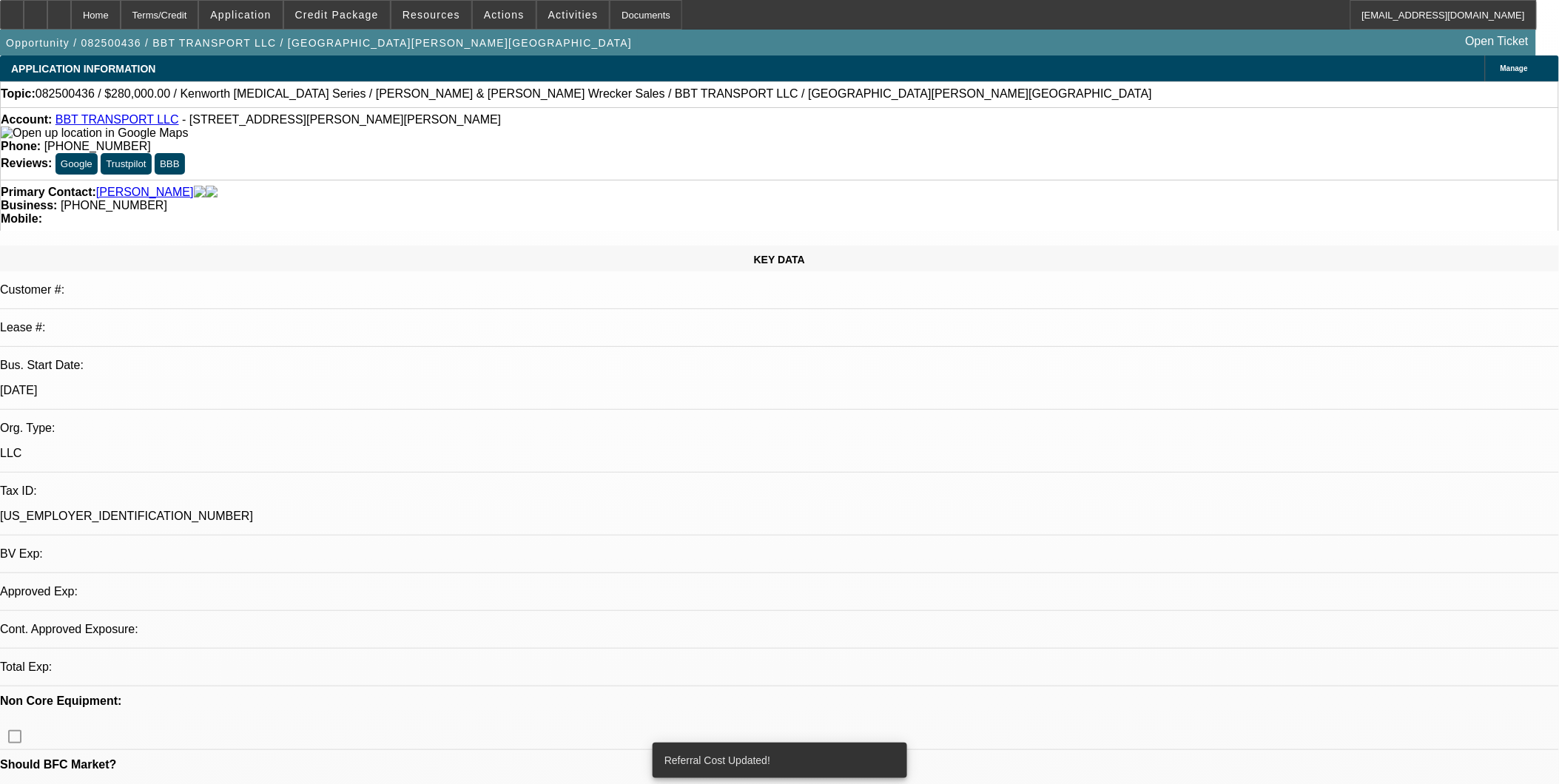
select select "0"
select select "2"
select select "0"
select select "6"
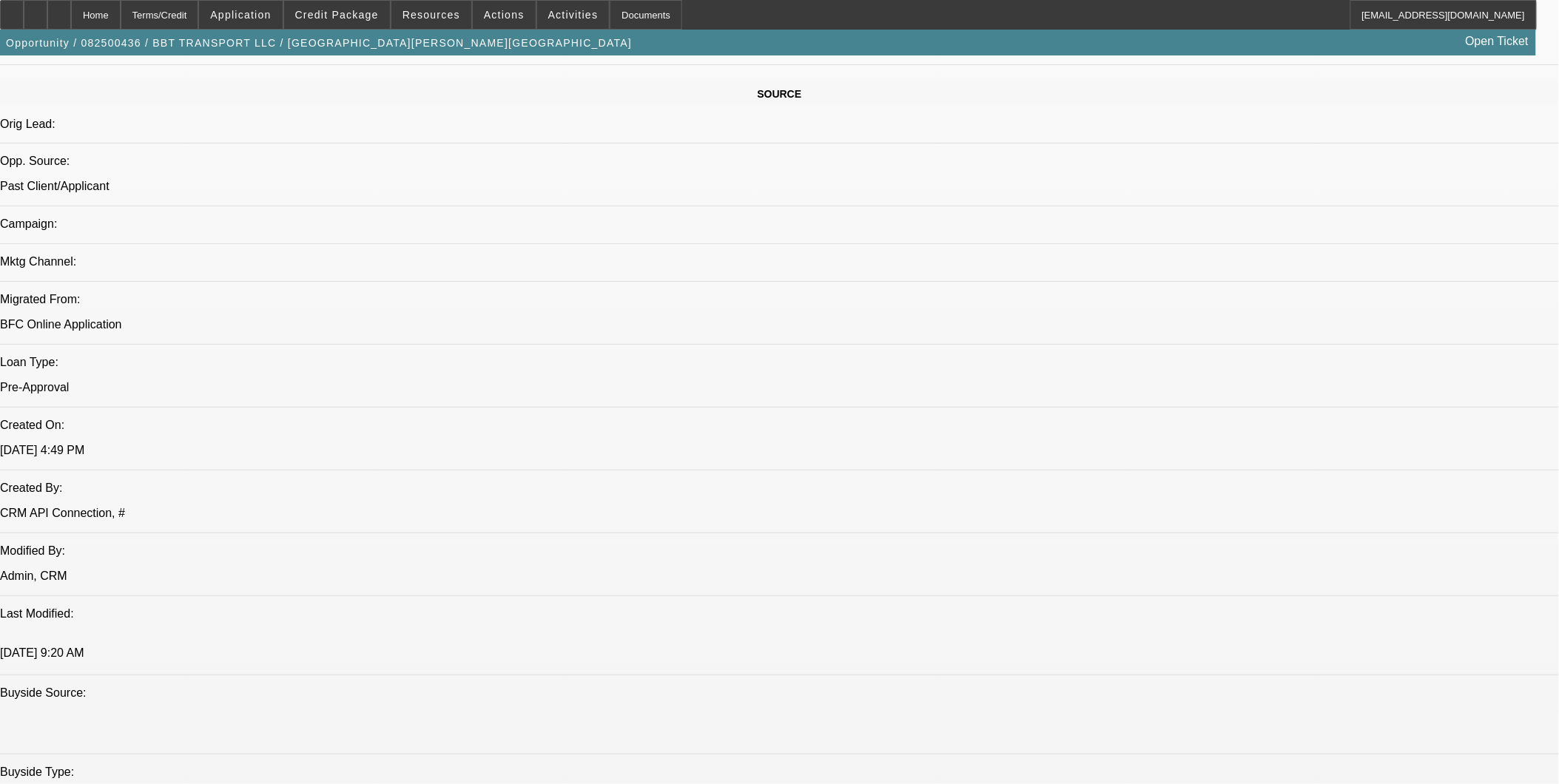
scroll to position [1068, 0]
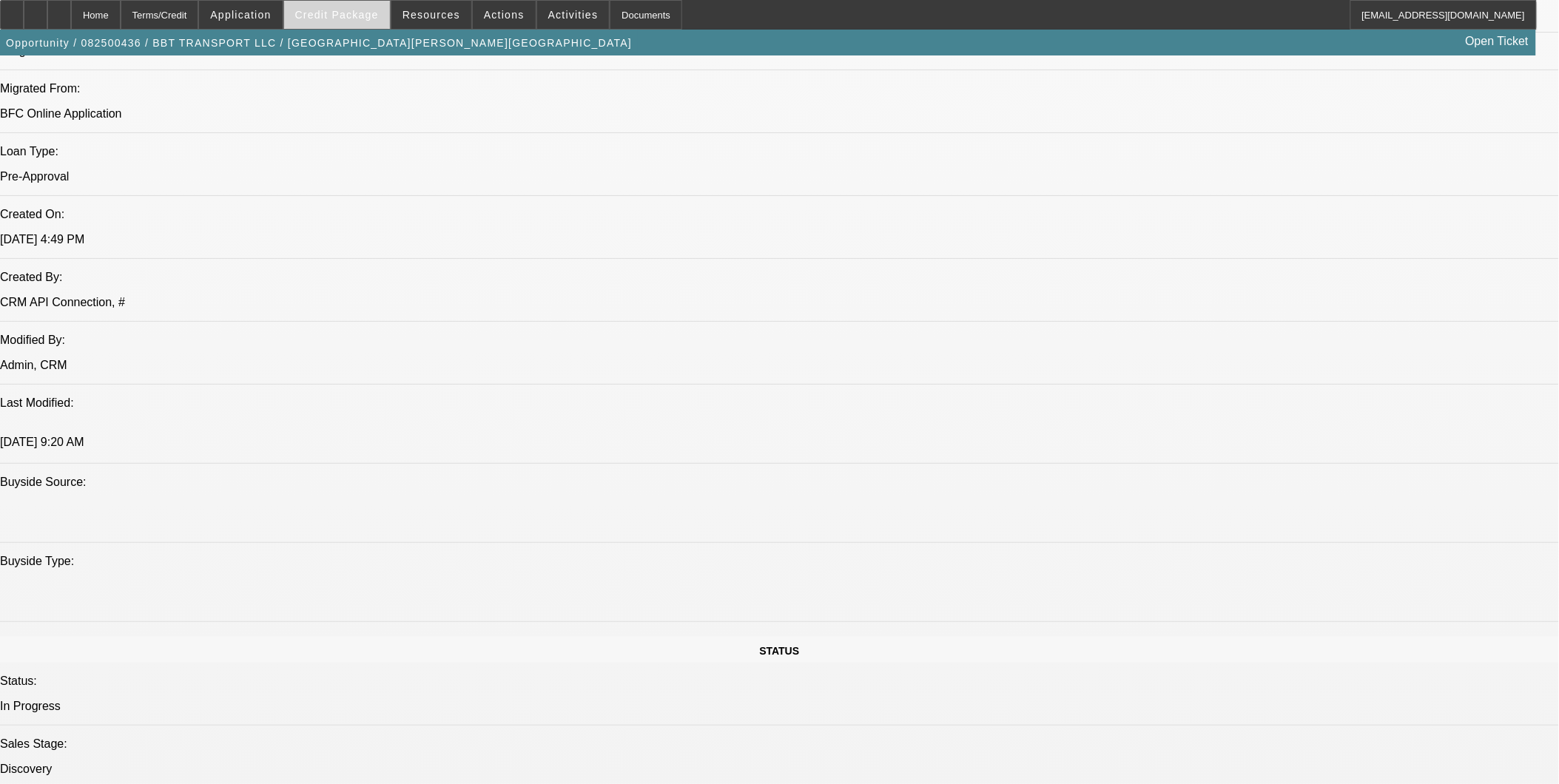
click at [368, 23] on span at bounding box center [337, 15] width 106 height 36
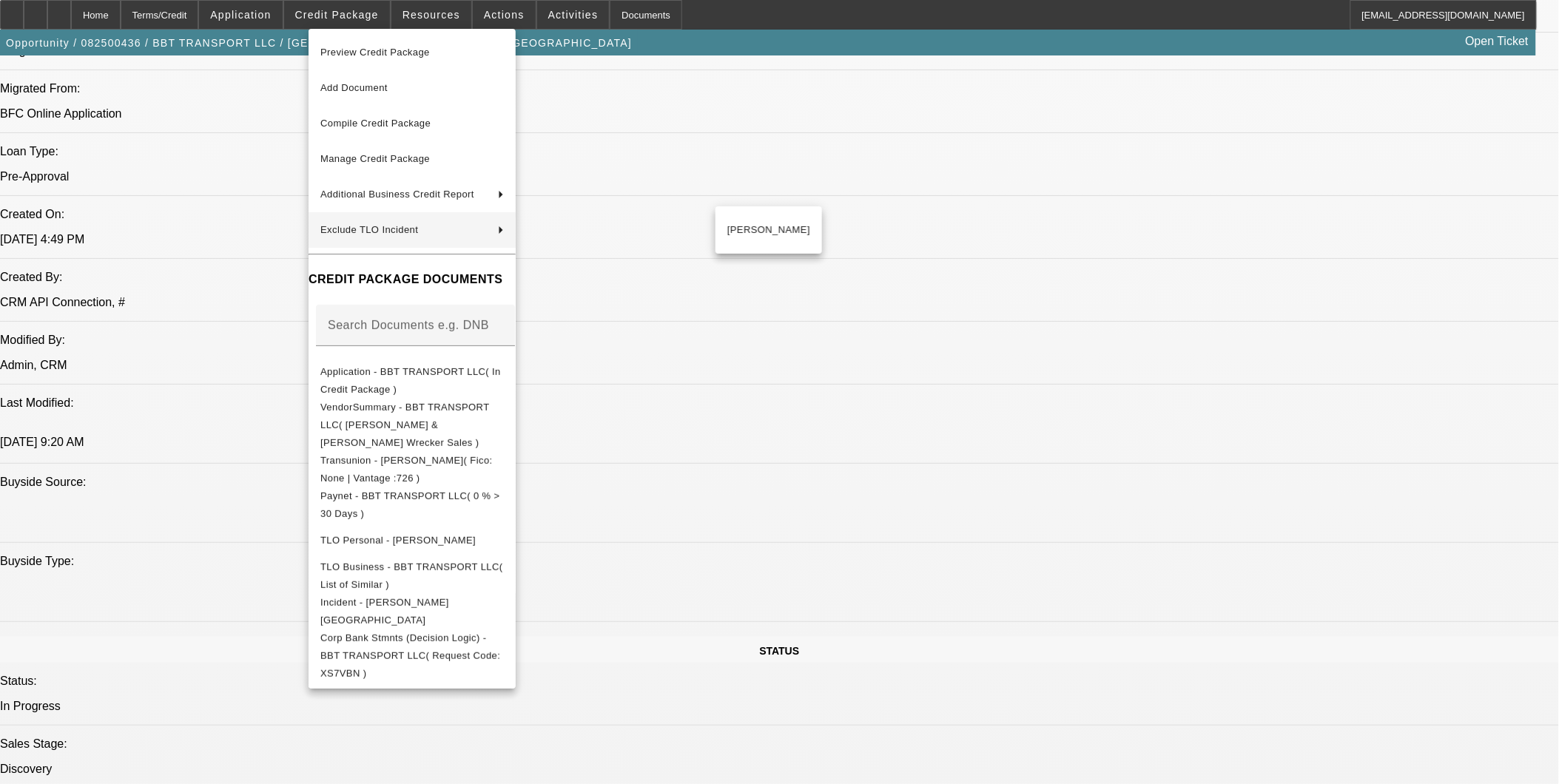
click at [808, 449] on div at bounding box center [780, 392] width 1559 height 784
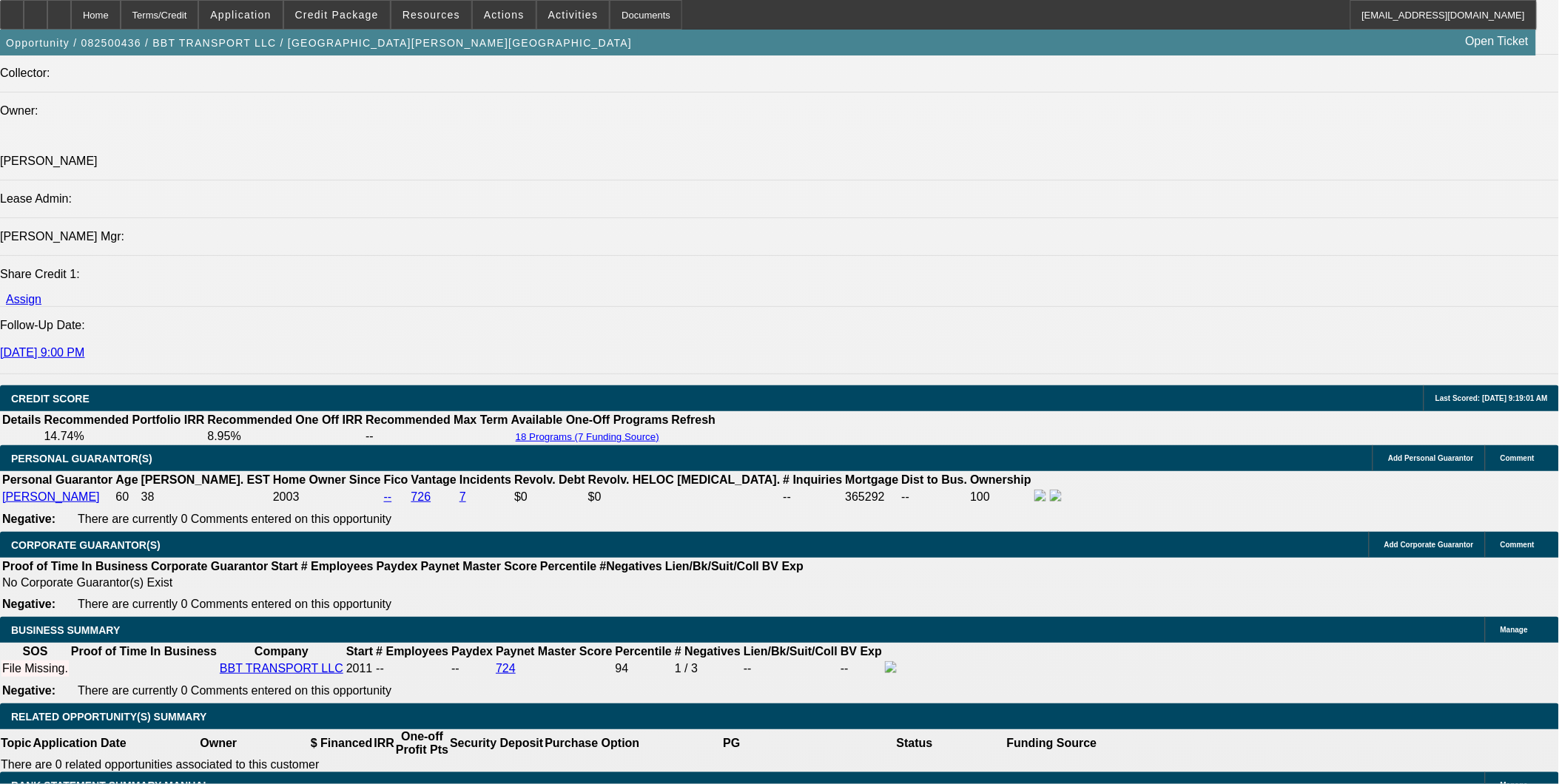
scroll to position [1644, 0]
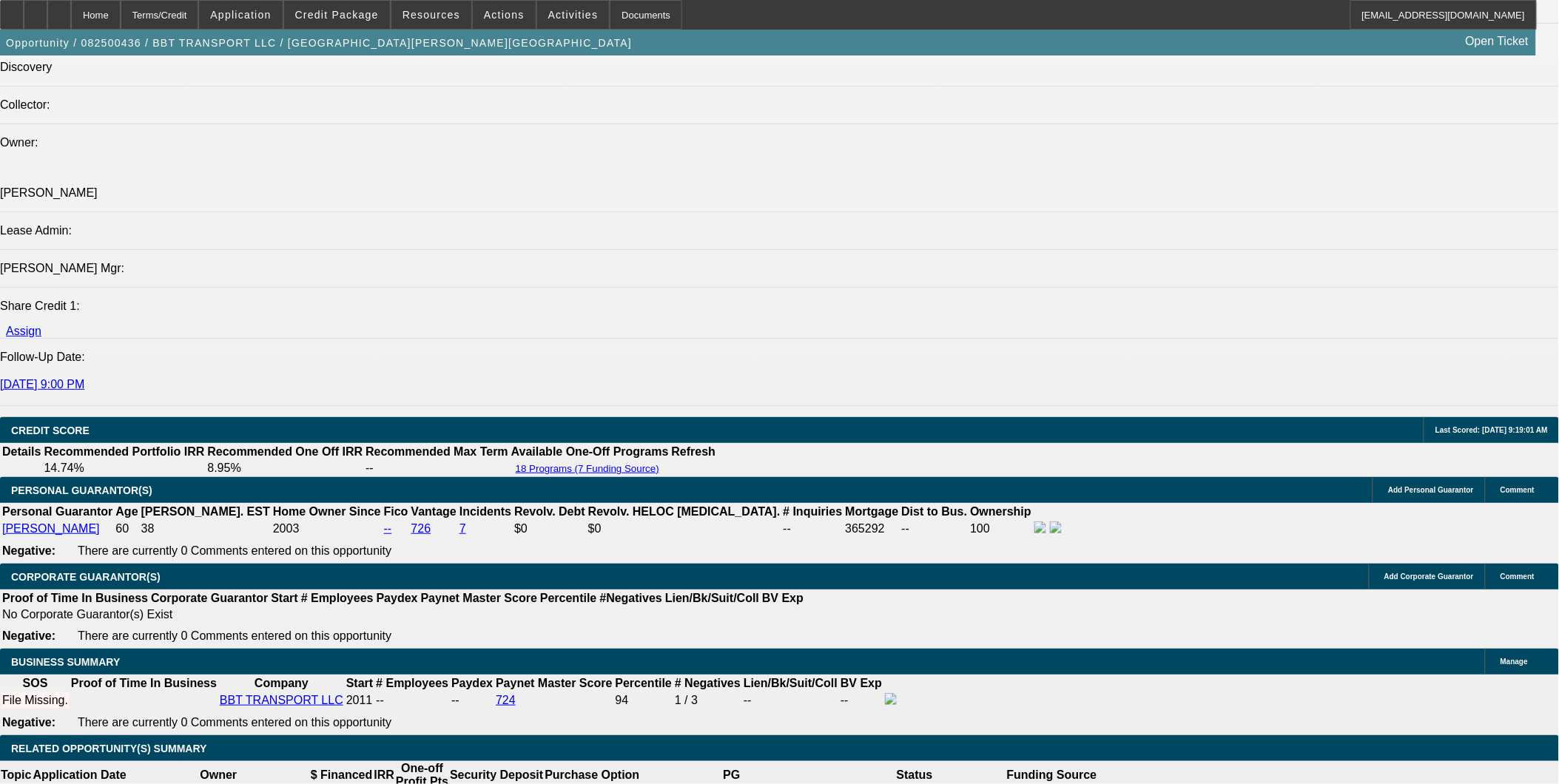
scroll to position [1890, 0]
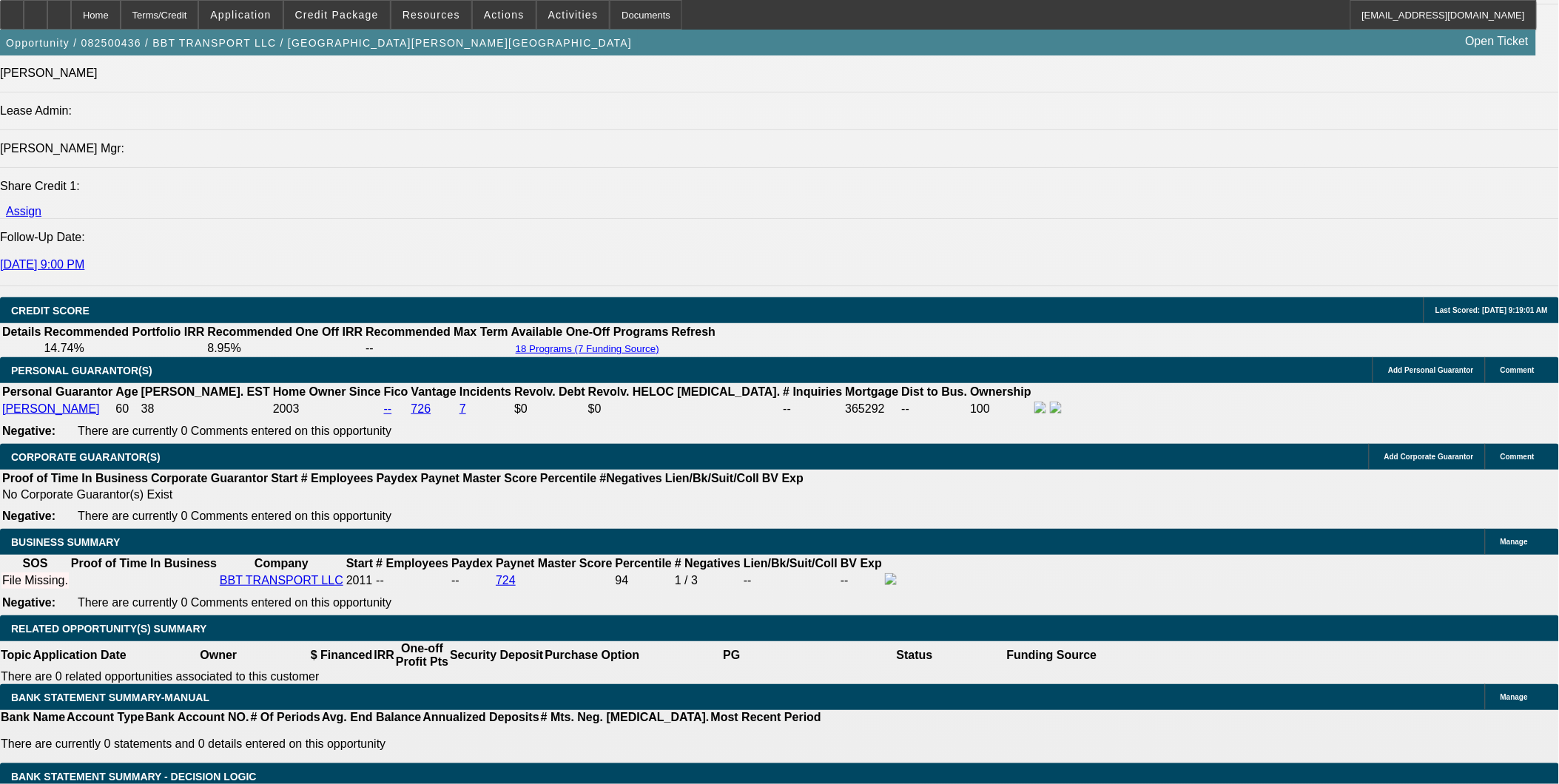
drag, startPoint x: 755, startPoint y: 529, endPoint x: 907, endPoint y: 826, distance: 333.6
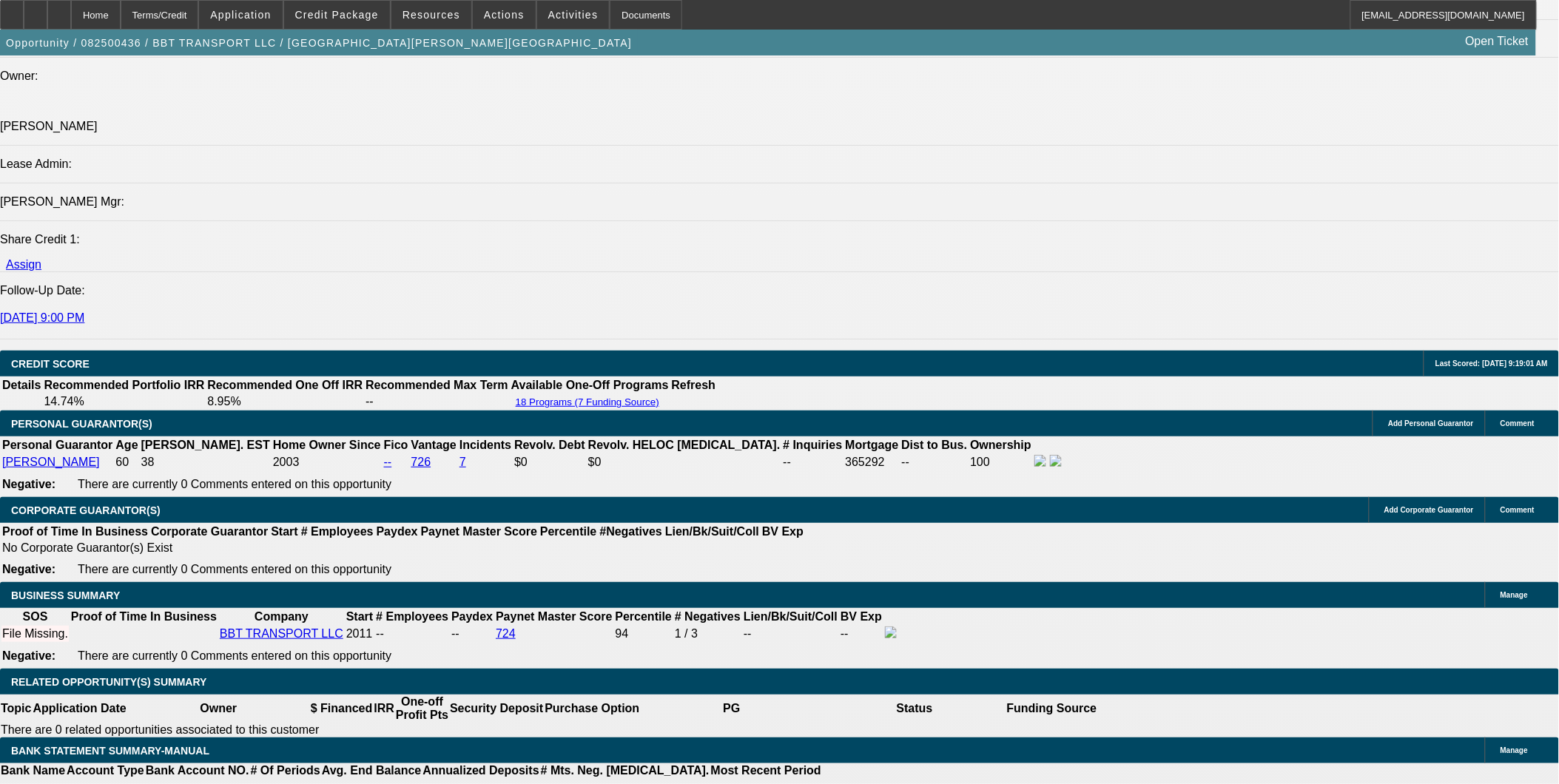
scroll to position [1808, 0]
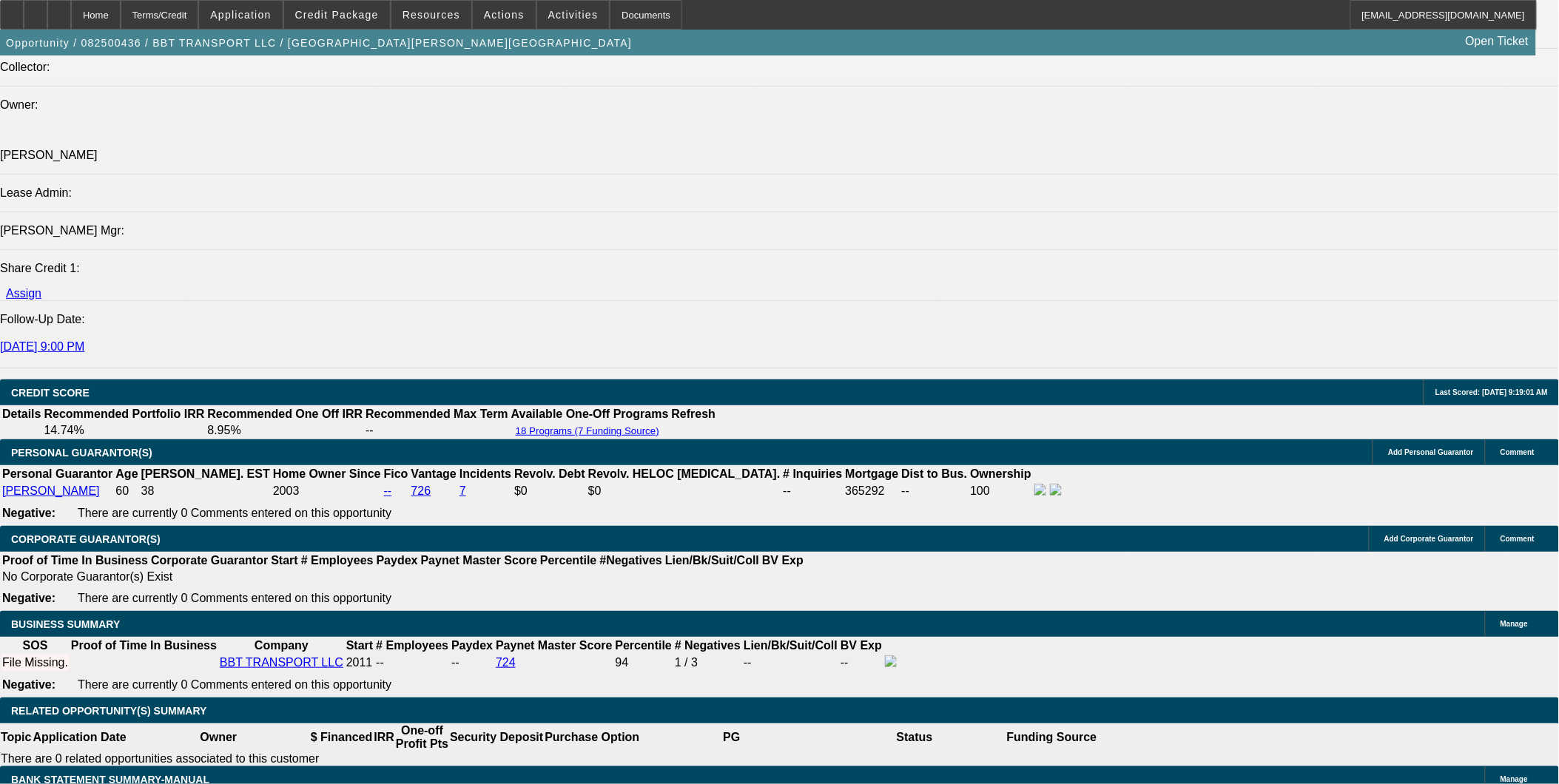
type input "UNKNOWN"
type input "9."
type input "$9,009.88"
type input "$4,504.94"
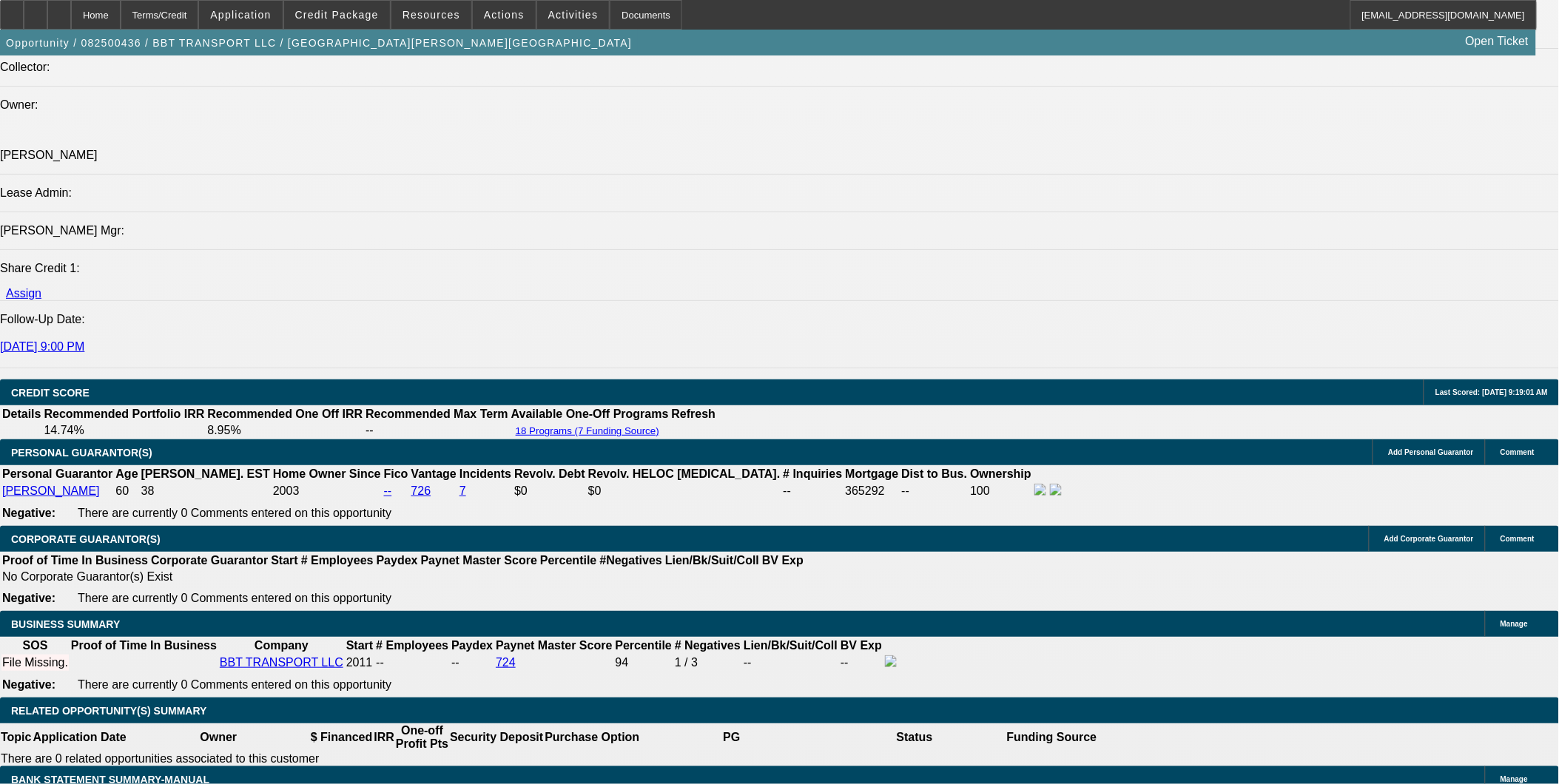
type input "9.9"
type input "$9,267.76"
type input "$4,633.88"
type input "9."
type input "$9,009.88"
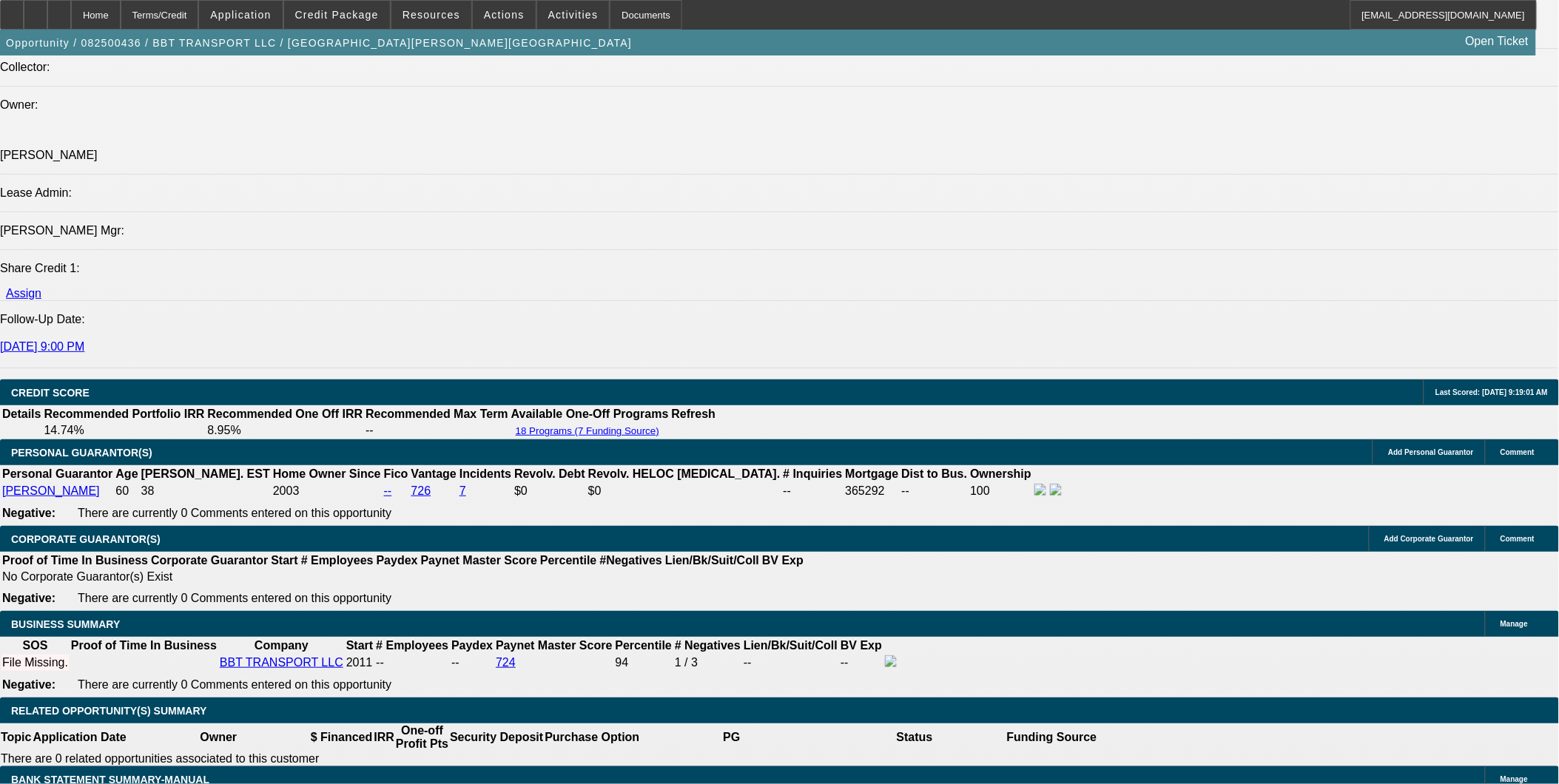
type input "$4,504.94"
type input "9.7"
type input "$9,210.08"
type input "$4,605.04"
type input "9."
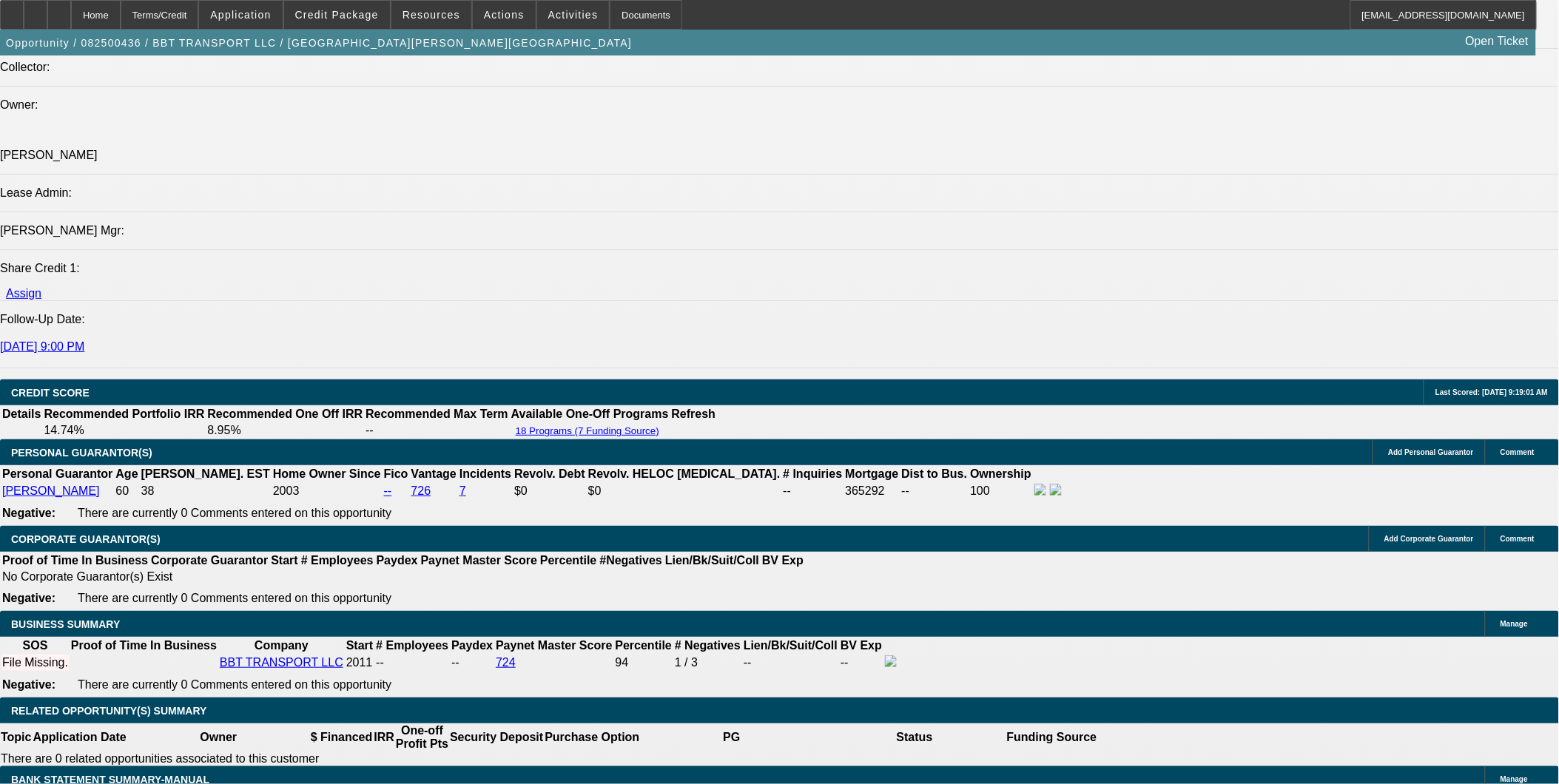
type input "$9,009.88"
type input "$4,504.94"
type input "9.8"
type input "$9,238.90"
type input "$4,619.45"
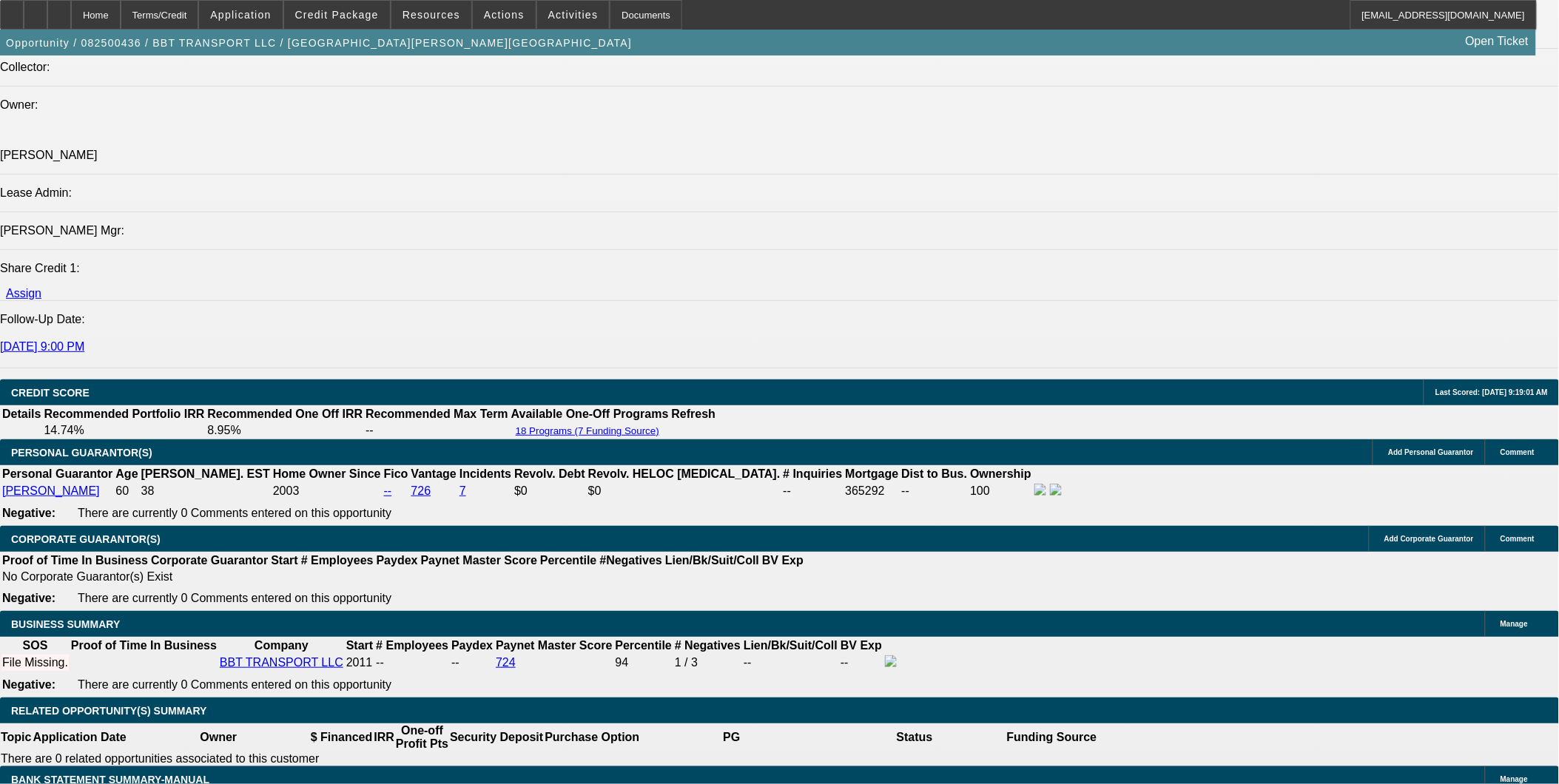
type input "9.8"
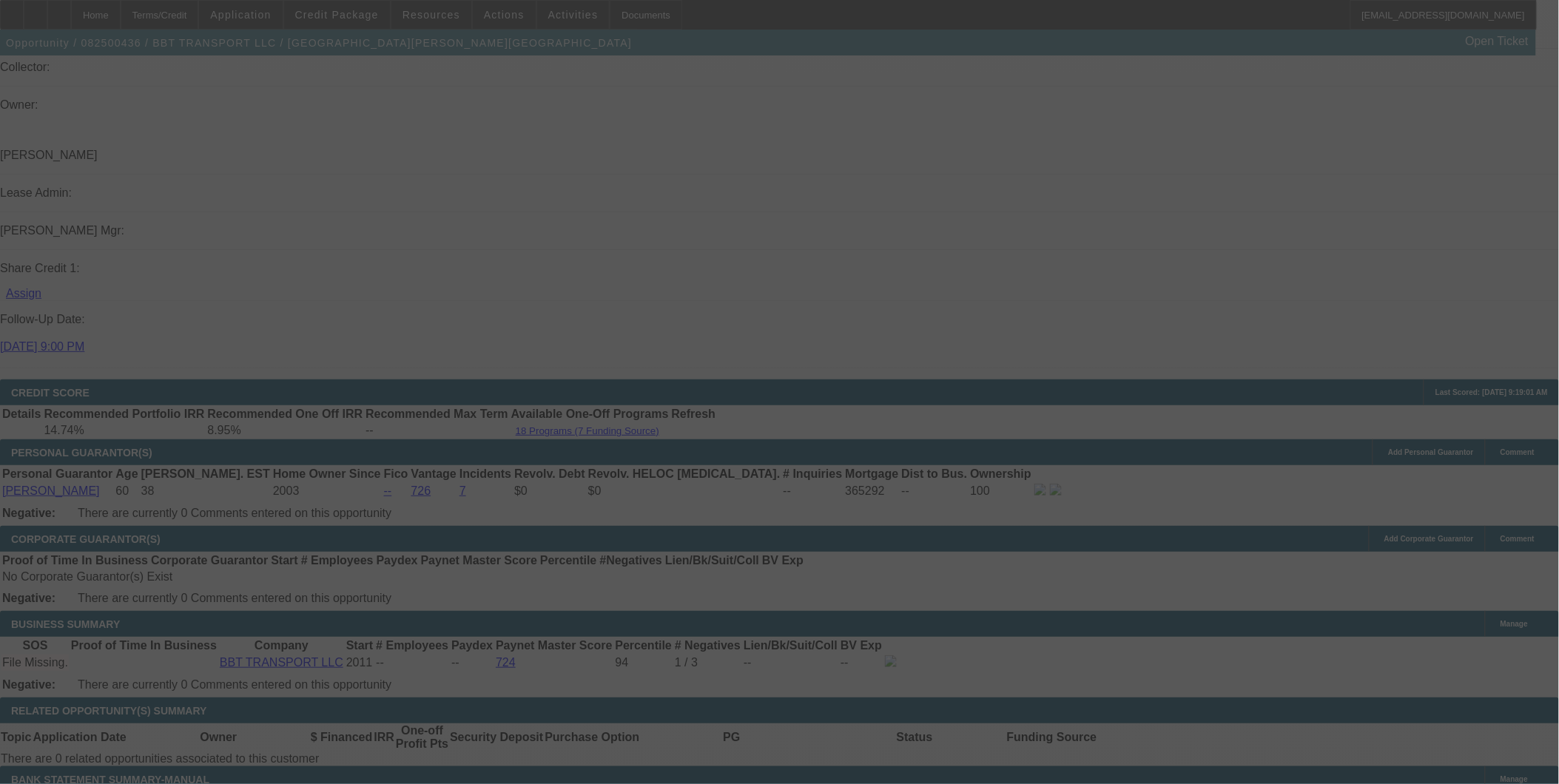
select select "0"
select select "2"
select select "0"
select select "6"
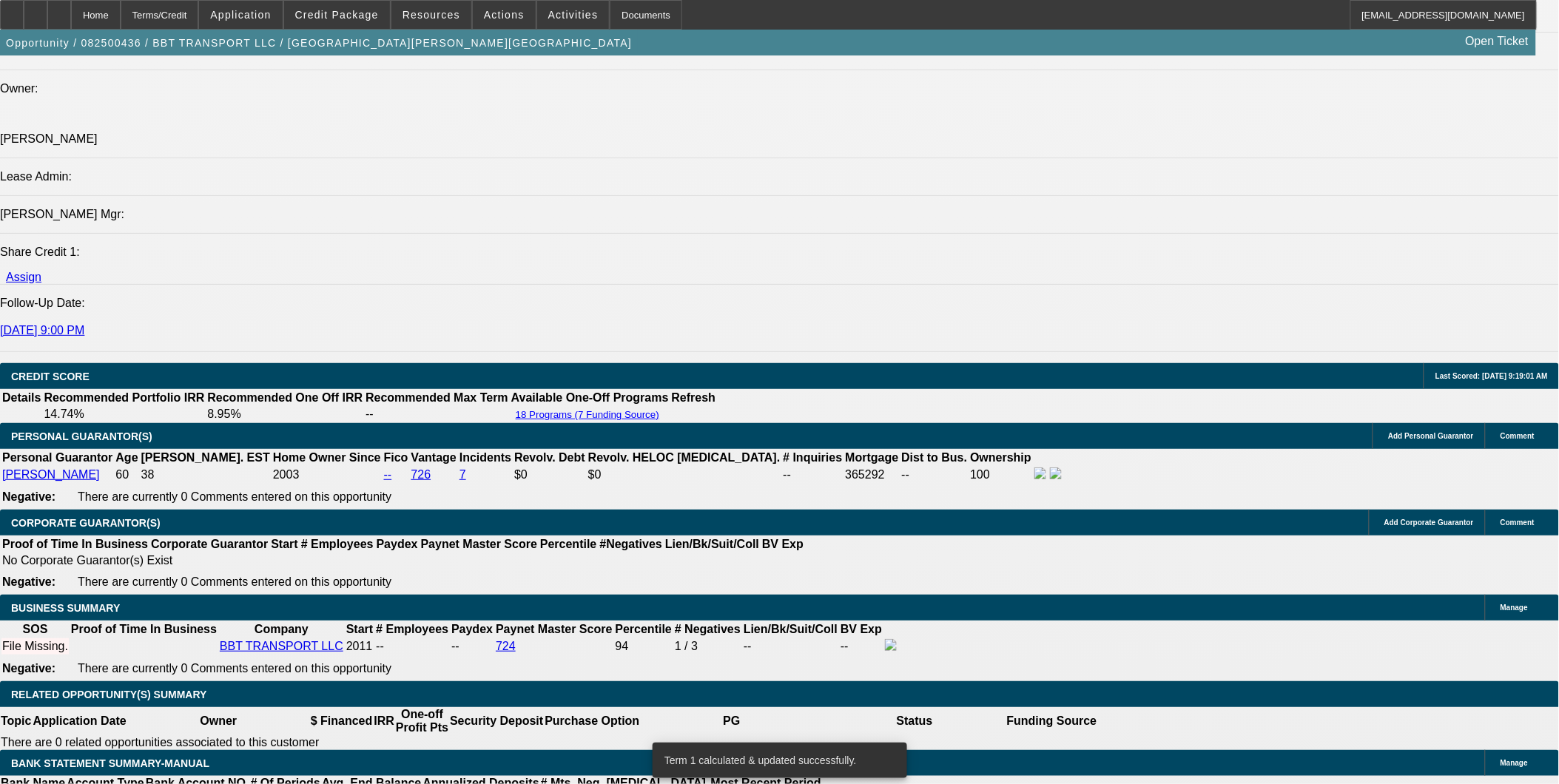
scroll to position [1726, 0]
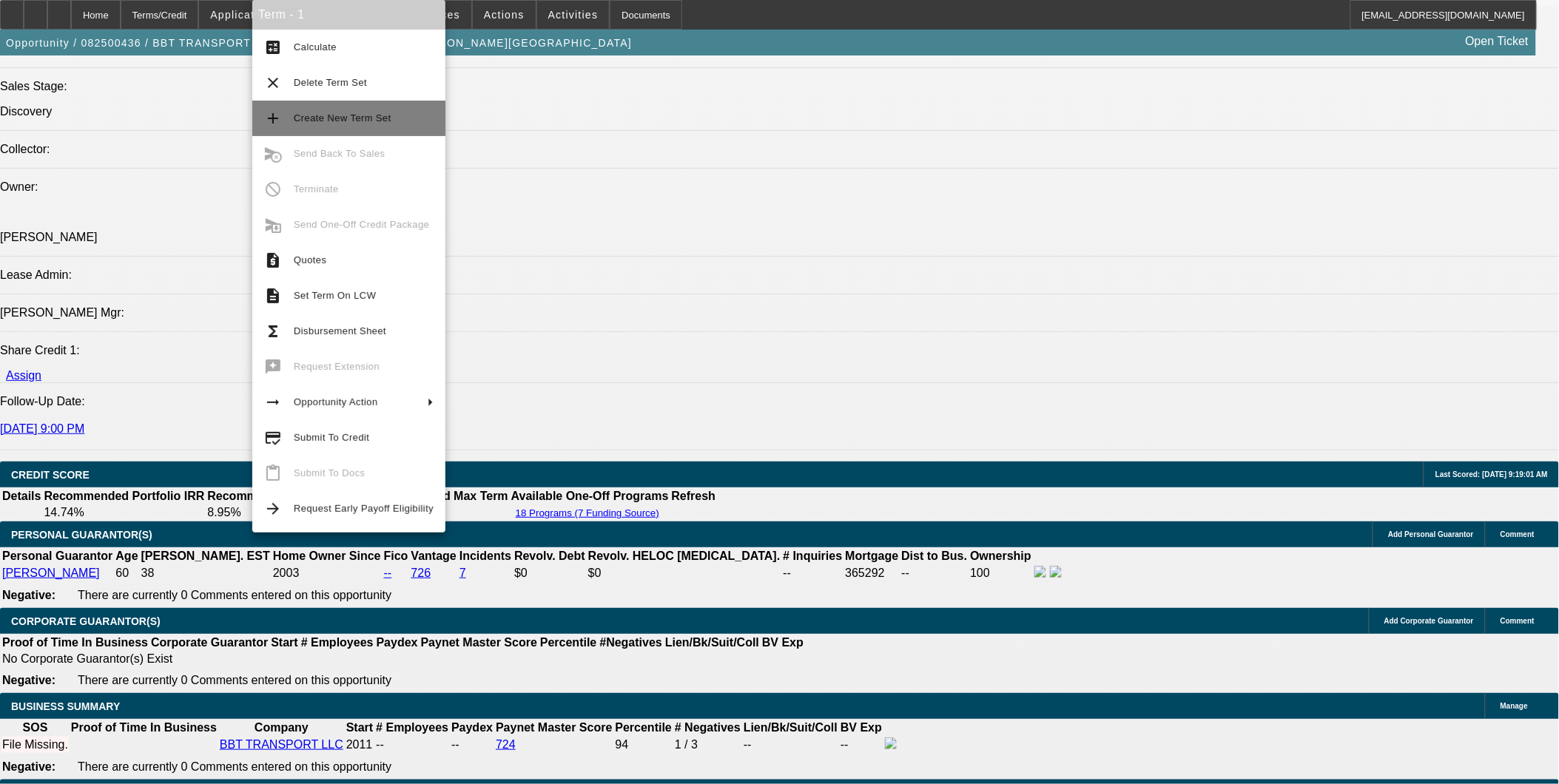
click at [383, 123] on span "Create New Term Set" at bounding box center [363, 118] width 140 height 18
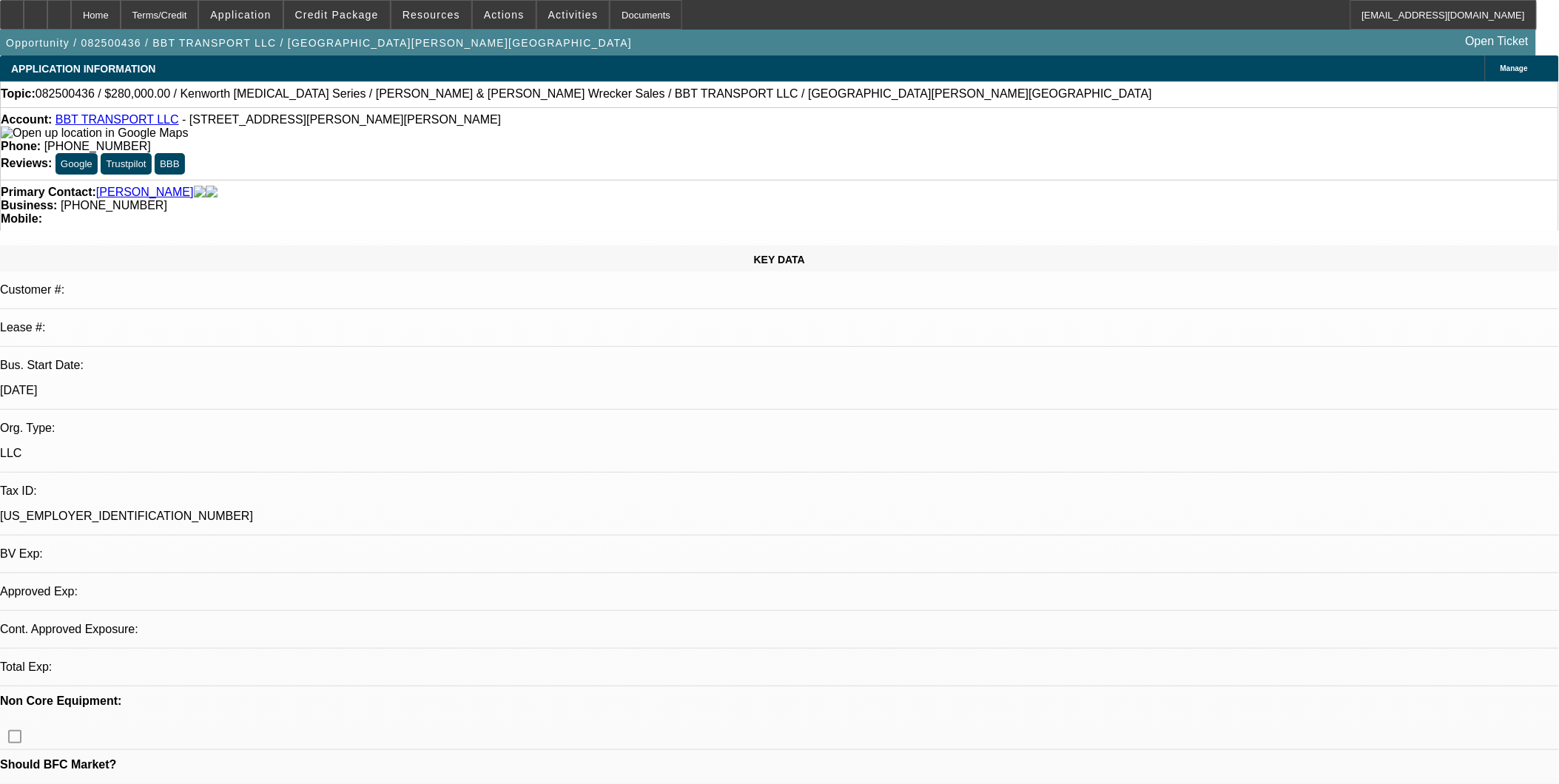
select select "0"
select select "2"
select select "0"
select select "2"
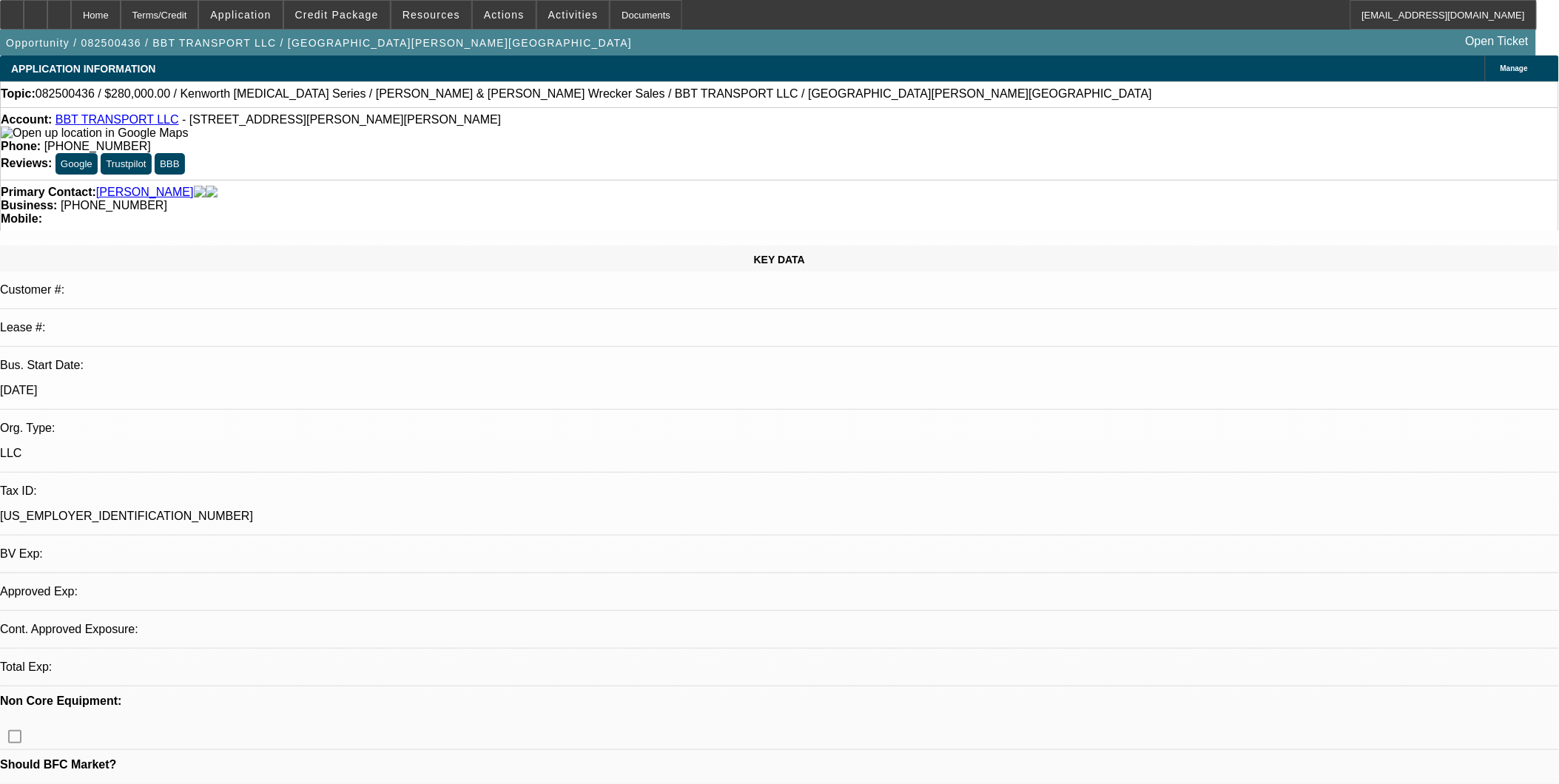
select select "0"
select select "1"
select select "2"
select select "6"
select select "1"
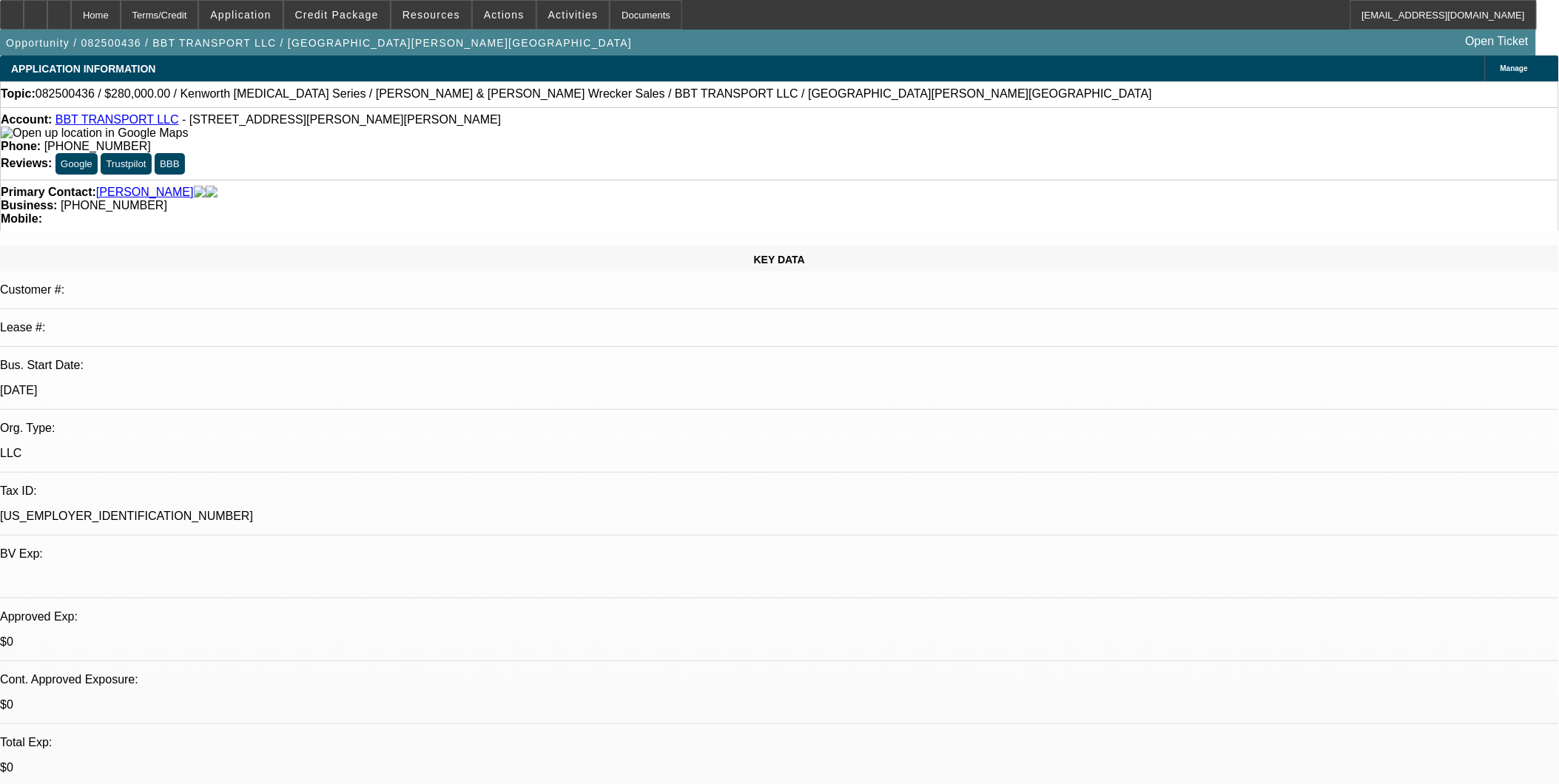
select select "2"
select select "6"
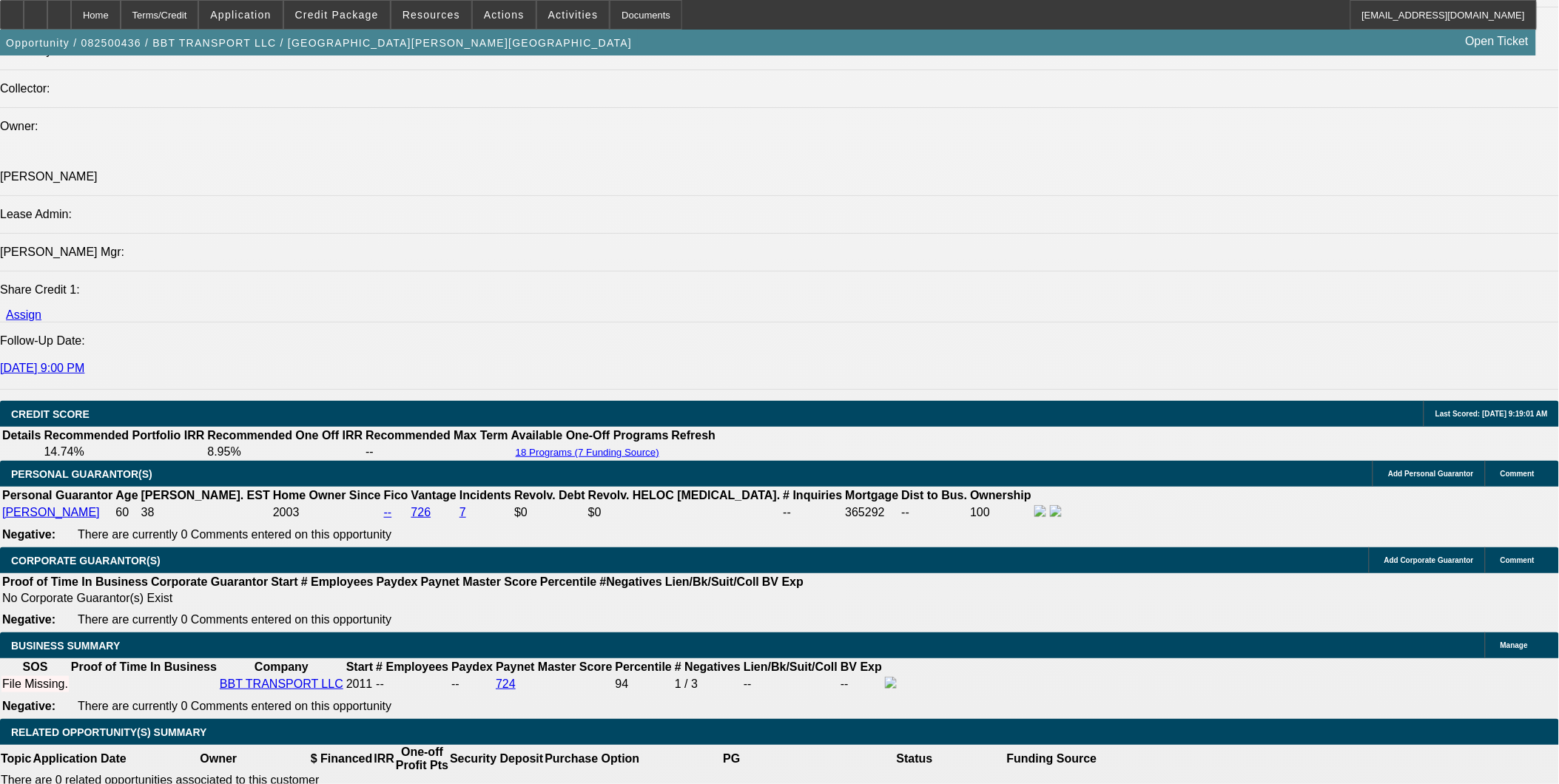
scroll to position [1808, 0]
